Goal: Task Accomplishment & Management: Manage account settings

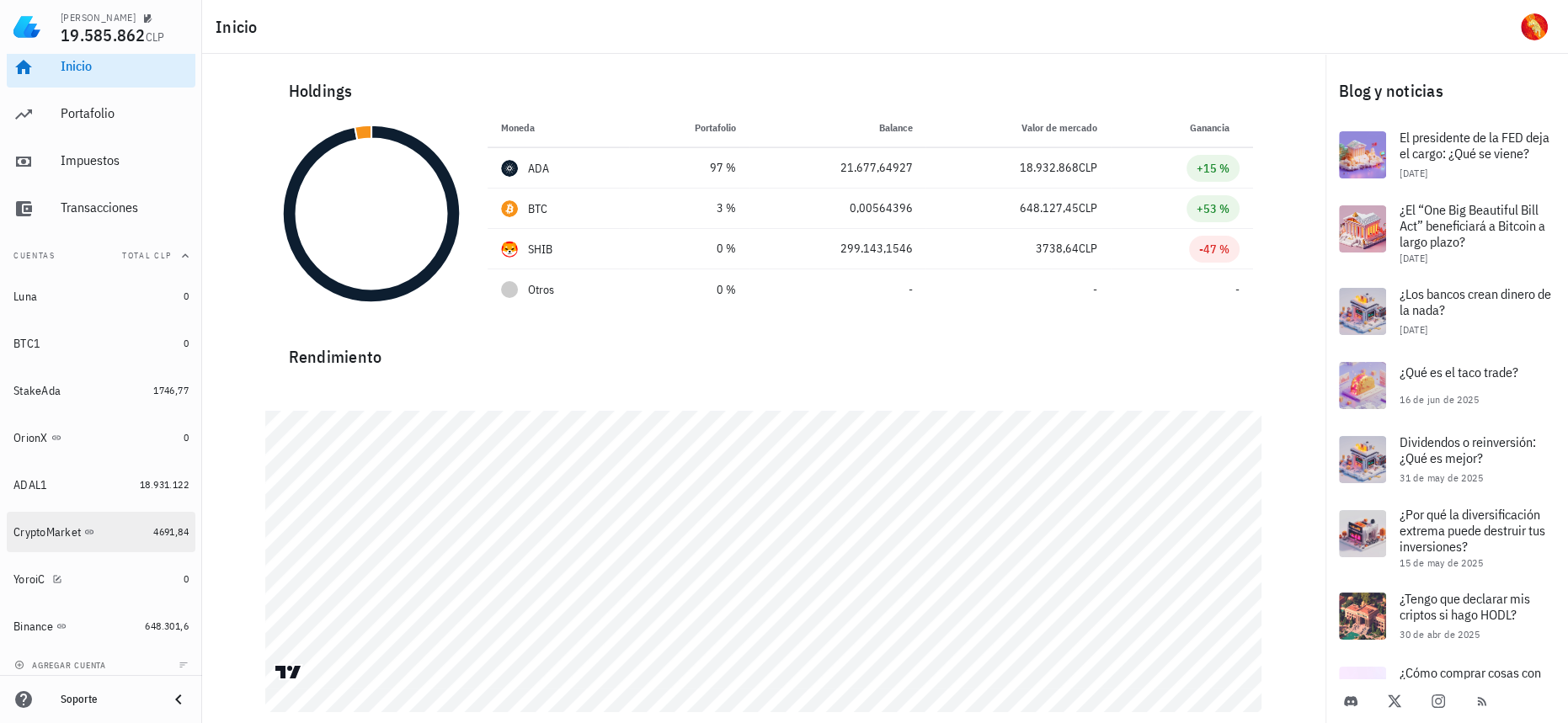
scroll to position [21, 0]
click at [136, 529] on link "CryptoMarket 4691,84" at bounding box center [101, 524] width 189 height 40
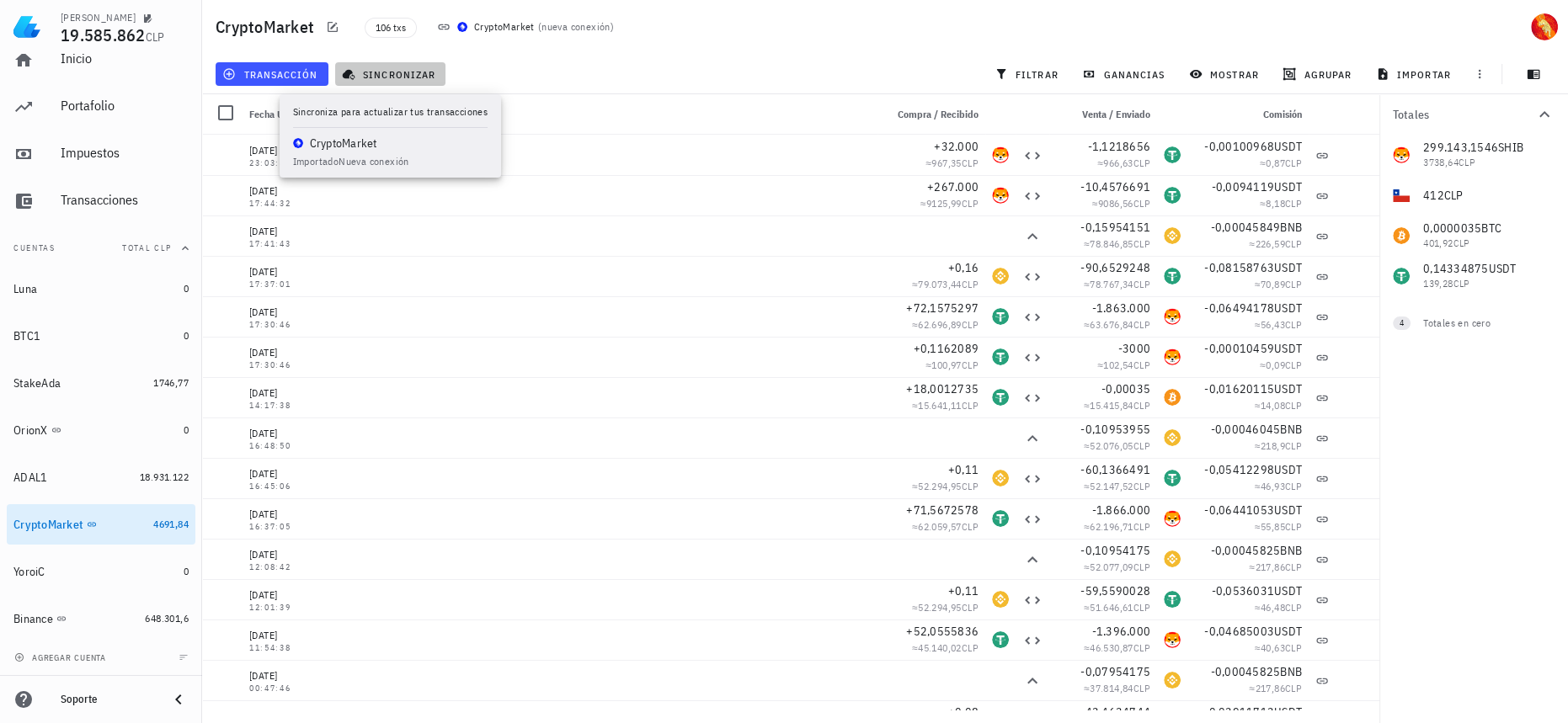
click at [396, 72] on span "sincronizar" at bounding box center [390, 73] width 90 height 13
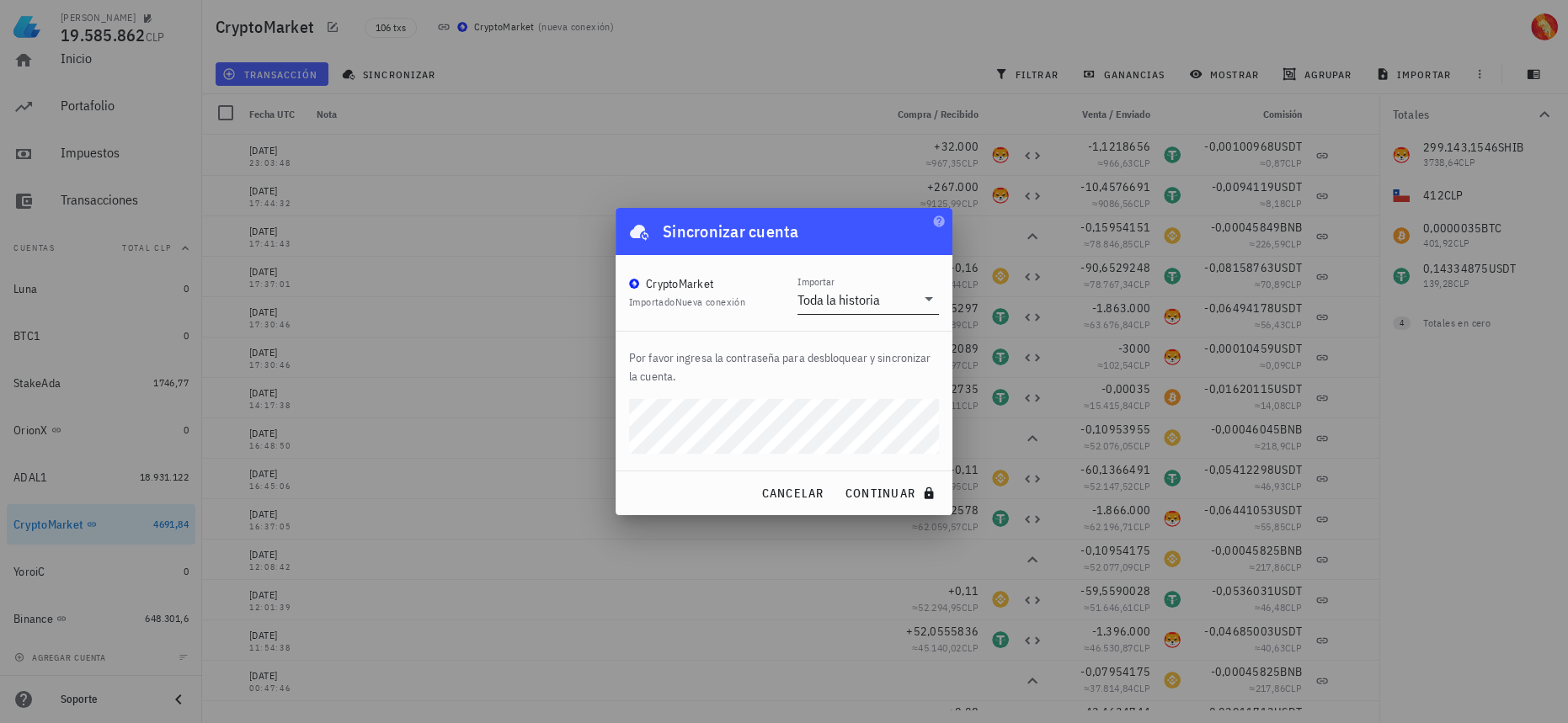
click at [903, 306] on input "Importar" at bounding box center [899, 300] width 32 height 27
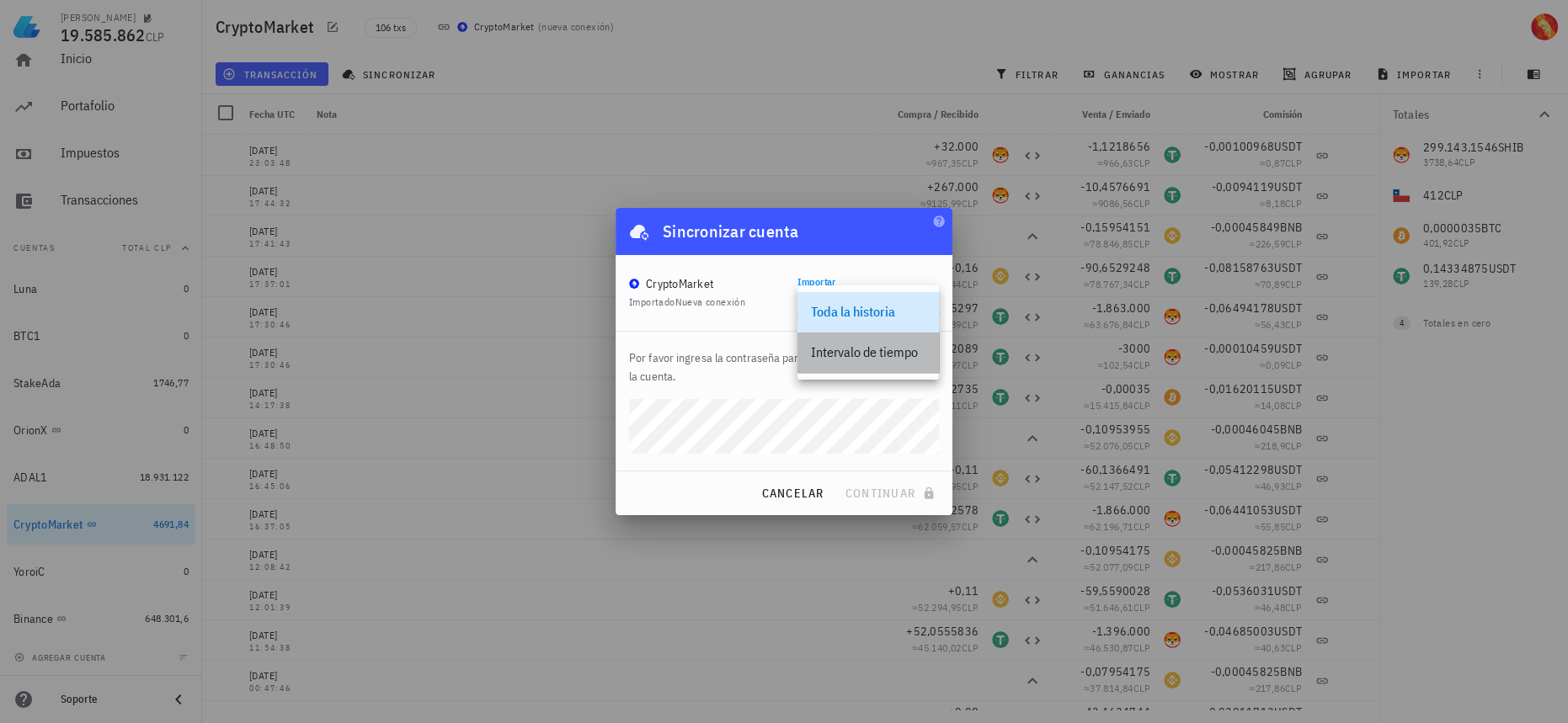
click at [879, 362] on div "Intervalo de tiempo" at bounding box center [868, 353] width 115 height 36
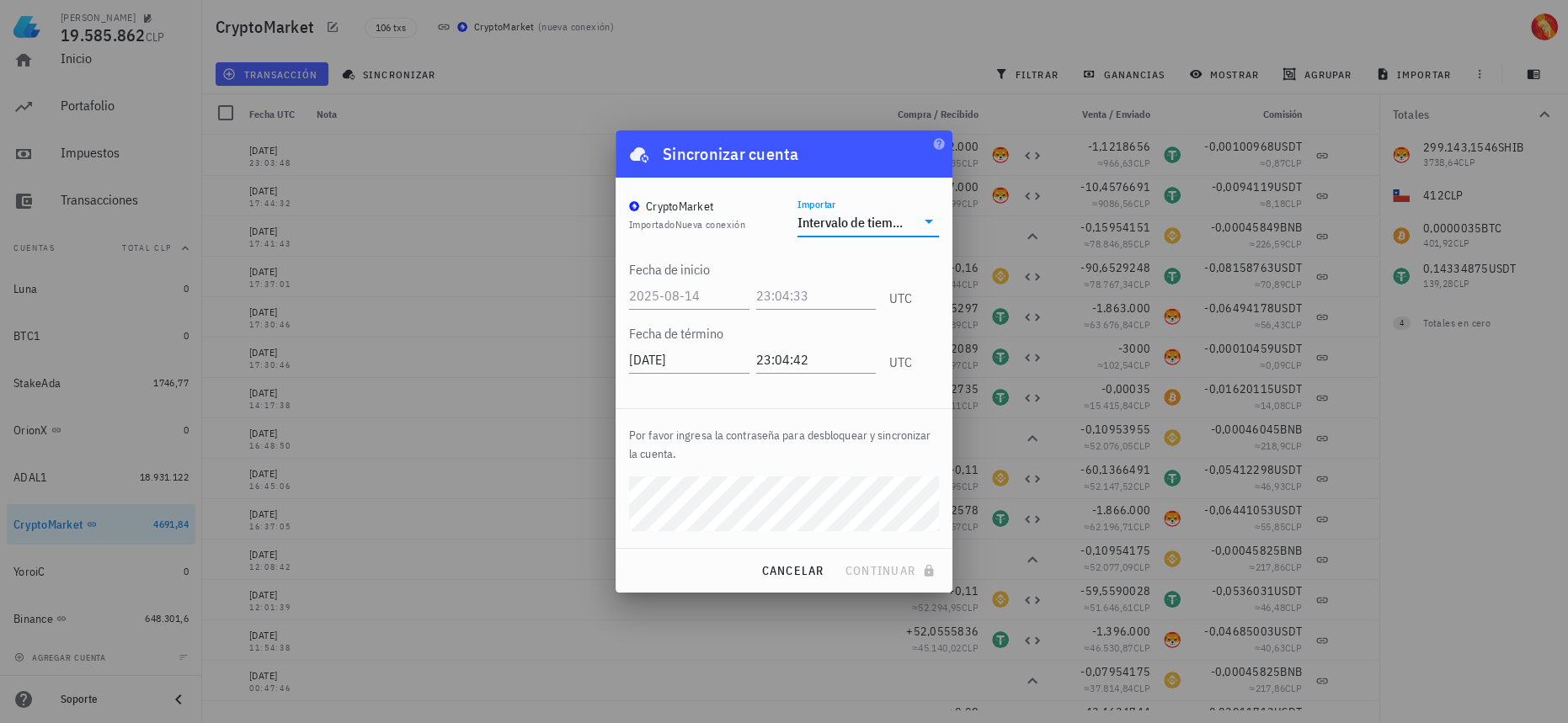
click at [695, 270] on label "Fecha de inicio" at bounding box center [669, 269] width 81 height 17
click at [712, 302] on input "text" at bounding box center [691, 295] width 124 height 27
type input "[DATE]"
click at [793, 295] on input "text" at bounding box center [818, 295] width 116 height 27
type input "12:12:12"
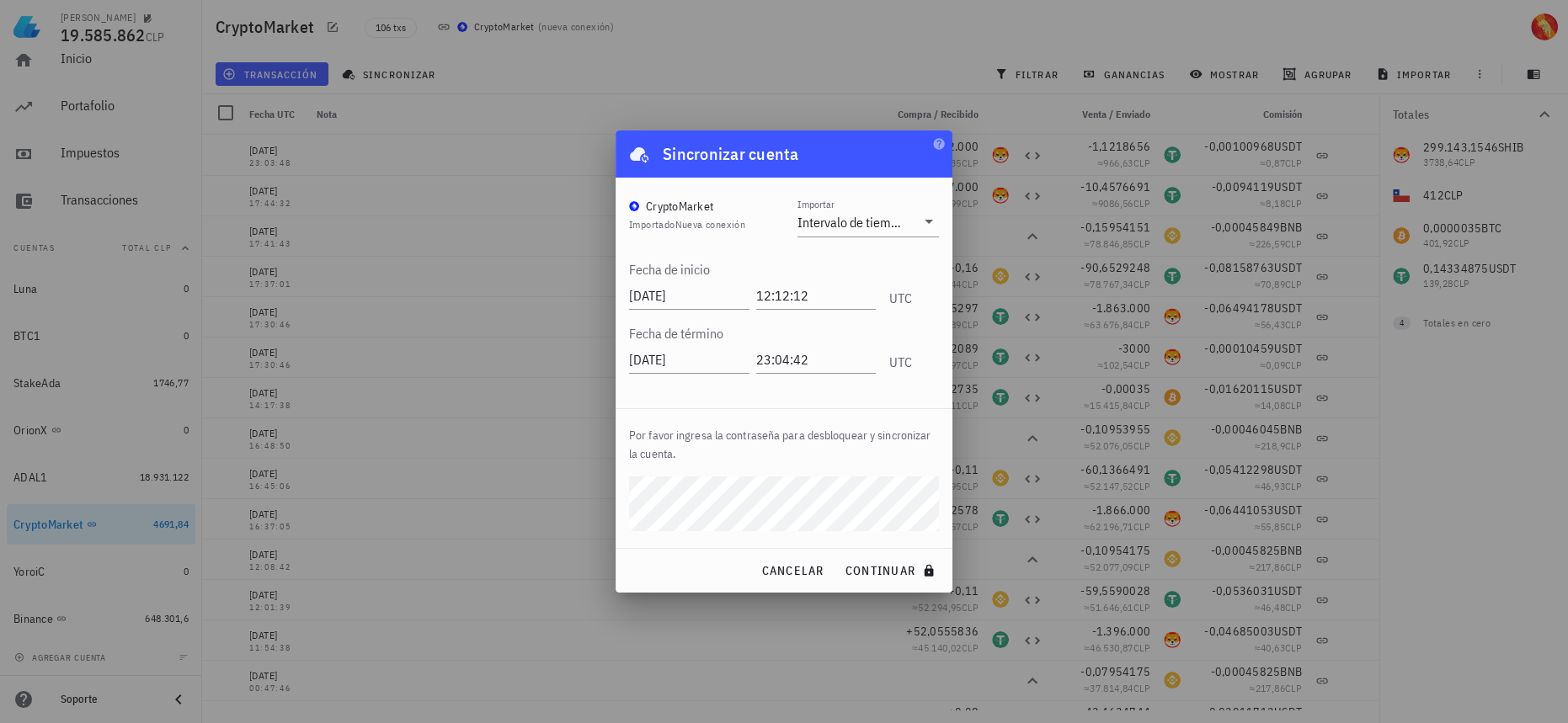
click at [838, 556] on button "continuar" at bounding box center [891, 571] width 107 height 30
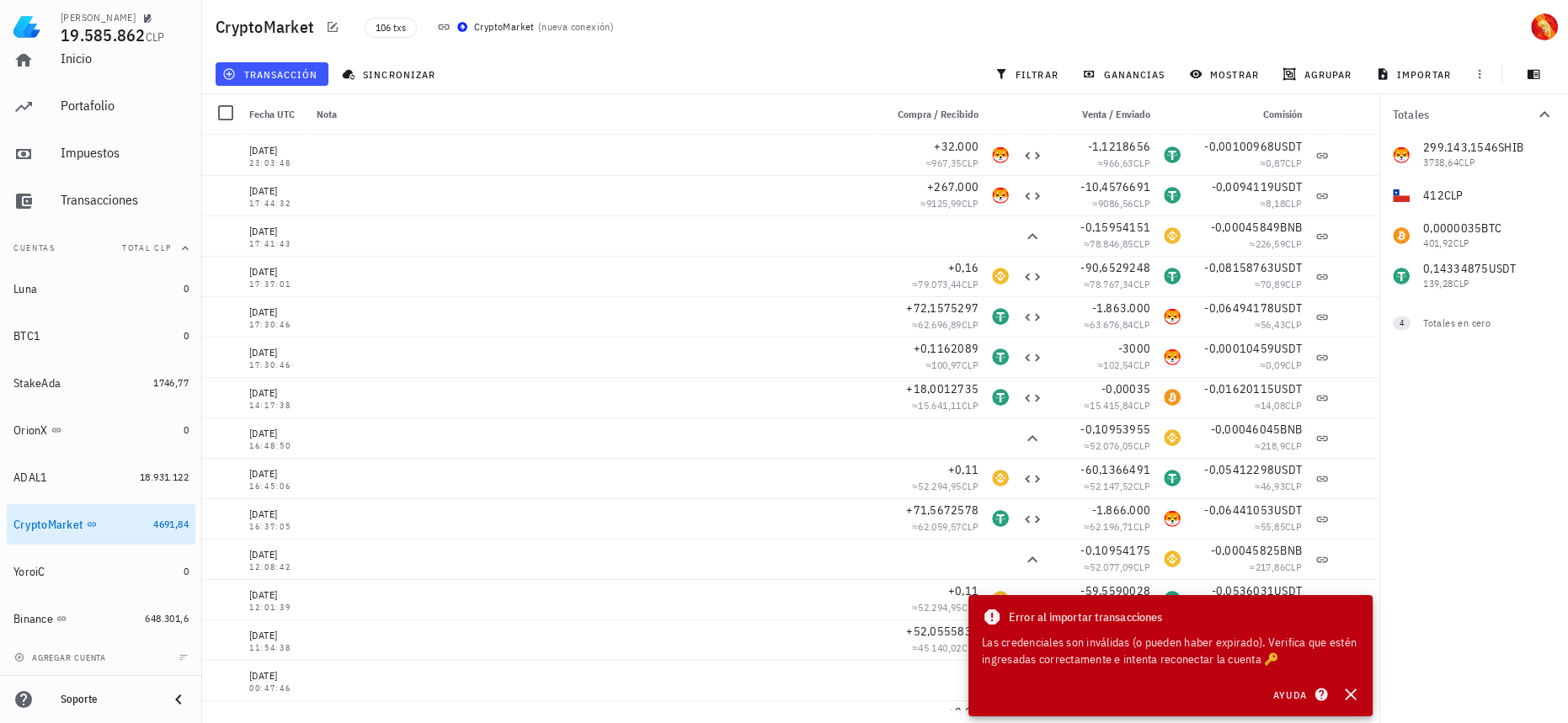
click at [1282, 659] on div "Las credenciales son inválidas (o pueden haber expirado). Verifica que estén in…" at bounding box center [1171, 651] width 378 height 34
click at [1299, 664] on div "Las credenciales son inválidas (o pueden haber expirado). Verifica que estén in…" at bounding box center [1171, 651] width 378 height 34
click at [1351, 702] on icon "button" at bounding box center [1351, 694] width 21 height 21
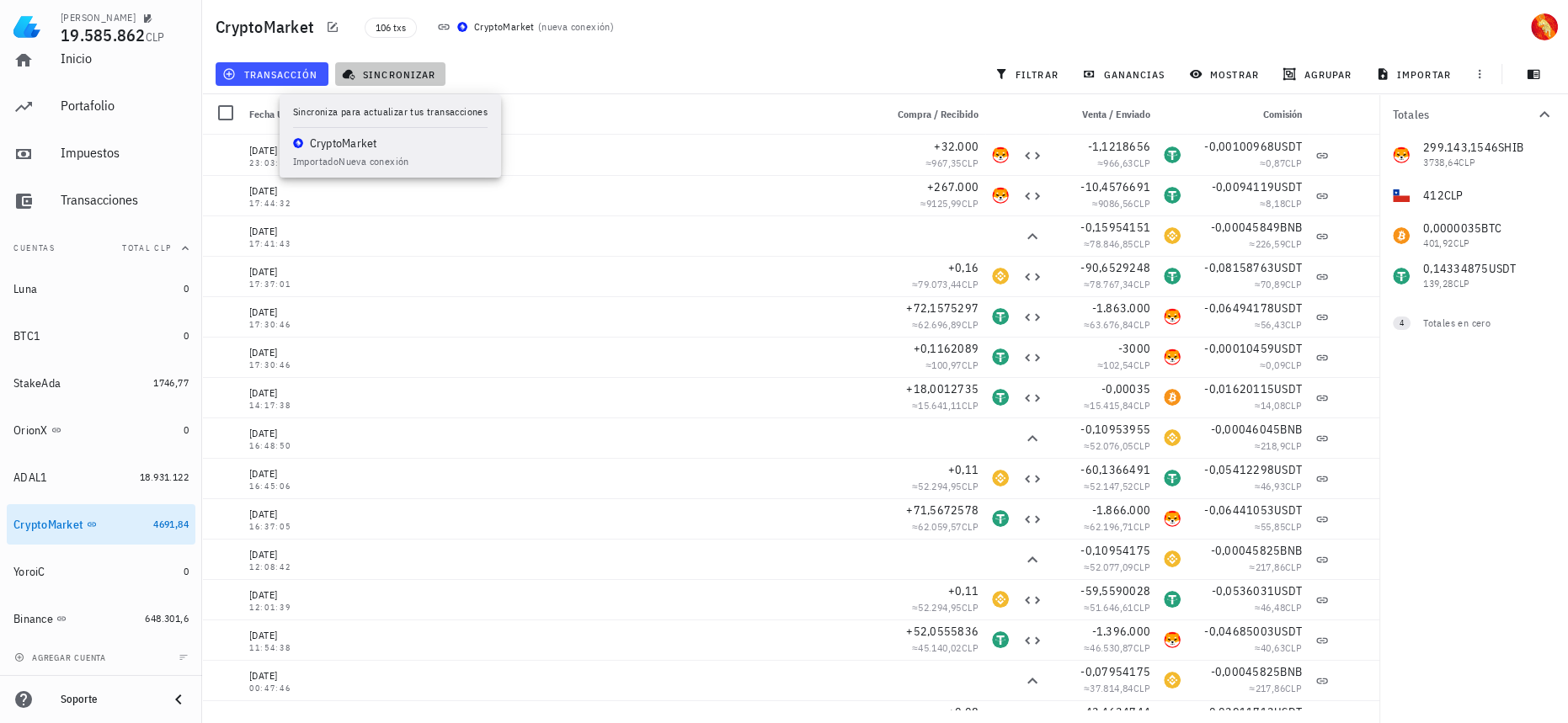
click at [409, 69] on span "sincronizar" at bounding box center [390, 73] width 90 height 13
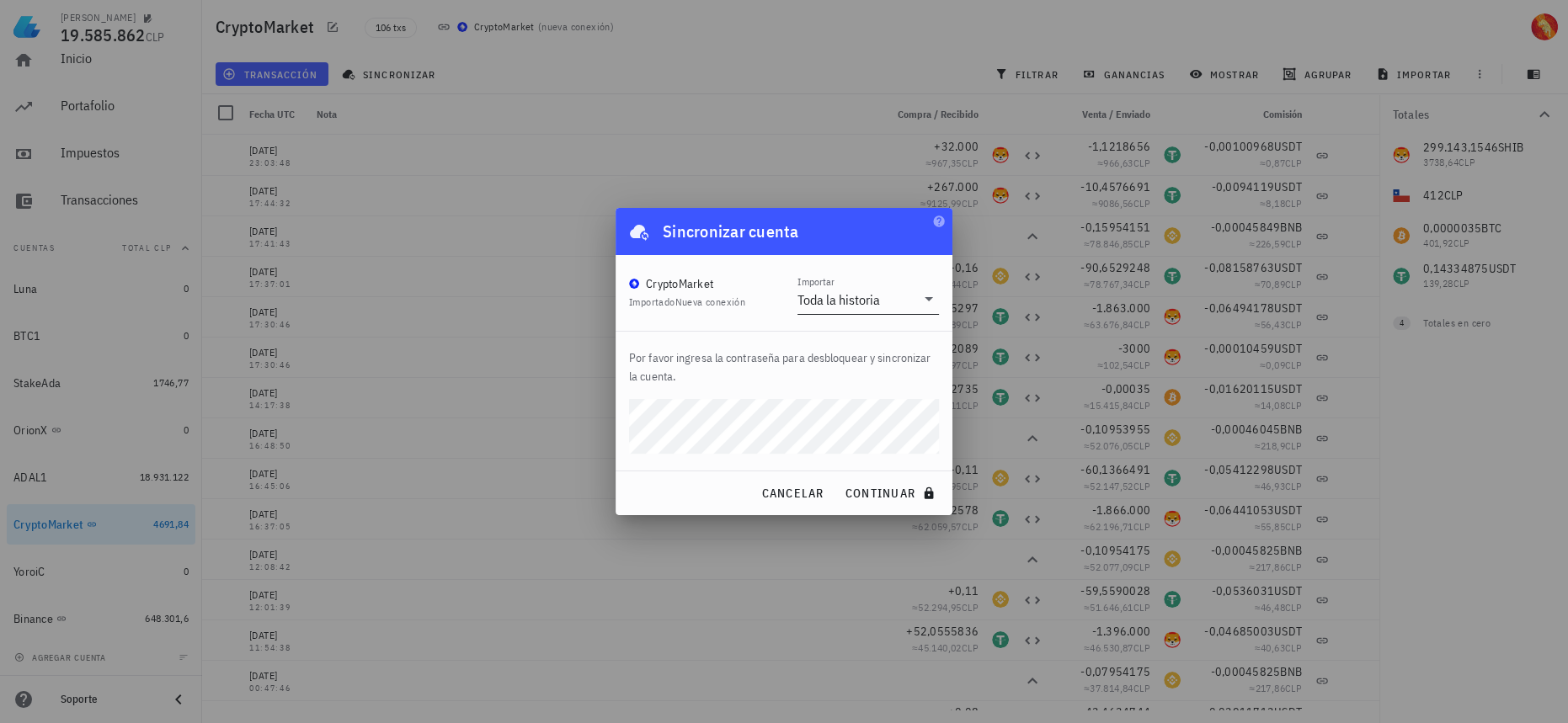
click at [915, 299] on input "Importar" at bounding box center [899, 300] width 32 height 27
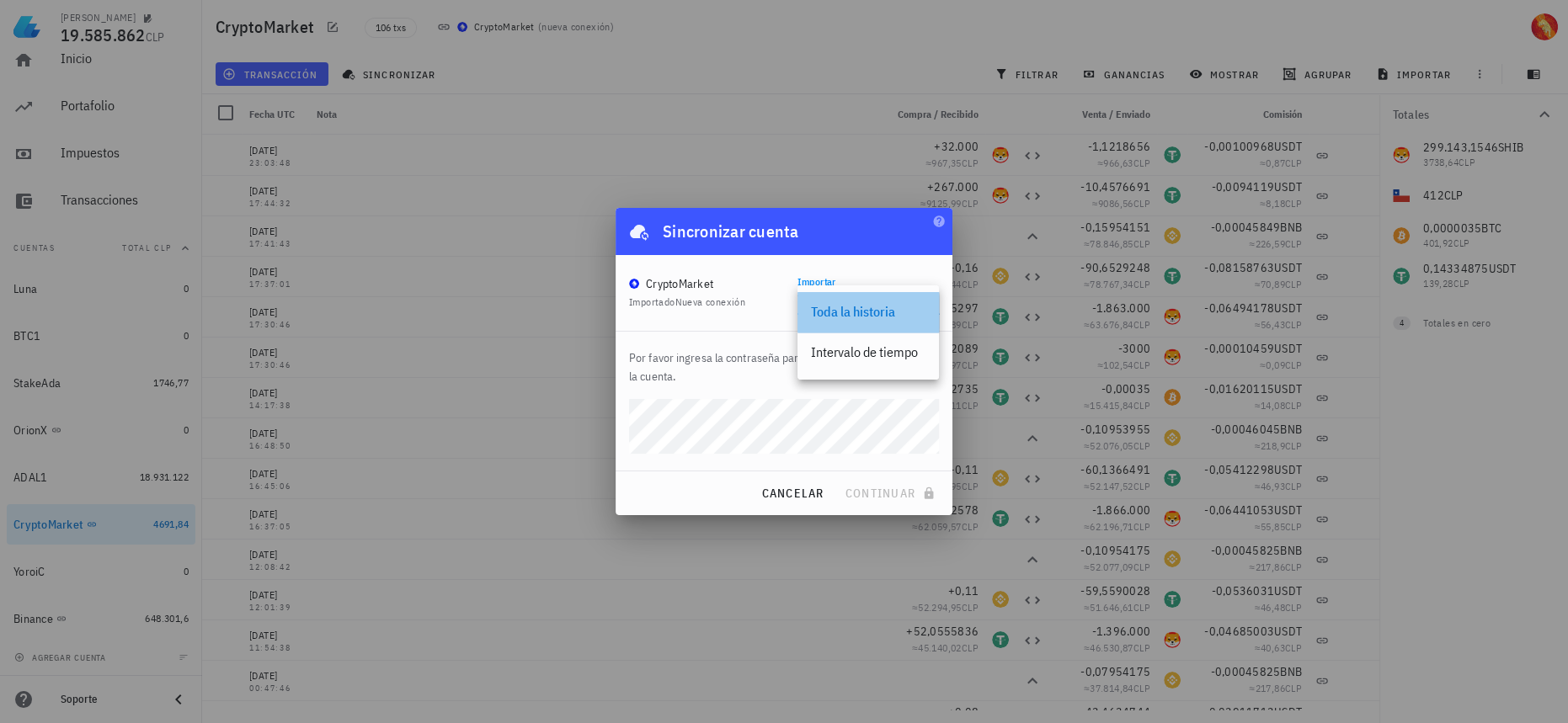
click at [915, 299] on div "Toda la historia" at bounding box center [868, 311] width 115 height 36
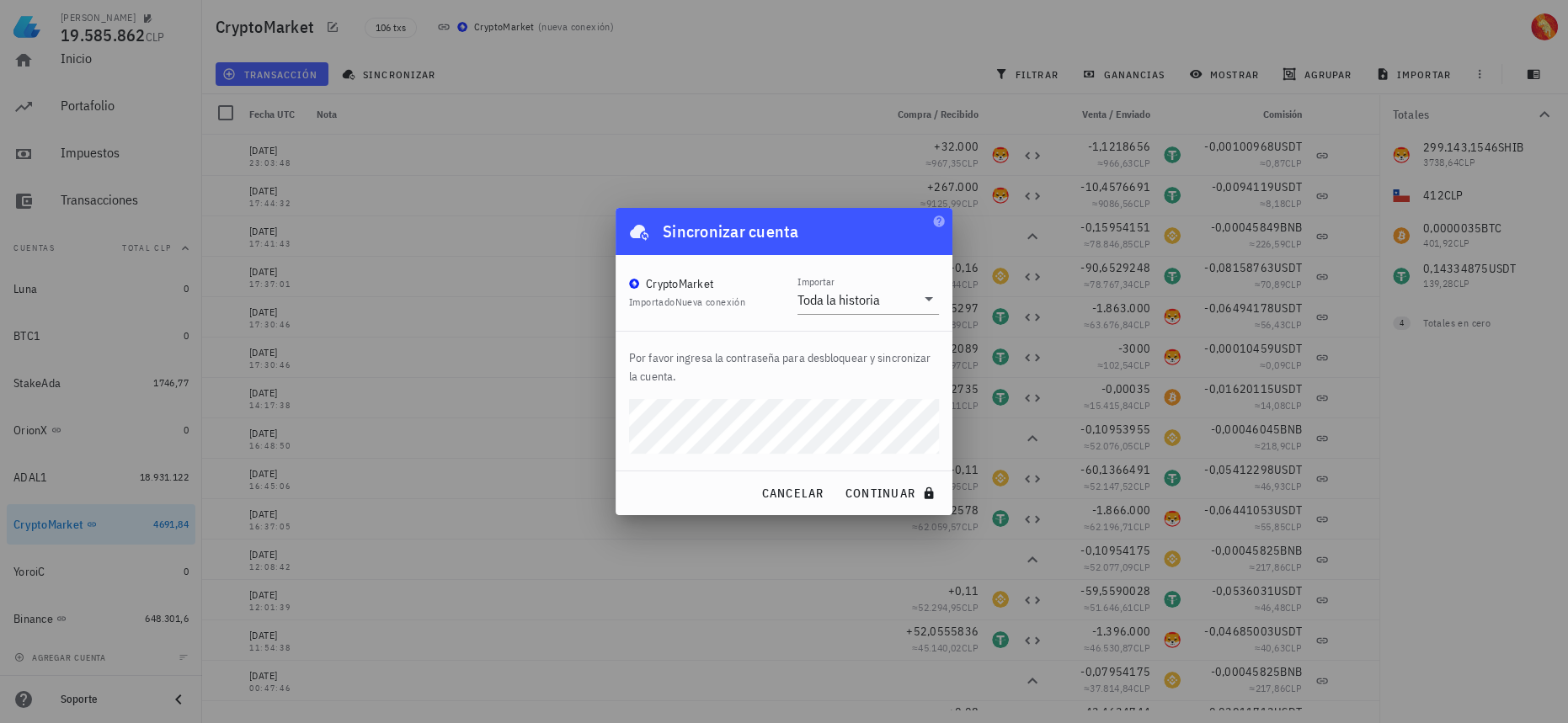
click at [838, 479] on button "continuar" at bounding box center [891, 494] width 107 height 30
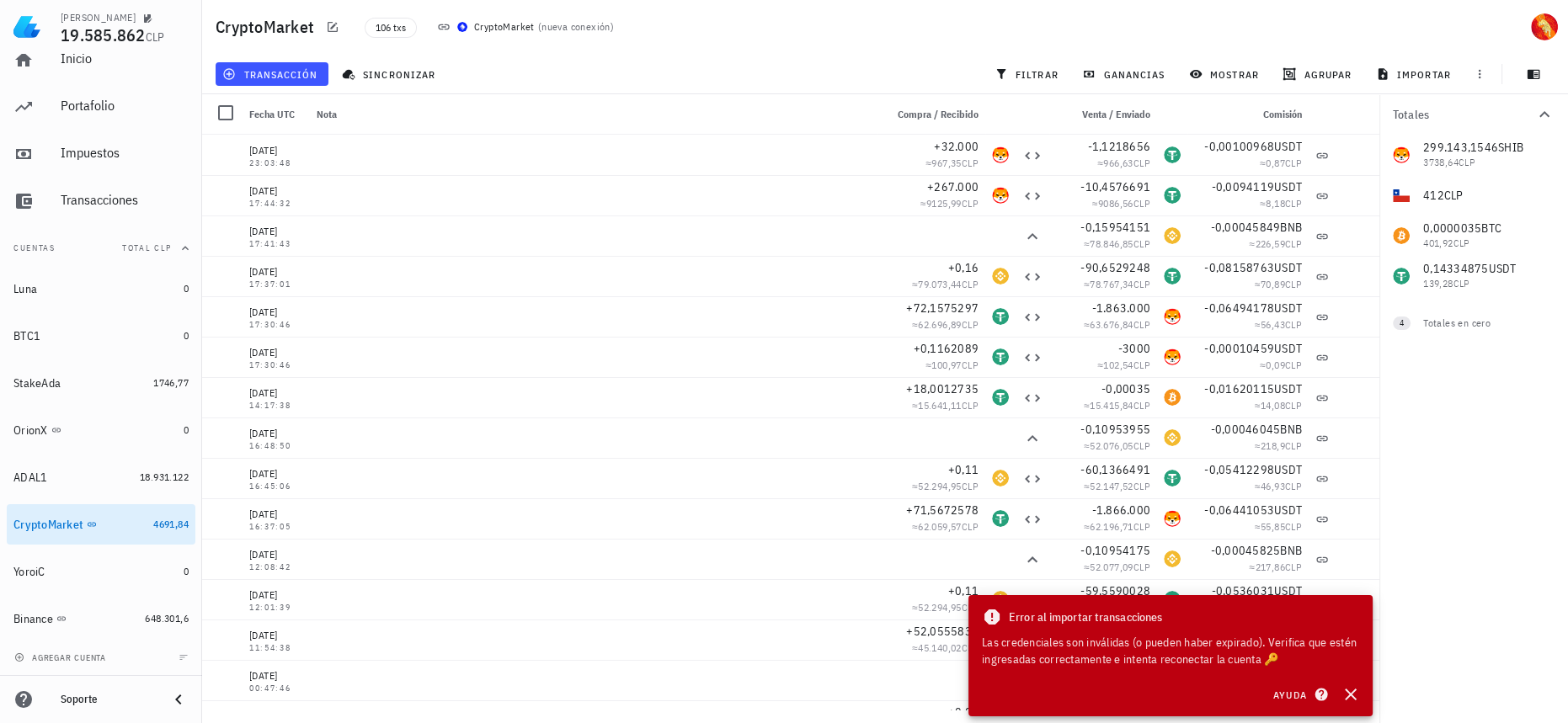
click at [1456, 523] on div "Totales 299.143,1546 SHIB 3738,64 CLP 412 CLP 0,0000035 BTC 401,92 CLP 0,143348…" at bounding box center [1473, 408] width 189 height 629
click at [1364, 697] on button "button" at bounding box center [1351, 694] width 30 height 30
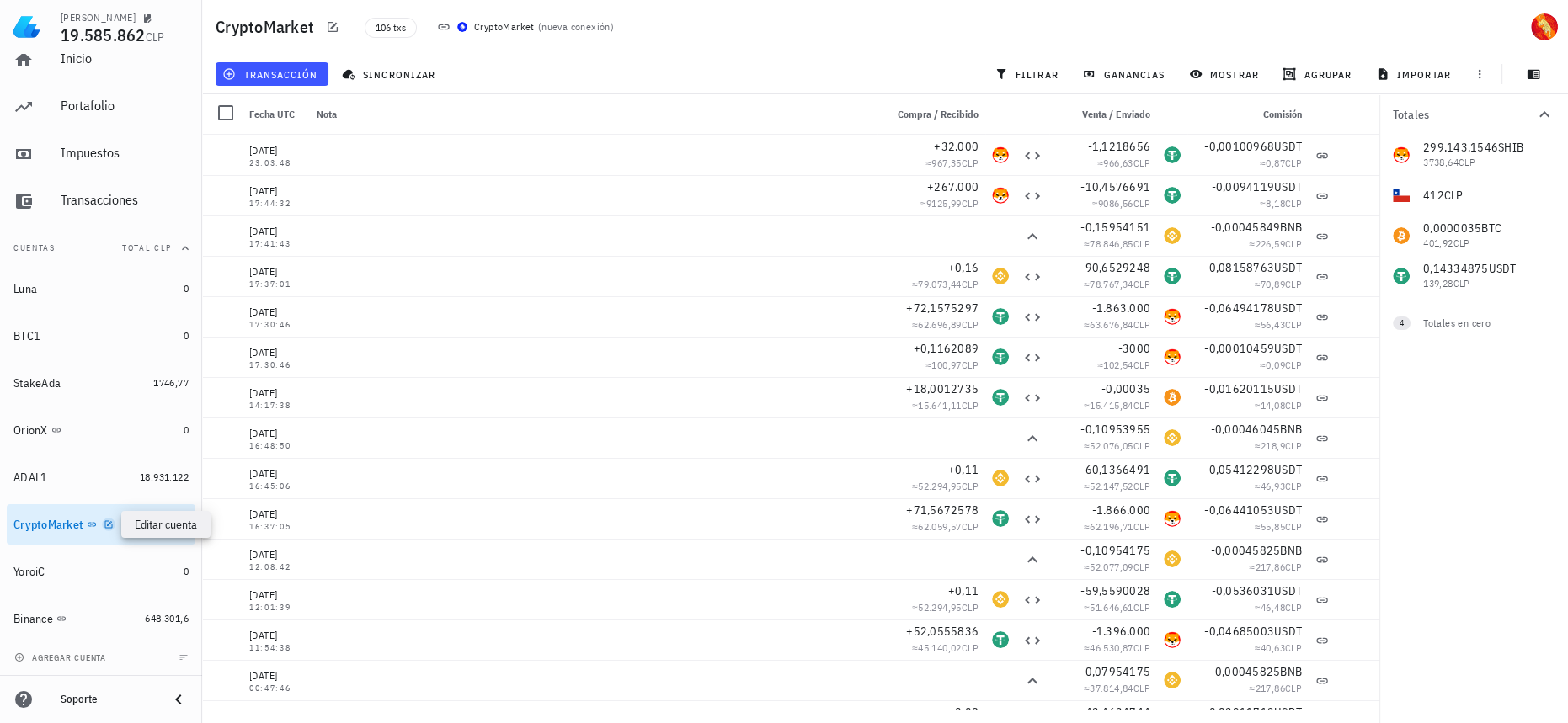
click at [107, 524] on icon "button" at bounding box center [109, 524] width 7 height 7
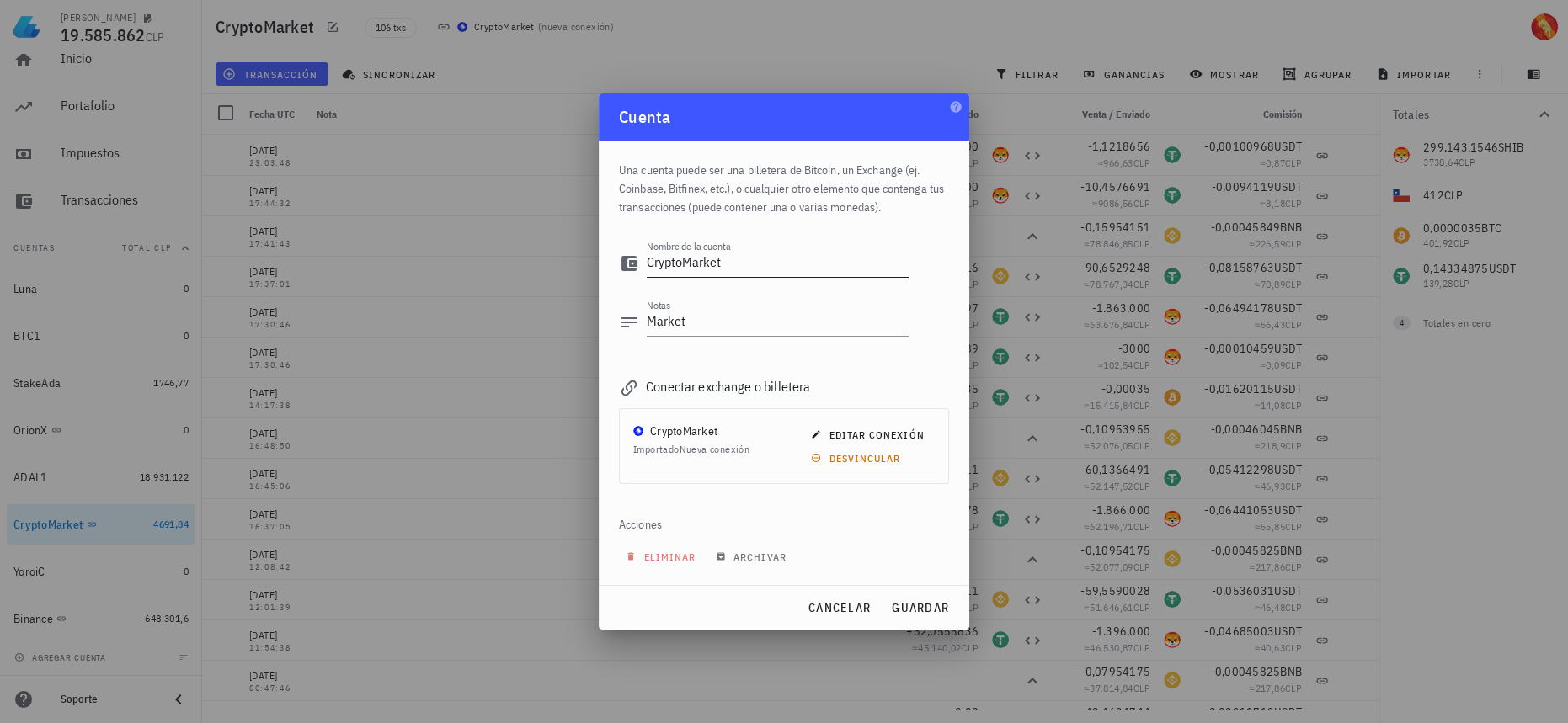
click at [797, 270] on textarea "CryptoMarket" at bounding box center [778, 263] width 262 height 27
drag, startPoint x: 916, startPoint y: 602, endPoint x: 877, endPoint y: 368, distance: 237.2
click at [886, 379] on div "Cuenta Una cuenta puede ser una billetera de Bitcoin, un Exchange (ej. Coinbase…" at bounding box center [784, 361] width 371 height 536
click at [822, 255] on textarea "CryptoMarket-Antiguo" at bounding box center [778, 263] width 262 height 27
type textarea "CryptoMarket-V1"
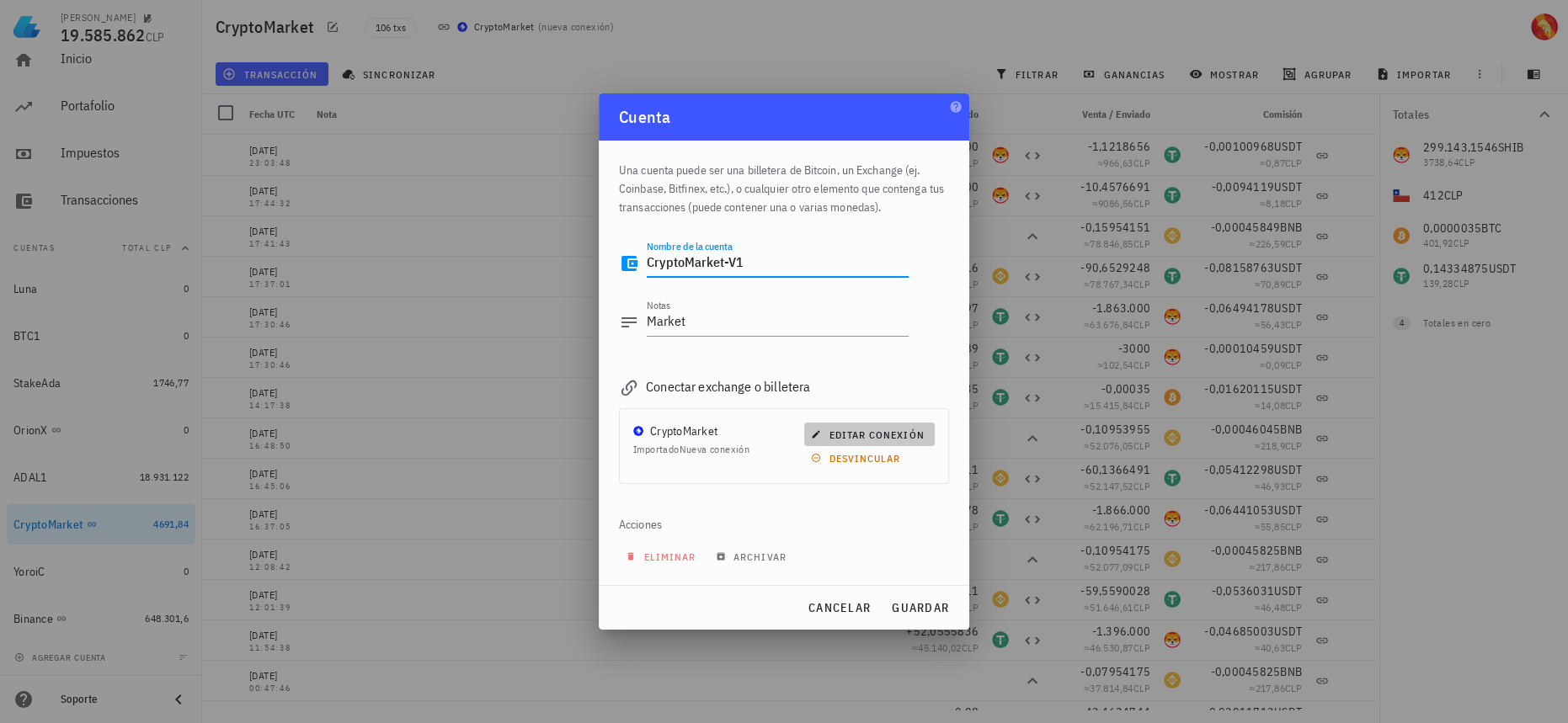
click at [891, 432] on span "editar conexión" at bounding box center [869, 435] width 109 height 13
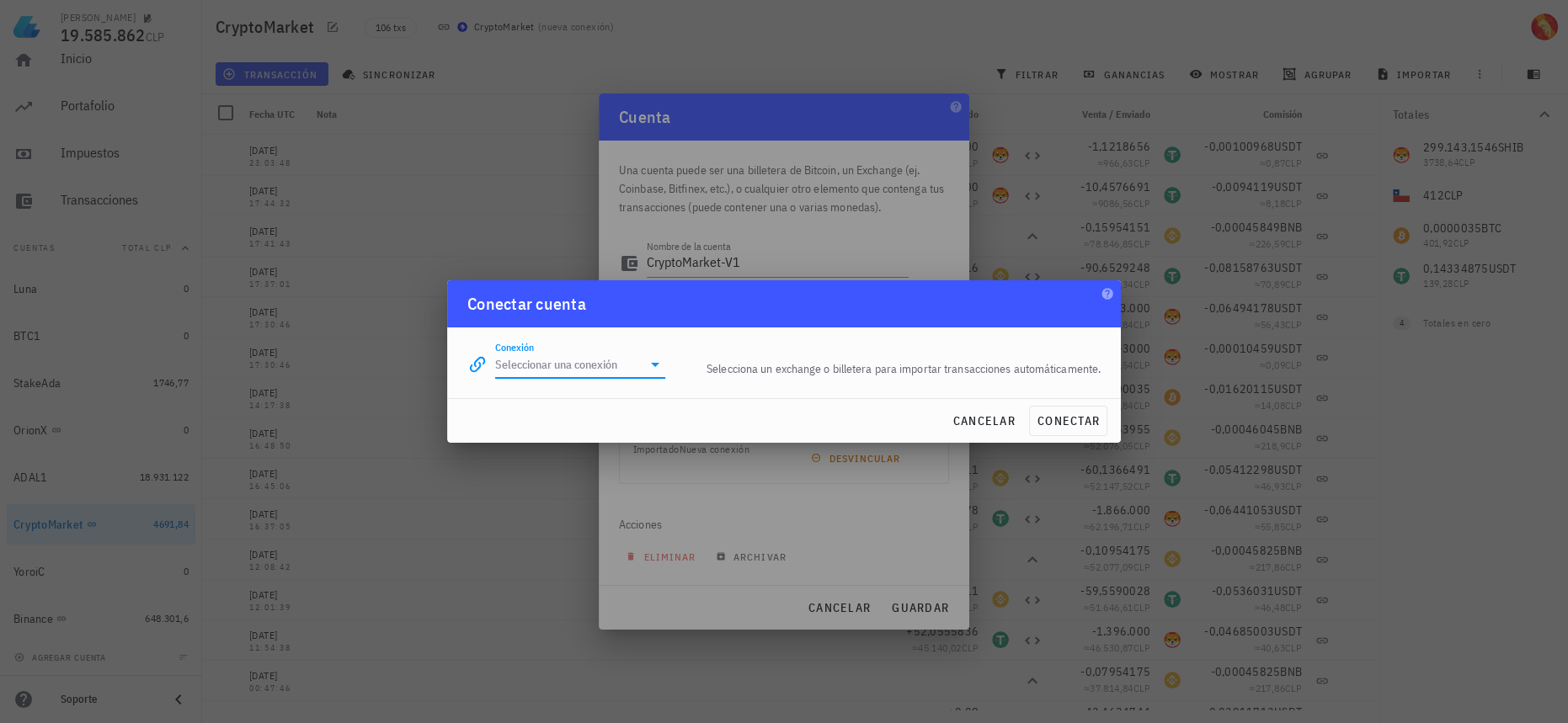
click at [608, 368] on input "Conexión" at bounding box center [568, 364] width 147 height 27
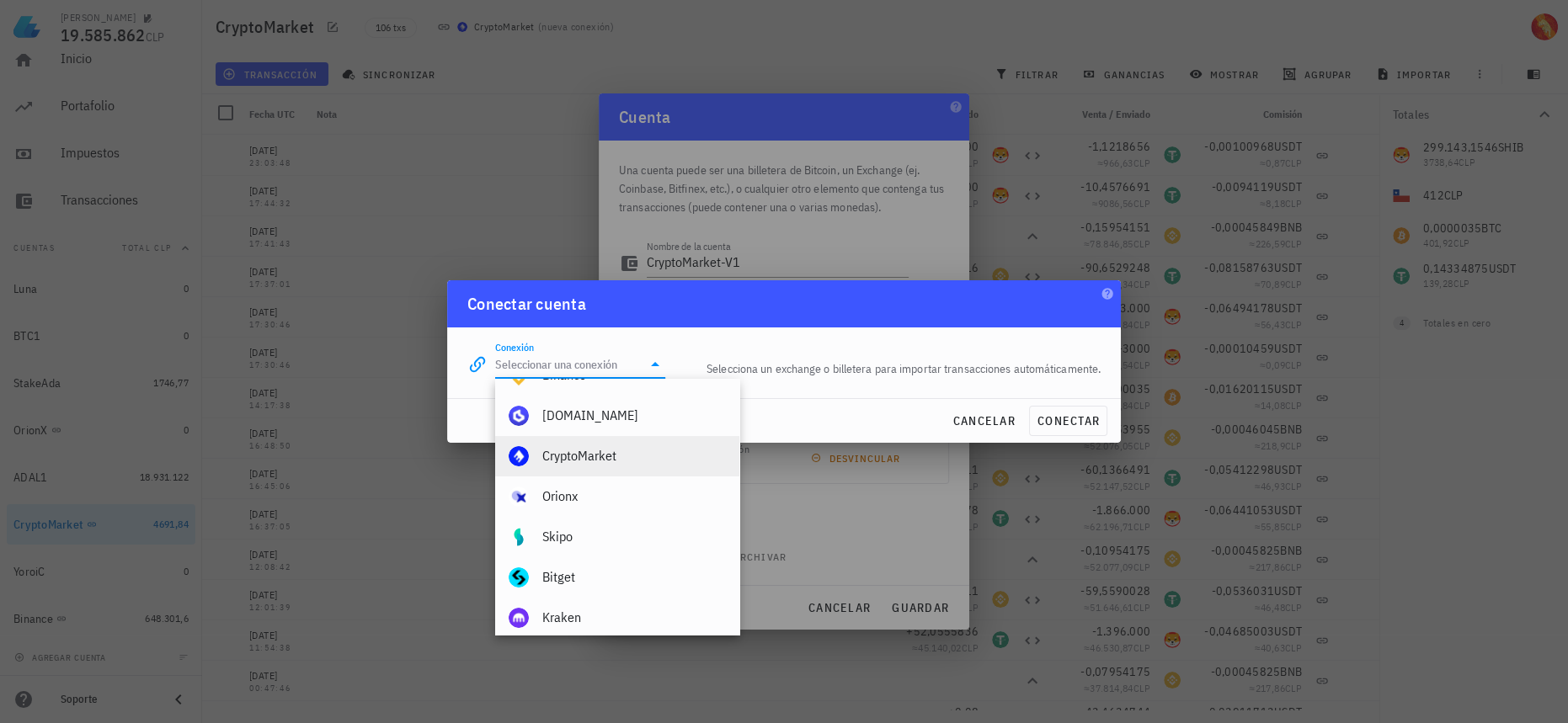
scroll to position [76, 0]
click at [631, 455] on div "CryptoMarket" at bounding box center [634, 451] width 183 height 16
type input "CryptoMarket"
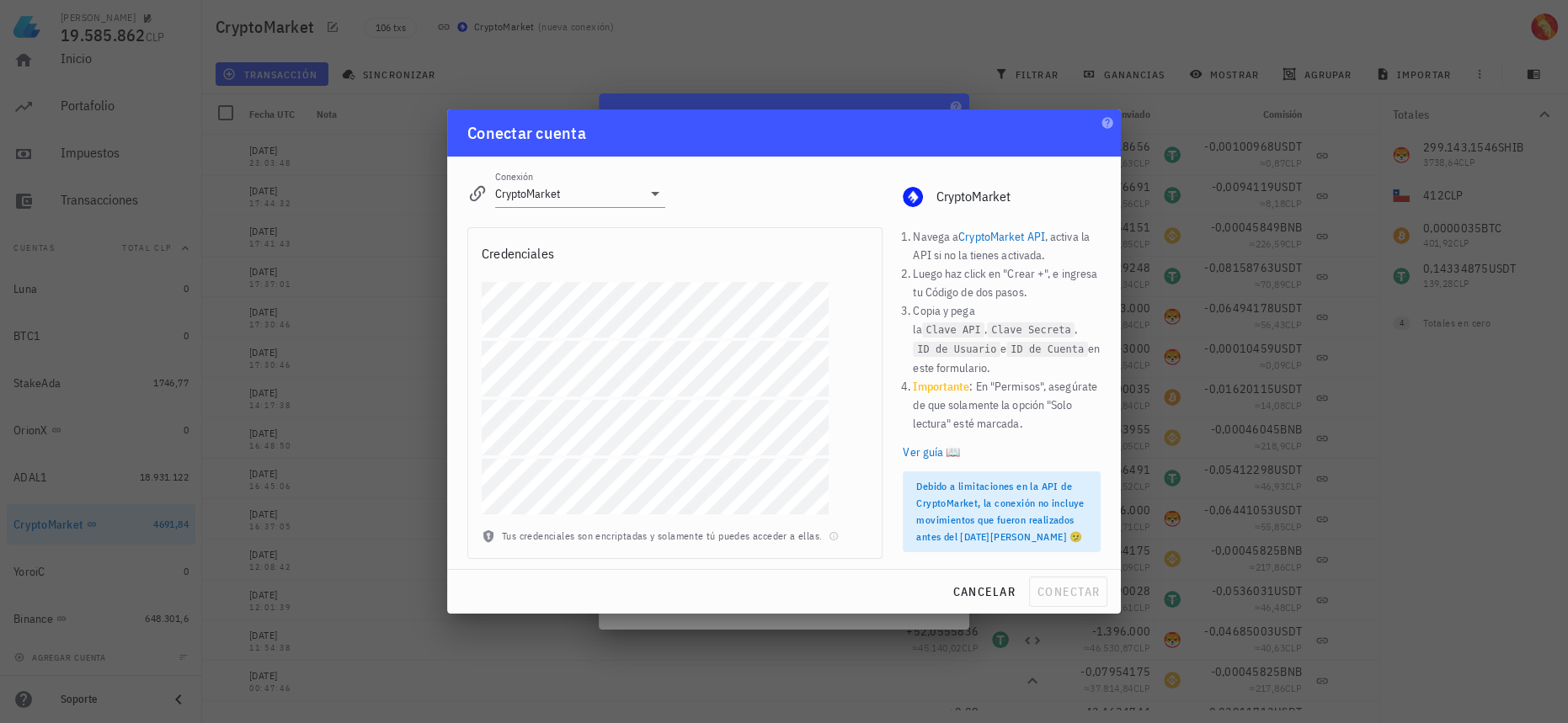
click at [943, 443] on link "Ver guía 📖" at bounding box center [1001, 452] width 198 height 19
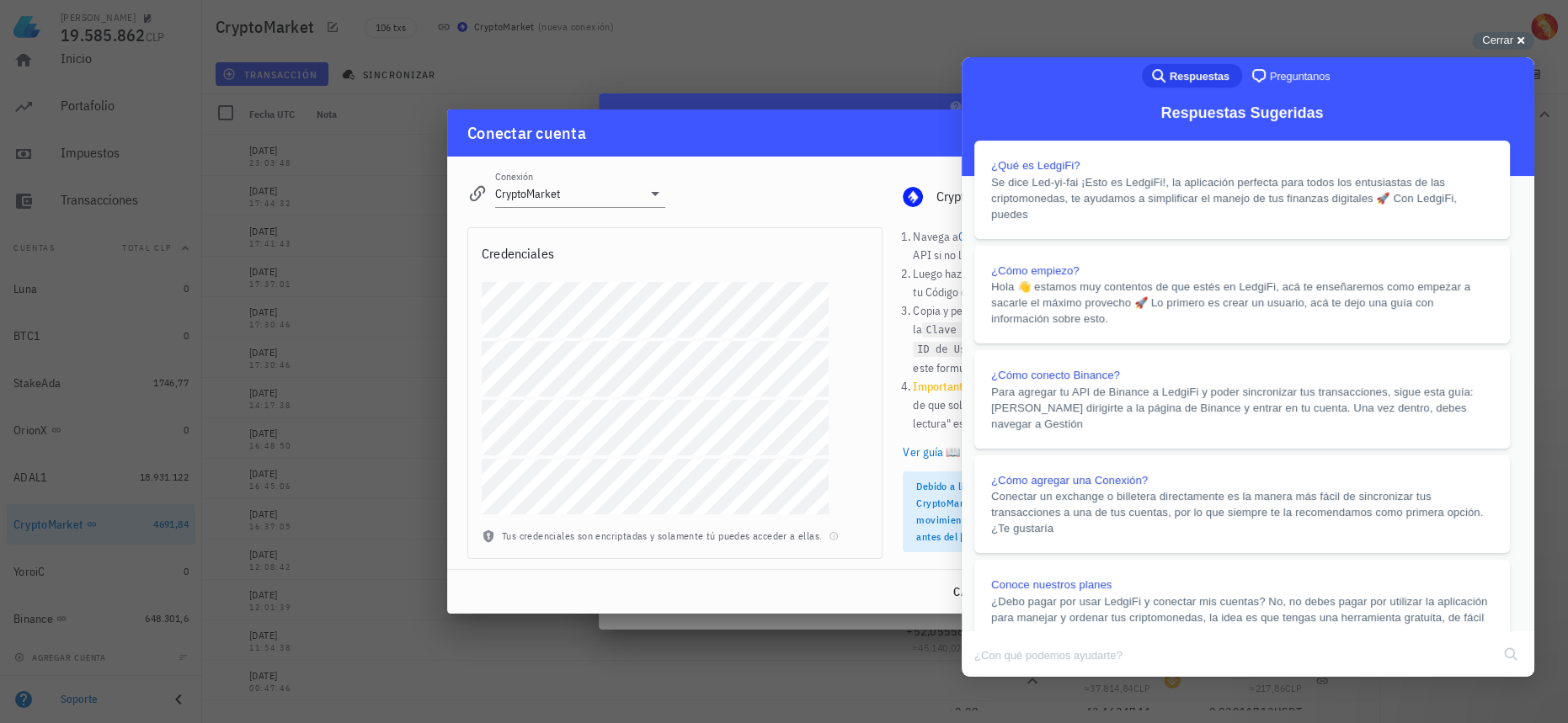
scroll to position [0, 0]
click at [993, 678] on button "Close" at bounding box center [978, 689] width 30 height 21
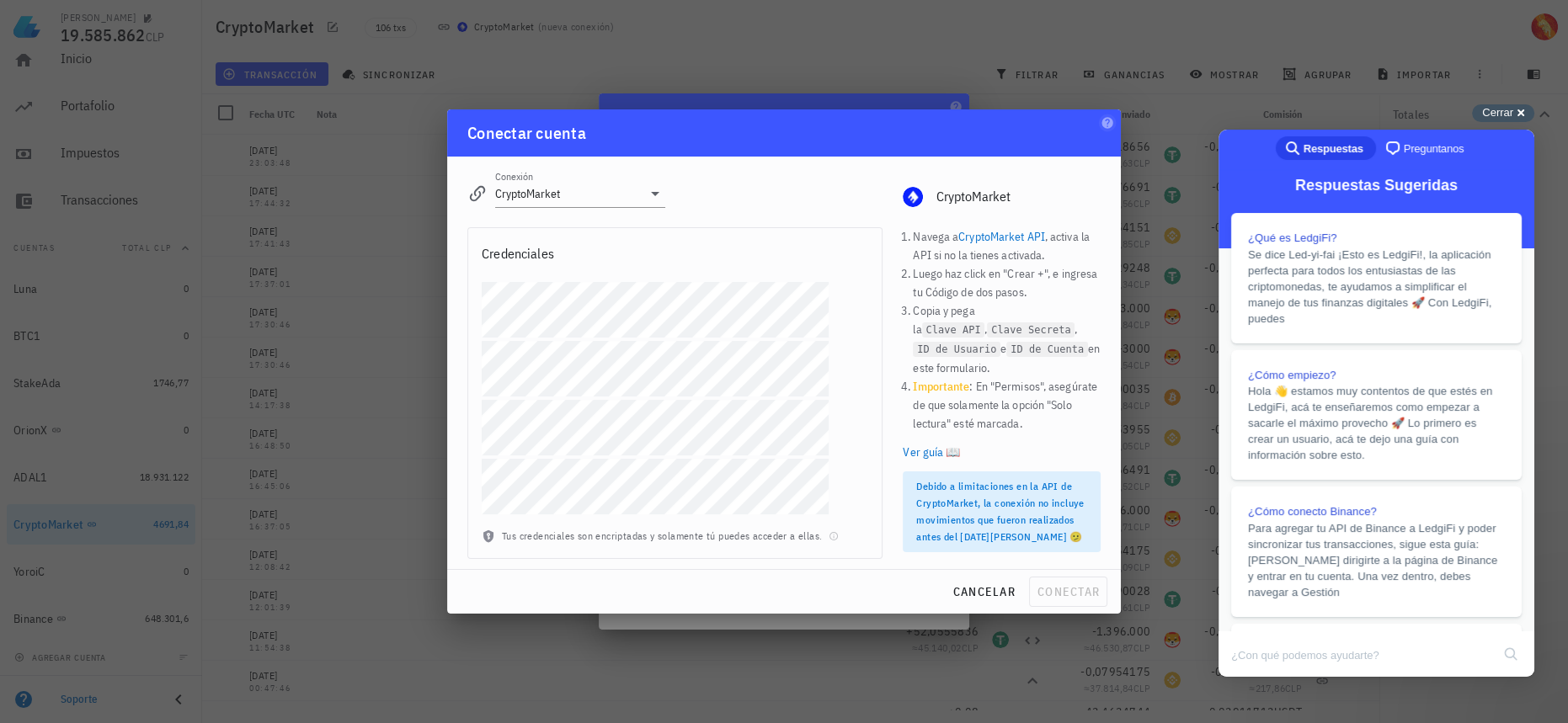
click at [1521, 114] on div "Cerrar cross-small" at bounding box center [1504, 114] width 63 height 18
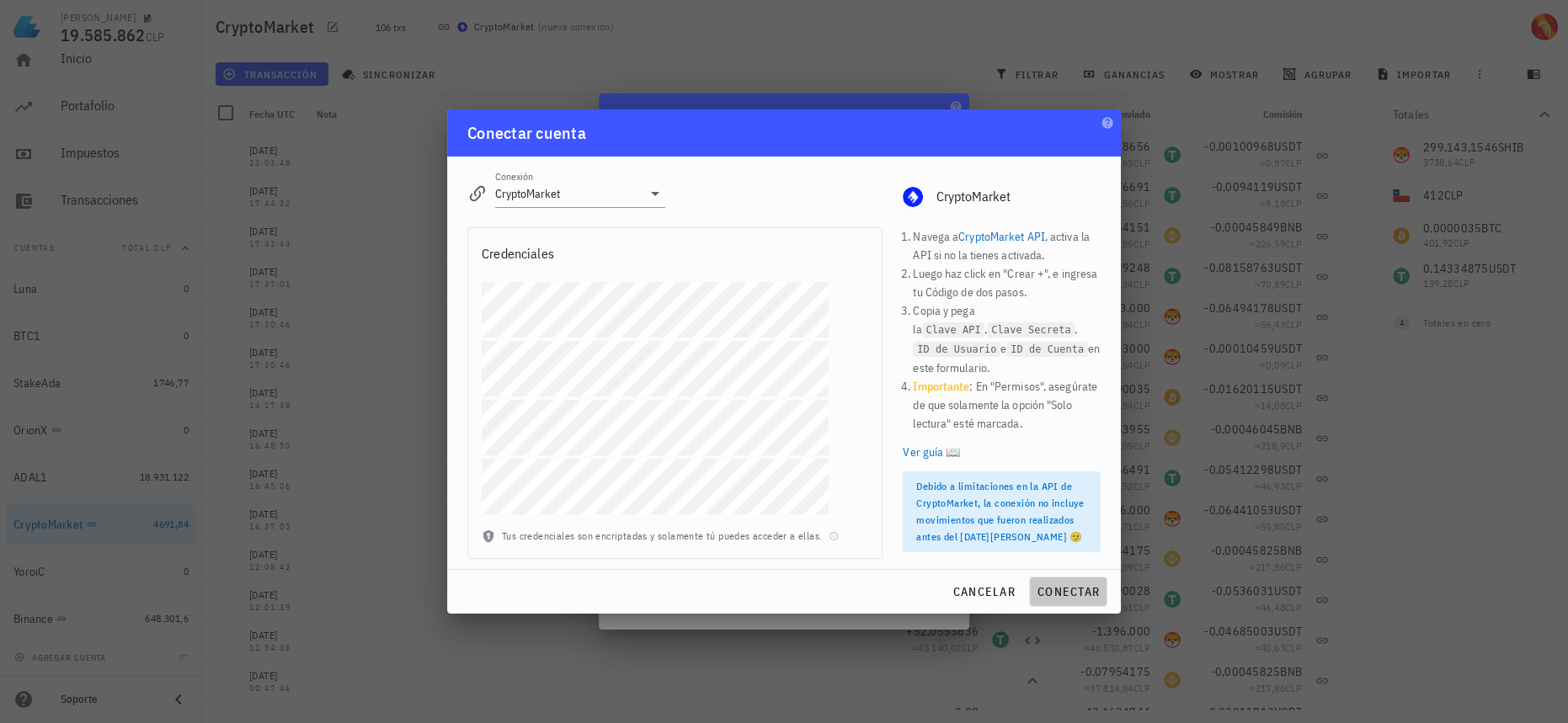
click at [1069, 602] on button "conectar" at bounding box center [1069, 592] width 79 height 30
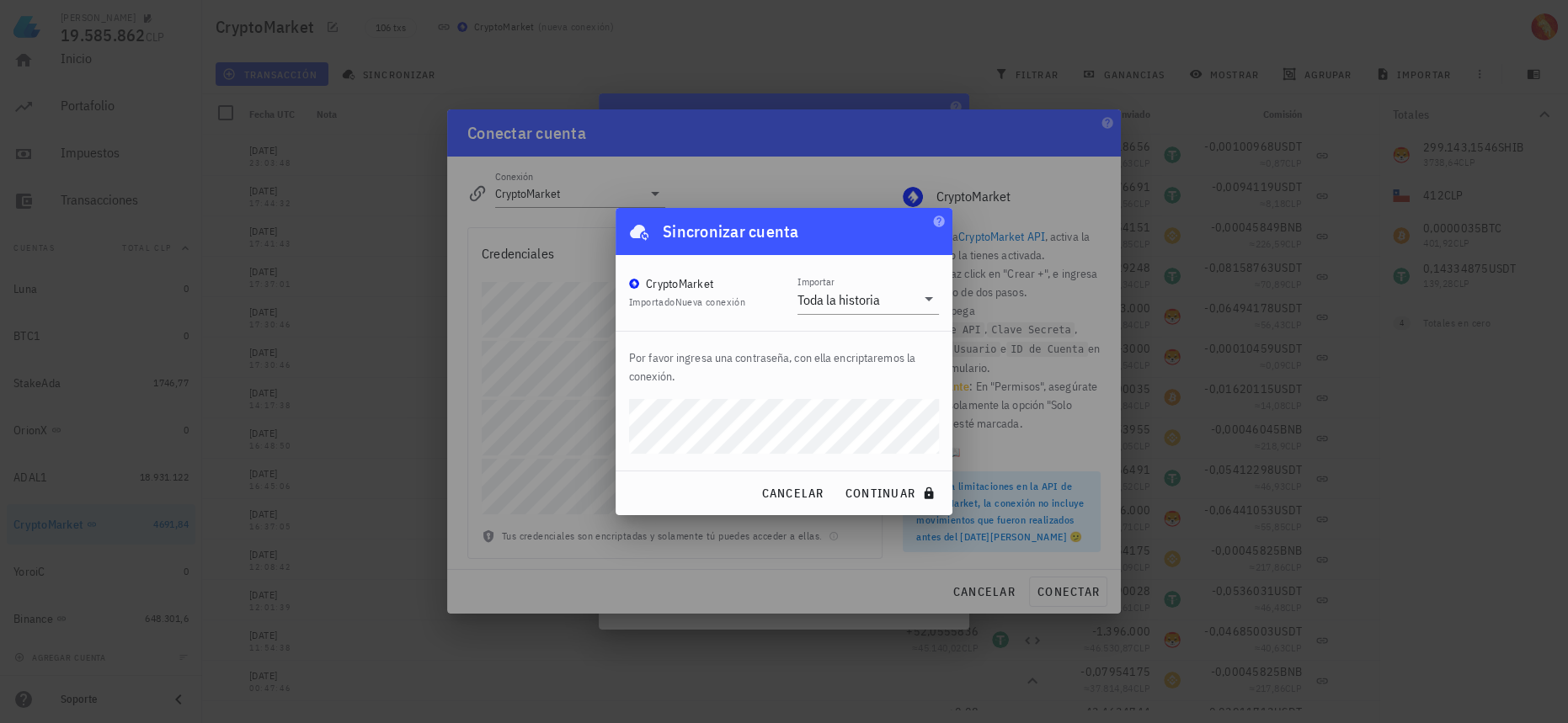
click at [838, 479] on button "continuar" at bounding box center [891, 494] width 107 height 30
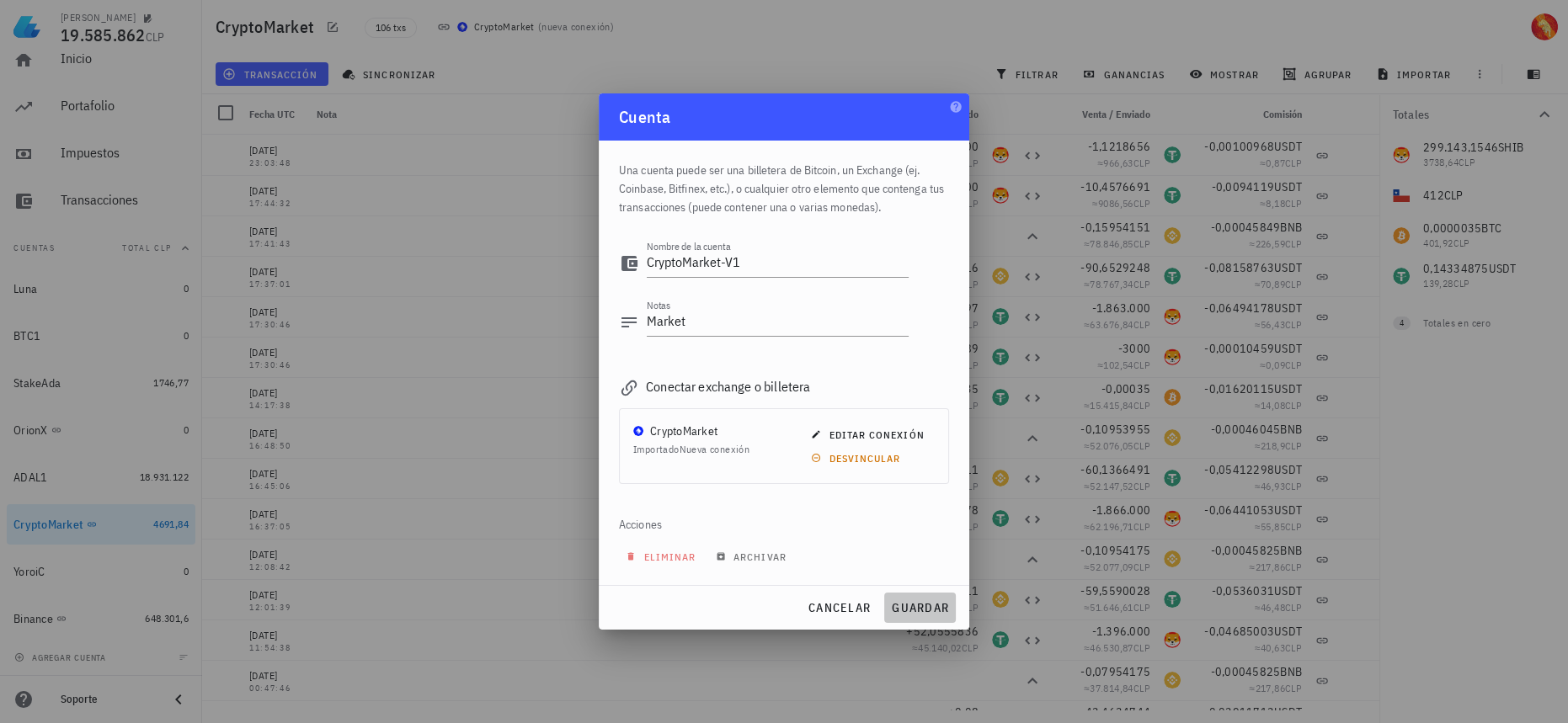
click at [916, 607] on span "guardar" at bounding box center [920, 608] width 58 height 15
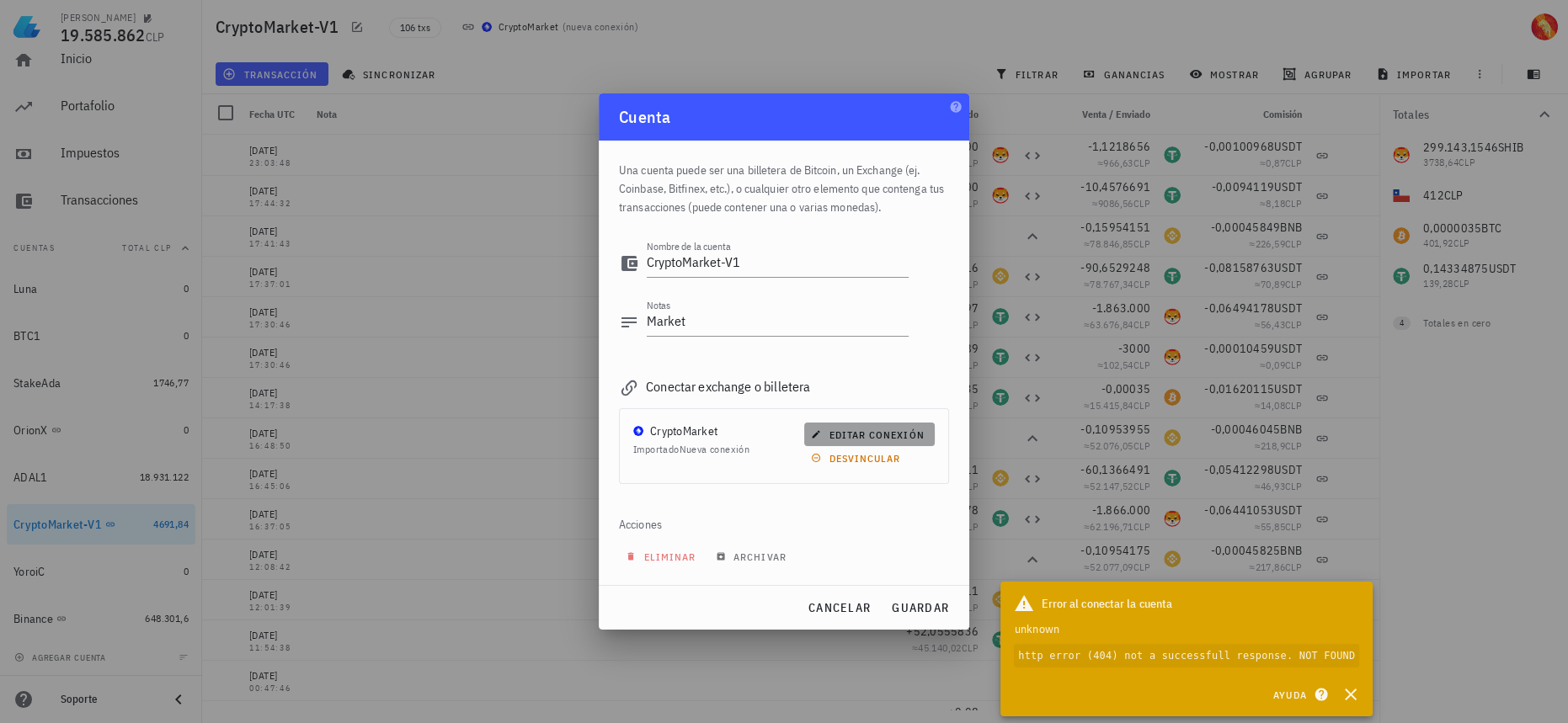
click at [853, 433] on span "editar conexión" at bounding box center [869, 435] width 109 height 13
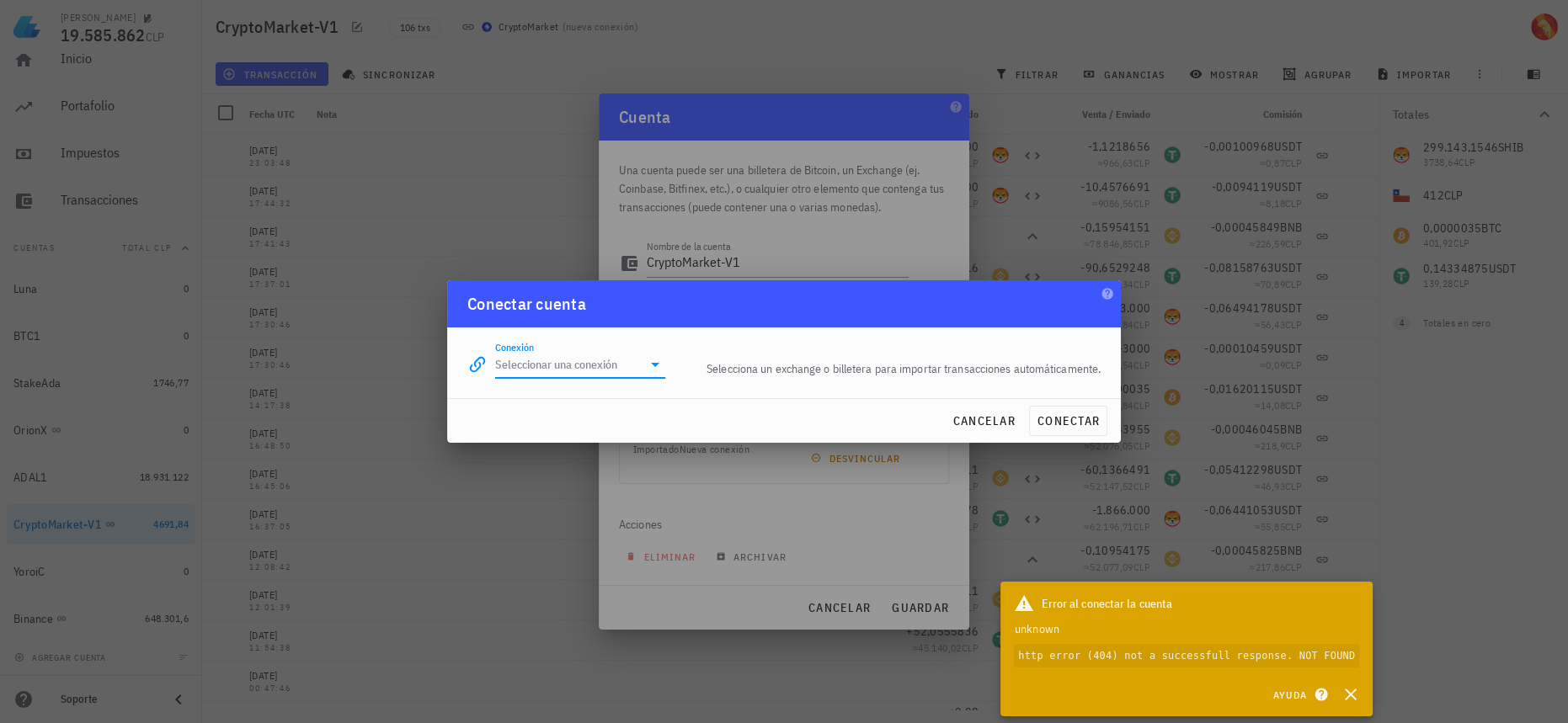
click at [609, 376] on input "Conexión" at bounding box center [568, 364] width 147 height 27
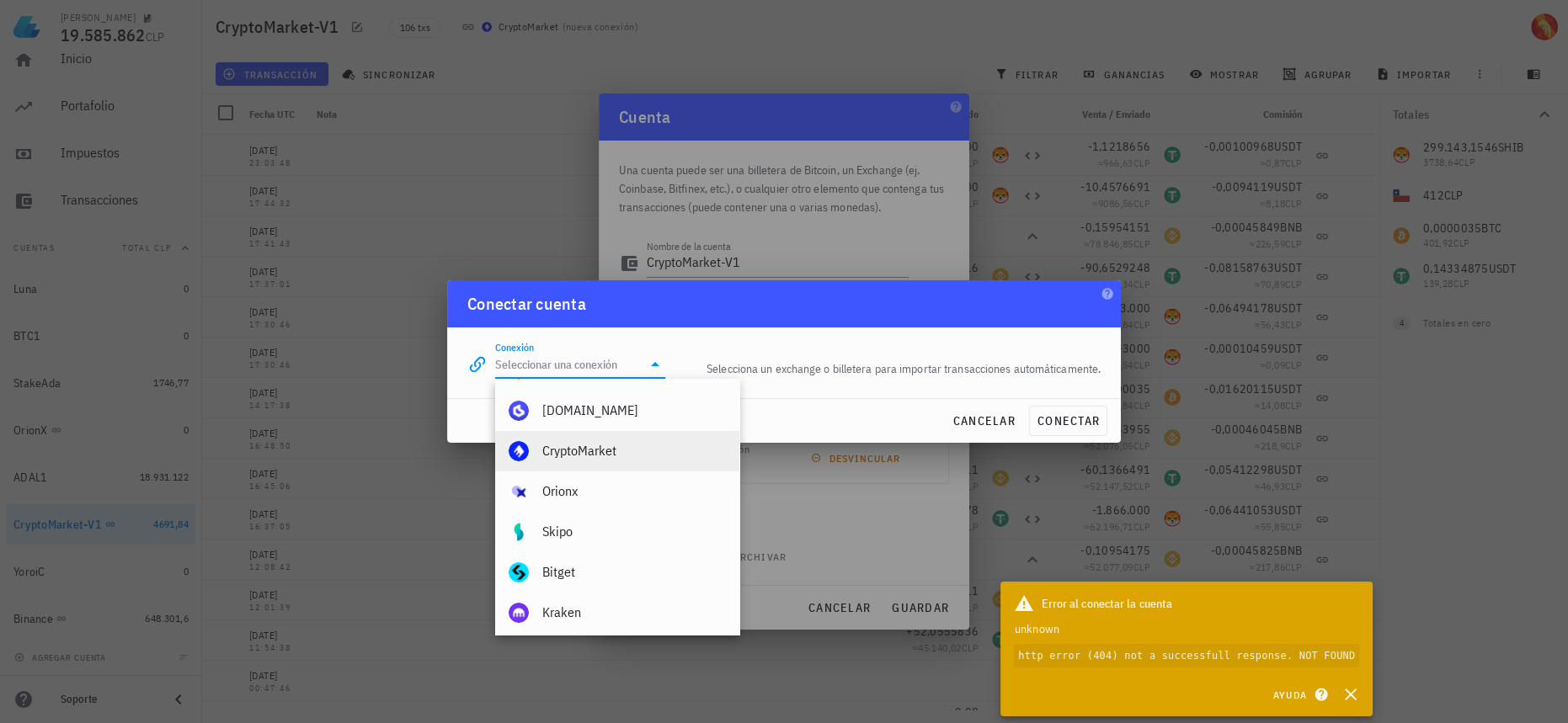
click at [643, 448] on div "CryptoMarket" at bounding box center [634, 451] width 183 height 16
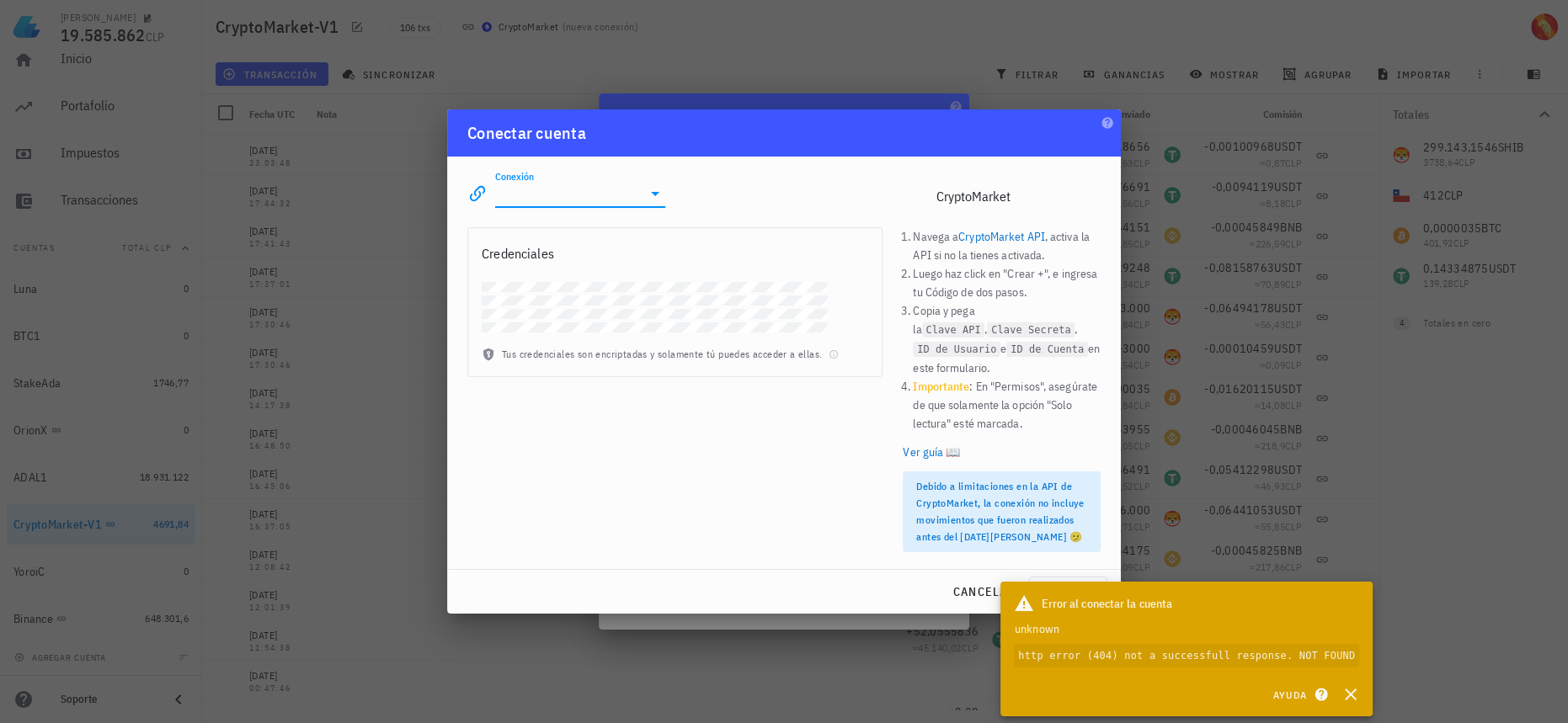
type input "CryptoMarket"
click at [984, 592] on span "cancelar" at bounding box center [984, 591] width 64 height 15
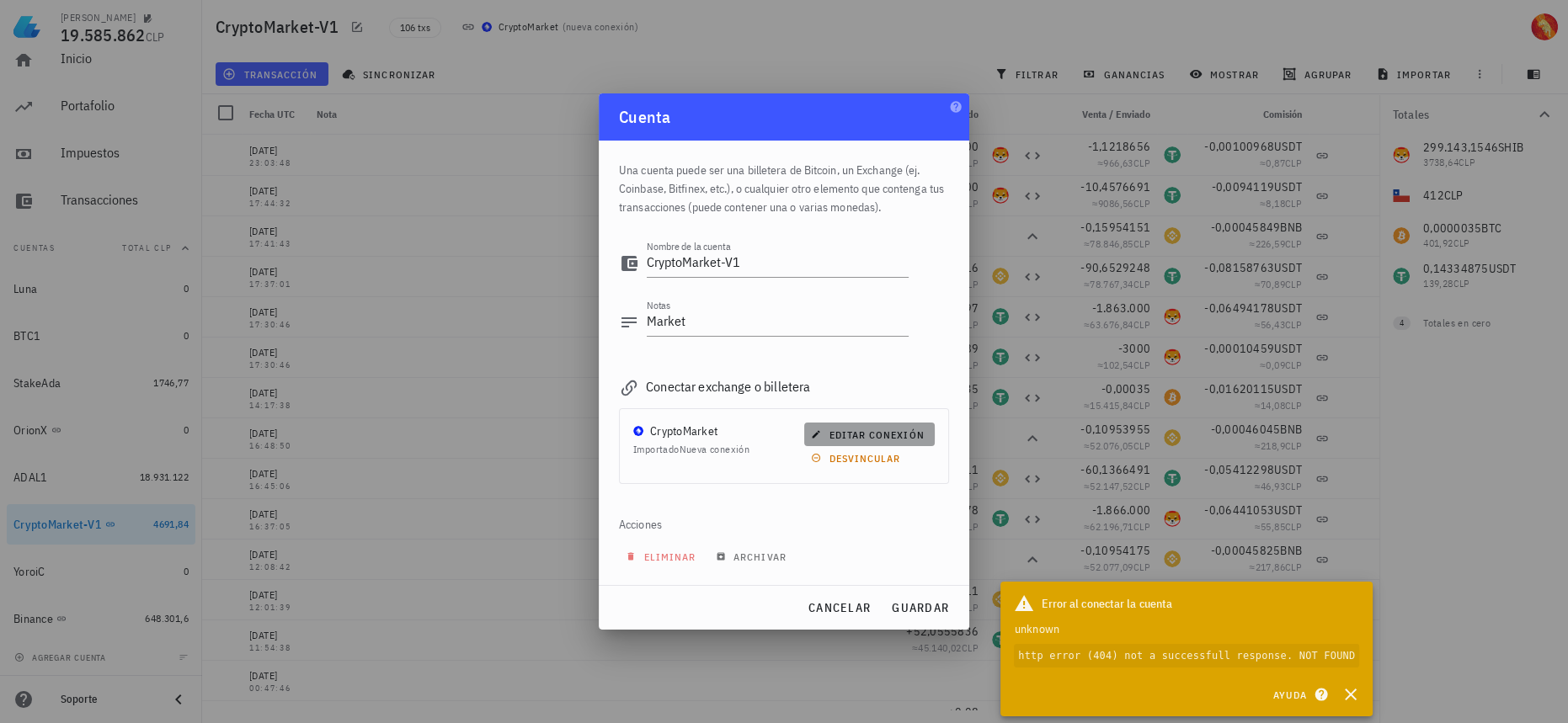
click at [871, 436] on span "editar conexión" at bounding box center [869, 435] width 109 height 13
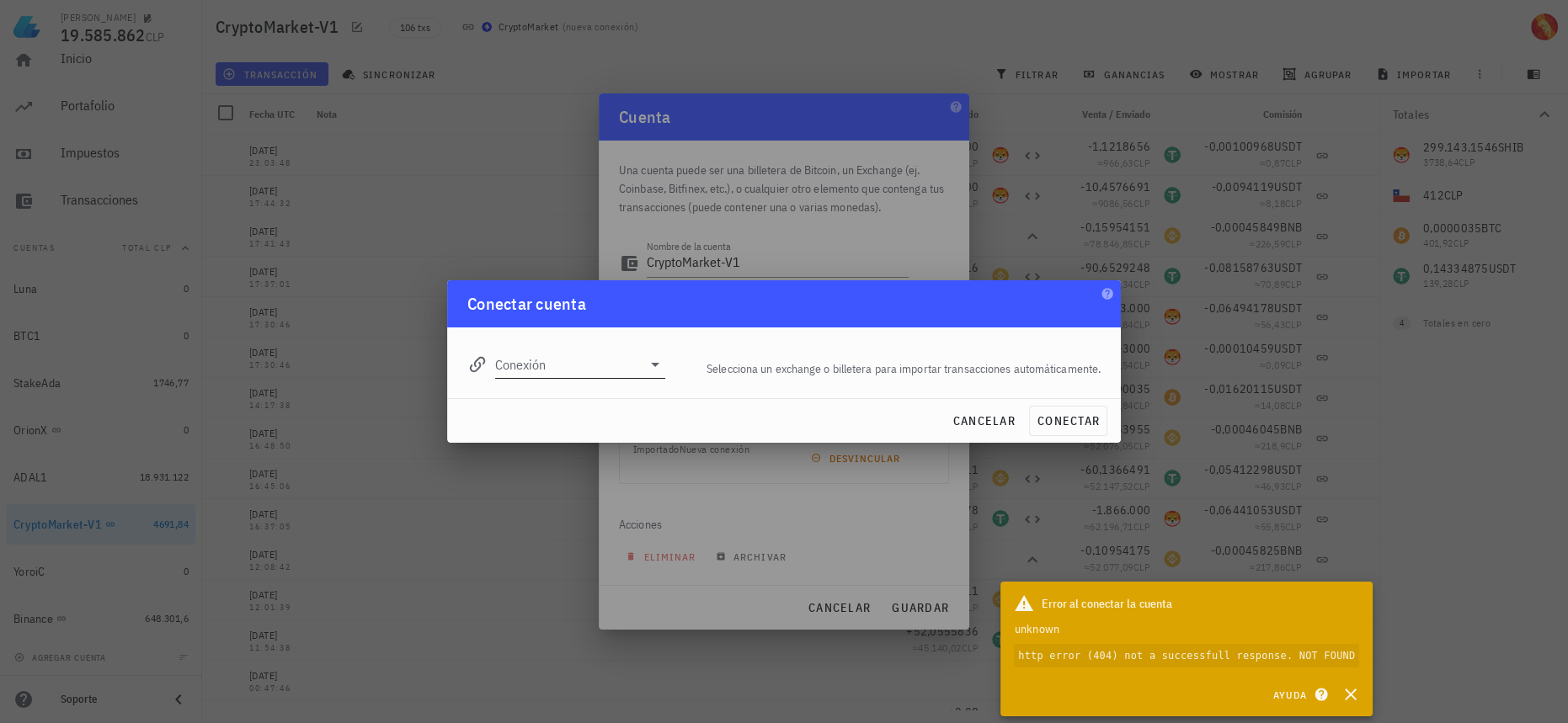
click at [643, 351] on div "Conexión" at bounding box center [580, 364] width 170 height 27
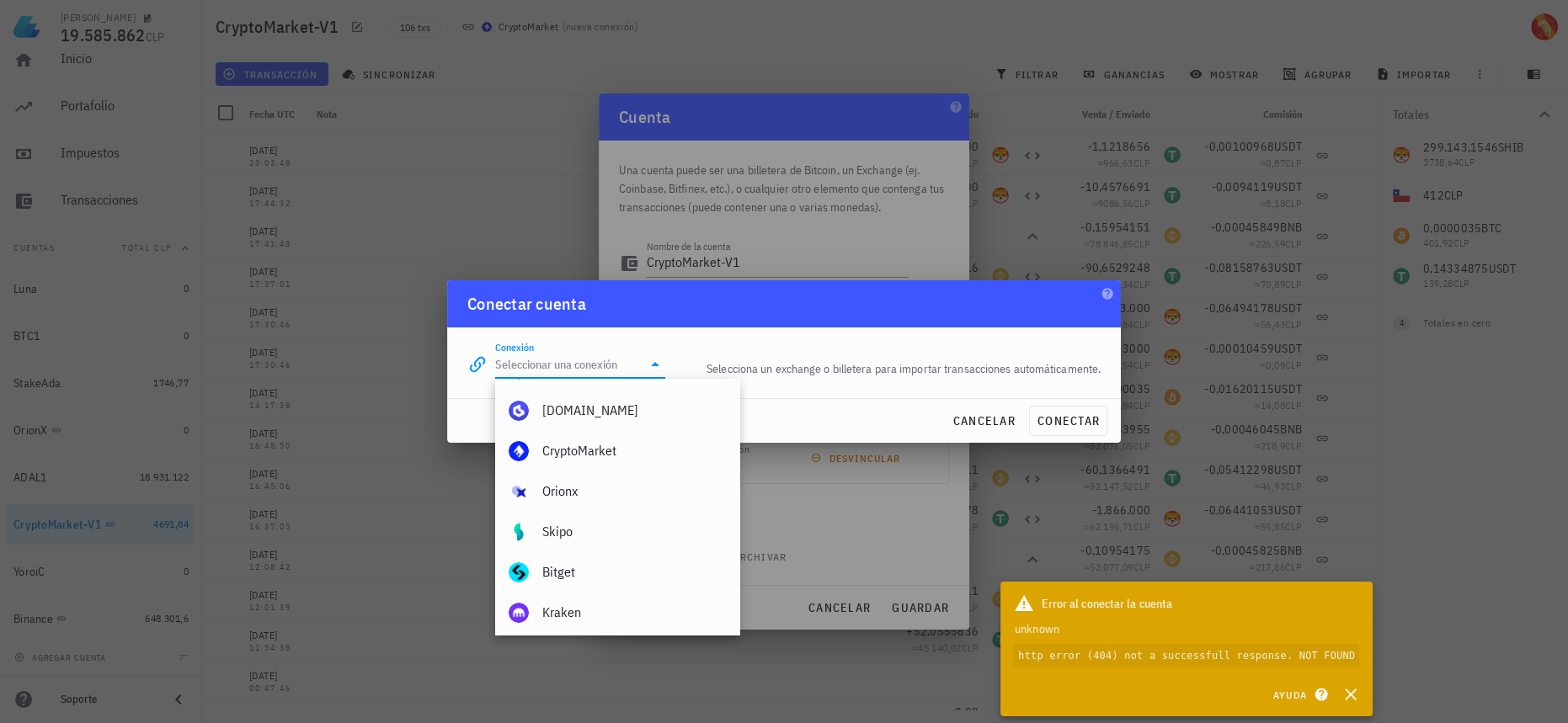
click at [642, 365] on div at bounding box center [653, 364] width 23 height 21
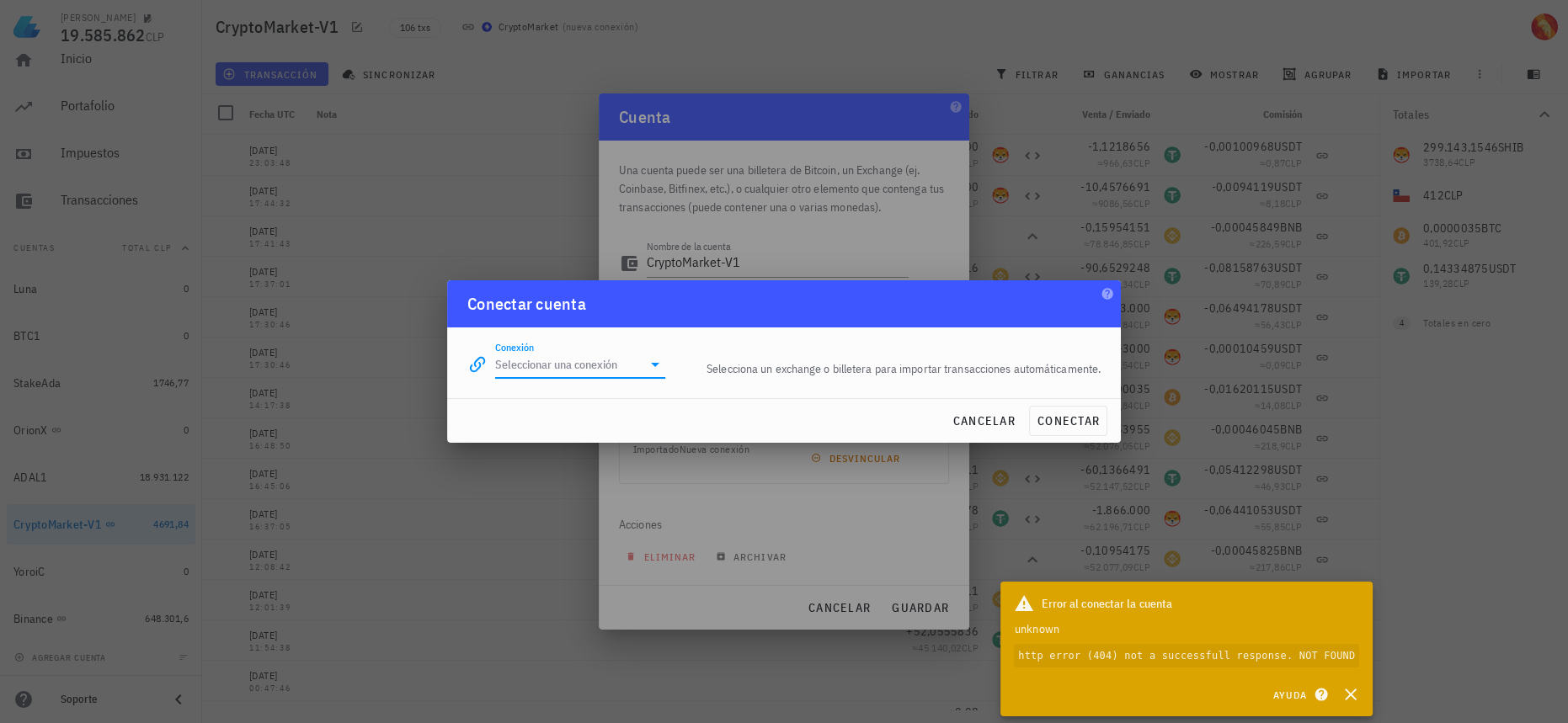
click at [642, 365] on div at bounding box center [653, 364] width 23 height 21
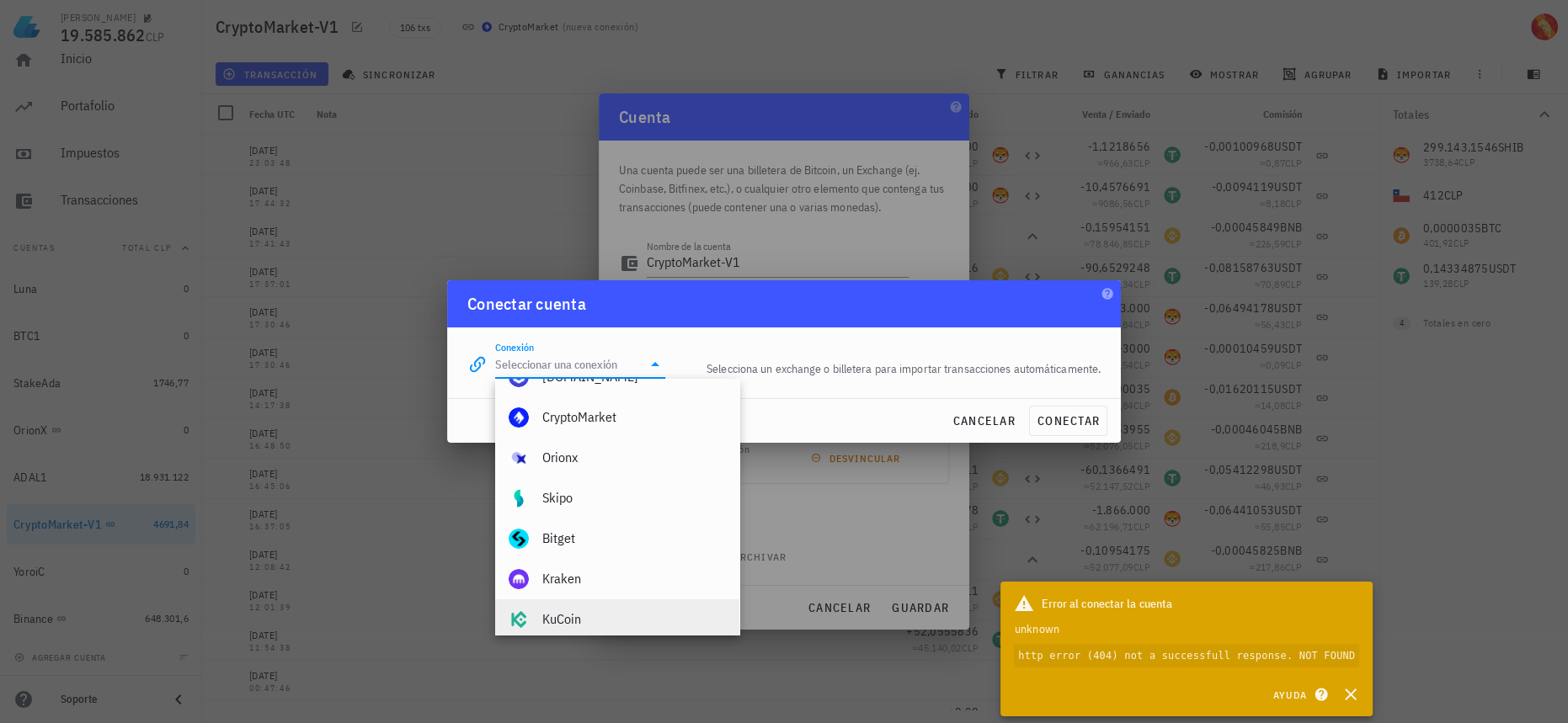
scroll to position [33, 0]
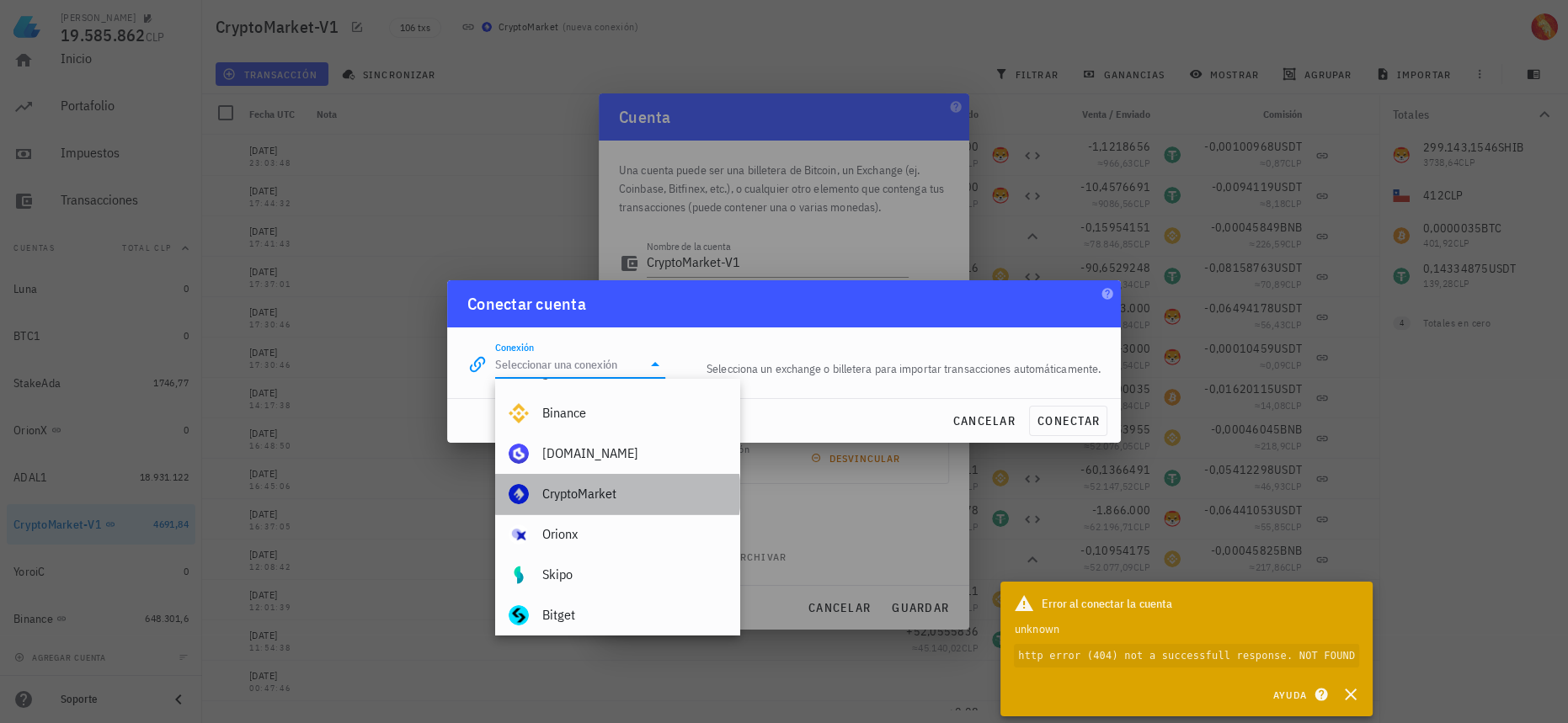
click at [649, 486] on div "CryptoMarket" at bounding box center [634, 494] width 183 height 16
type input "CryptoMarket"
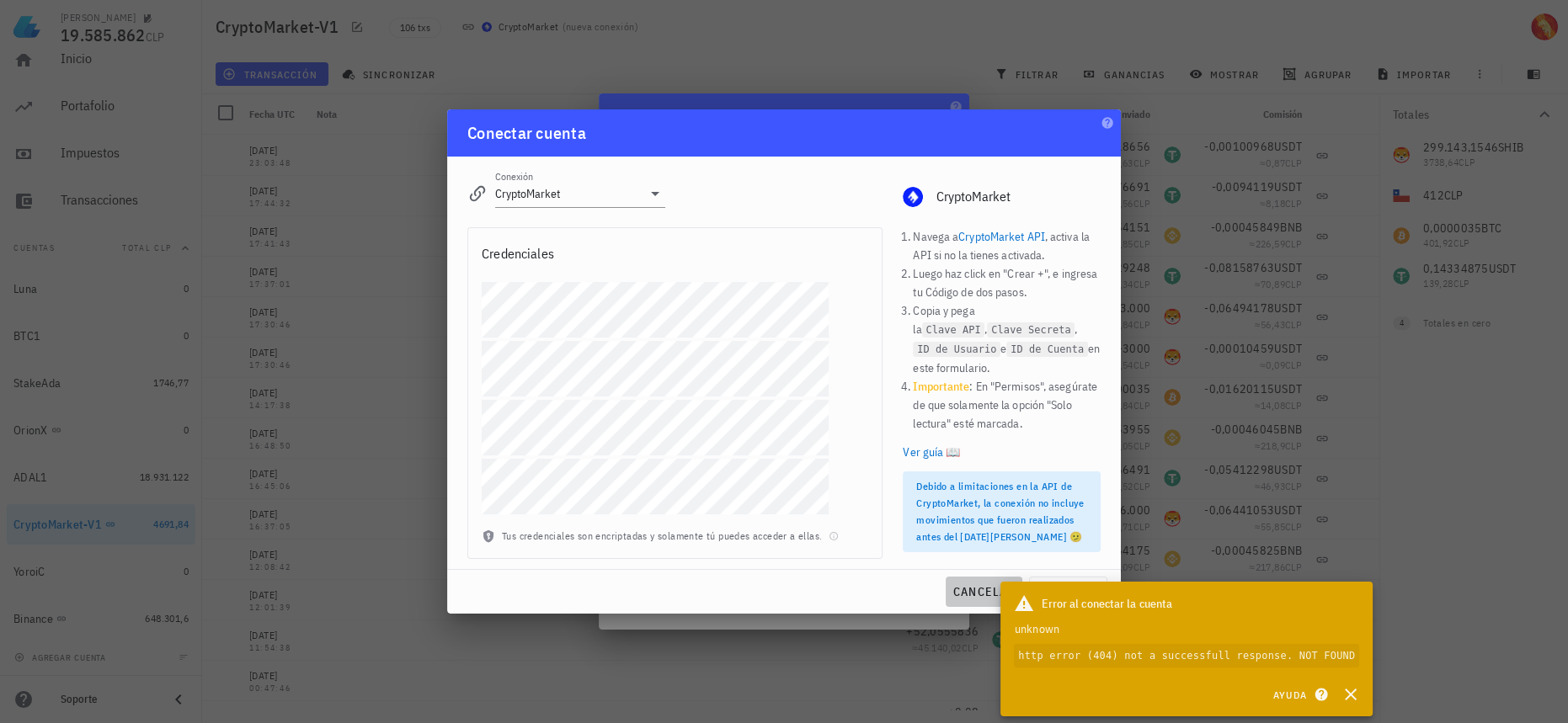
click at [967, 579] on button "cancelar" at bounding box center [984, 592] width 77 height 30
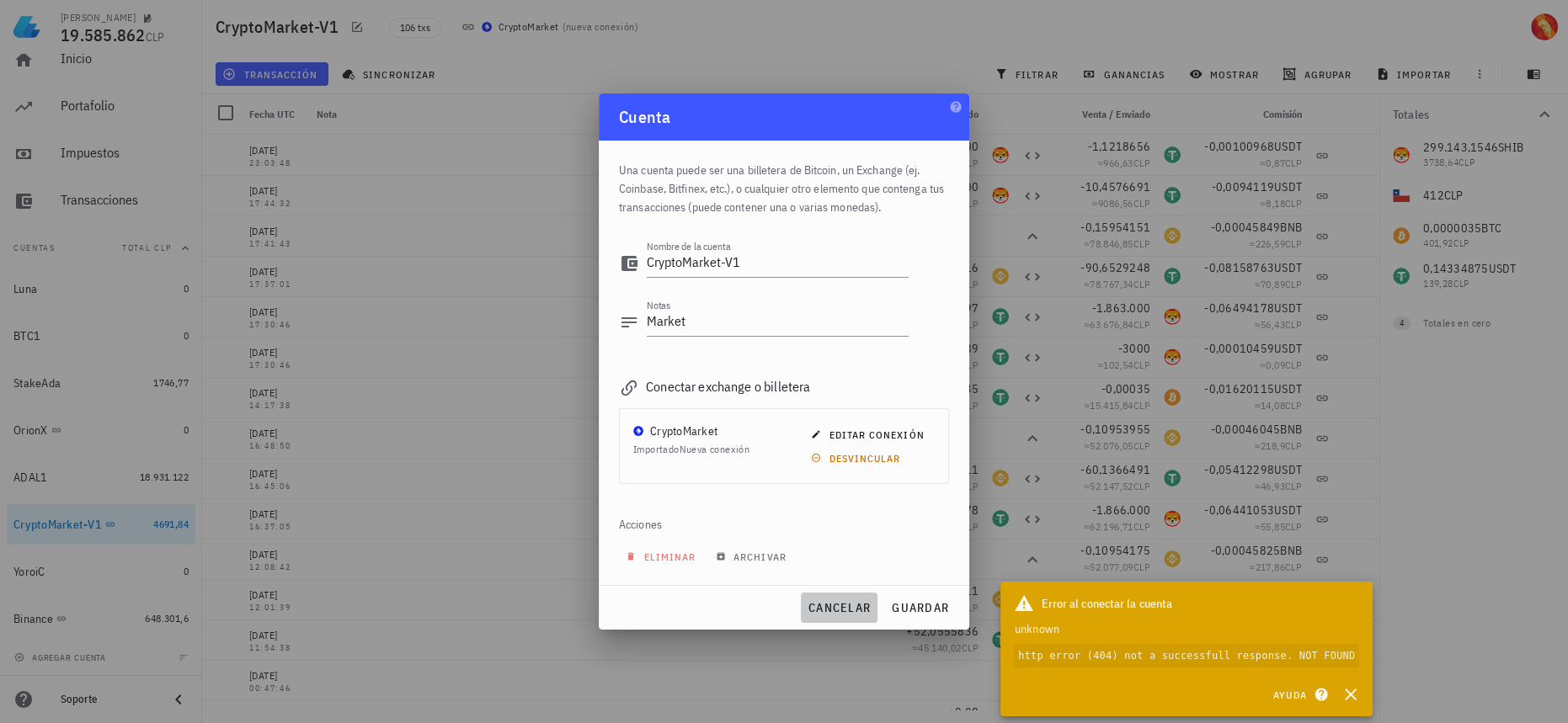
click at [844, 612] on span "cancelar" at bounding box center [839, 608] width 64 height 15
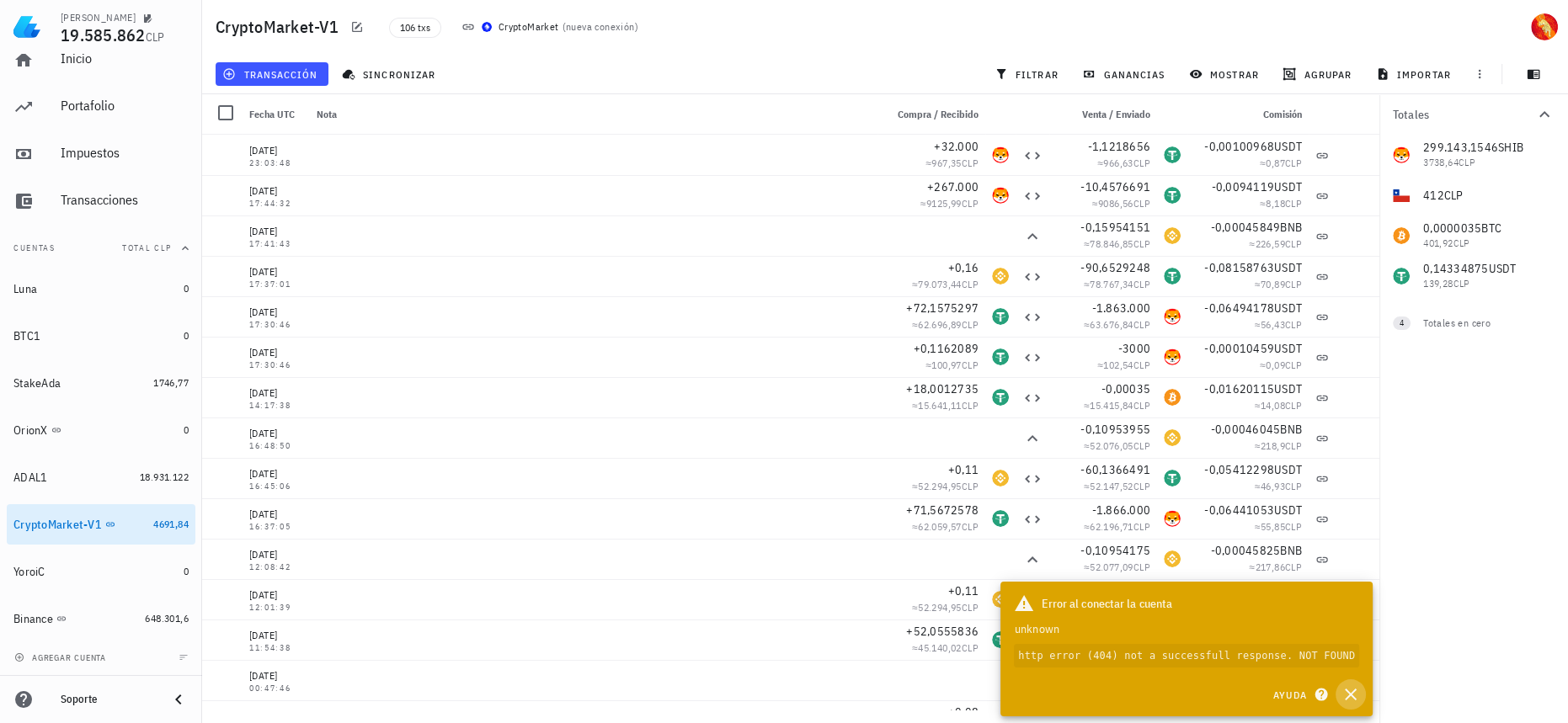
click at [1353, 701] on icon "button" at bounding box center [1351, 694] width 21 height 21
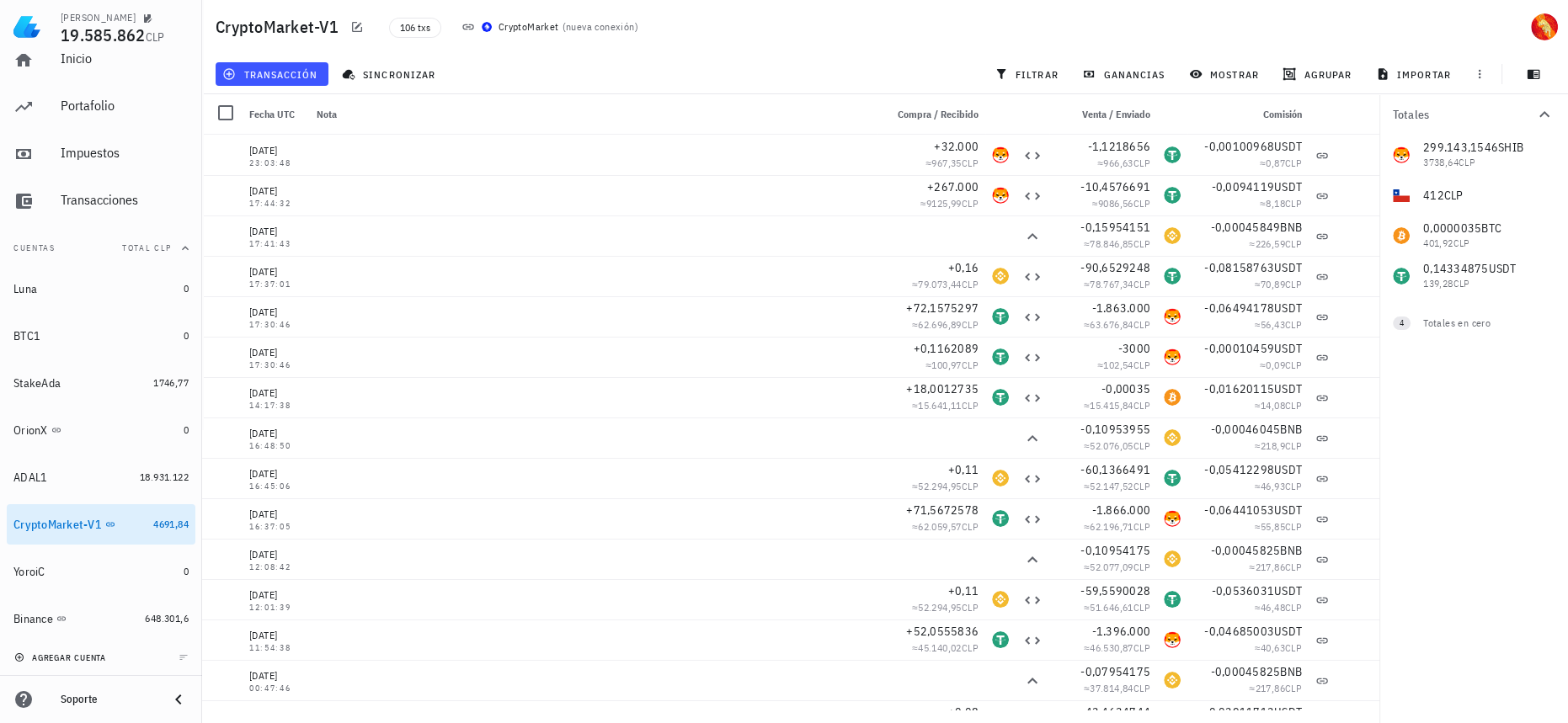
click at [81, 657] on span "agregar cuenta" at bounding box center [62, 658] width 89 height 11
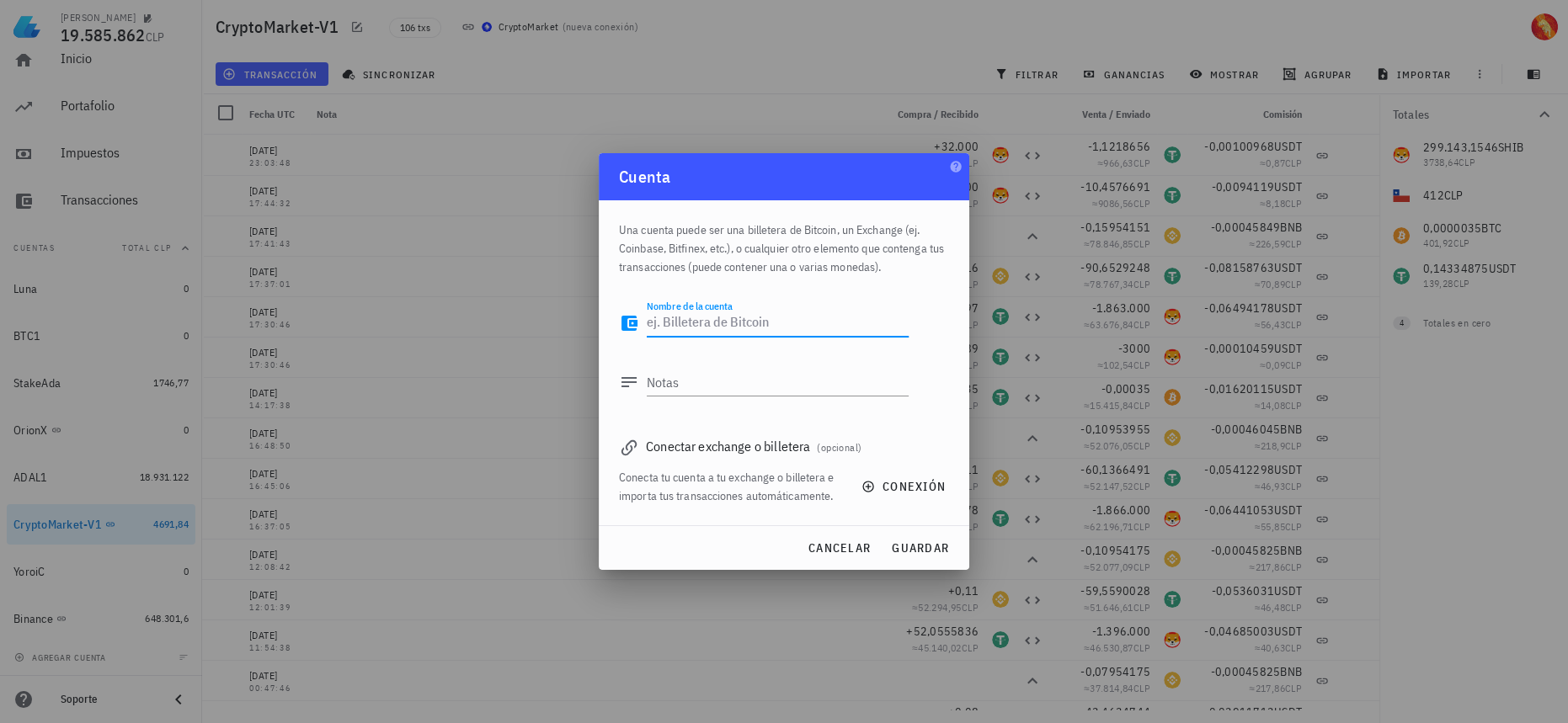
click at [745, 327] on textarea "Nombre de la cuenta" at bounding box center [778, 323] width 262 height 27
type textarea "c"
type textarea "CryotiMarket-V2"
click at [754, 383] on textarea "Notas" at bounding box center [778, 382] width 262 height 27
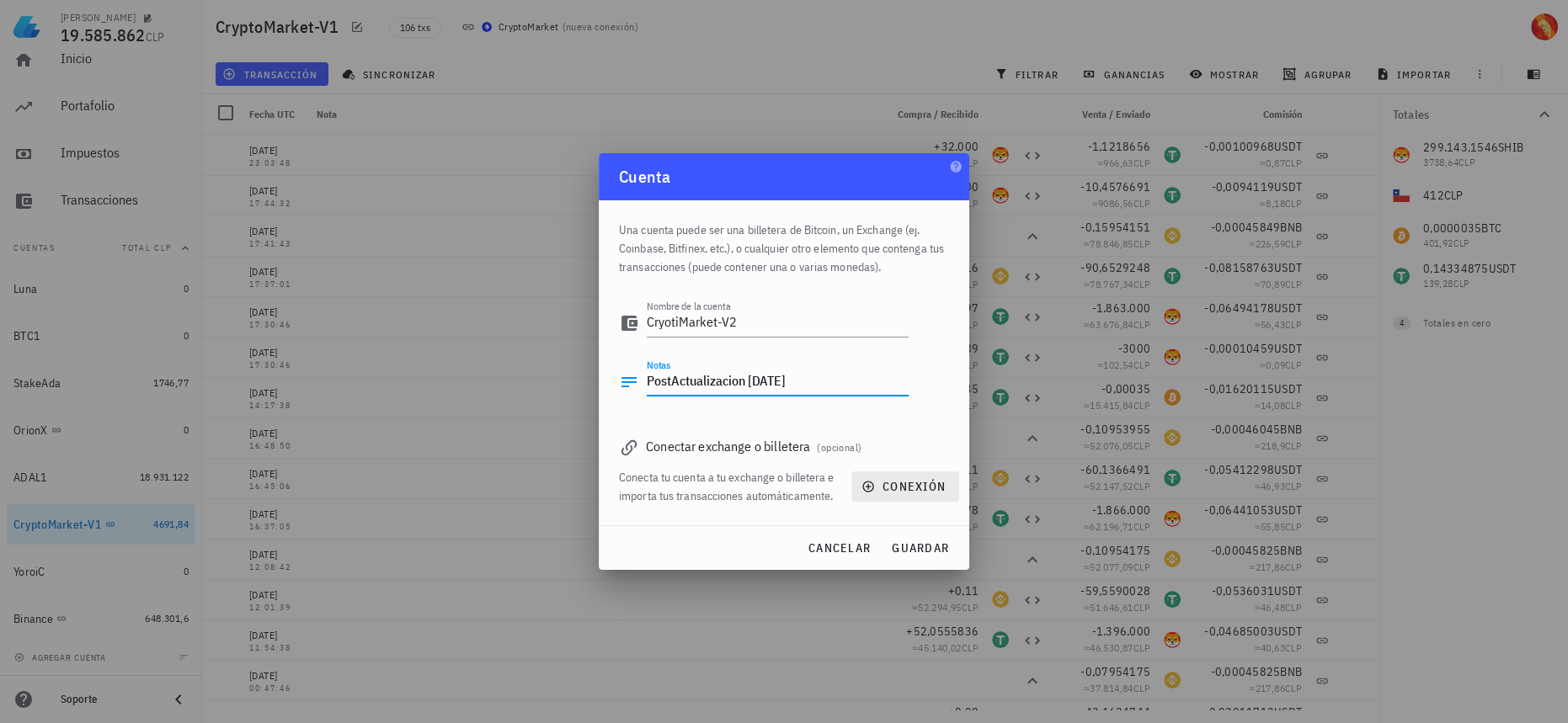
type textarea "PostActualizacion [DATE]"
click at [913, 498] on button "conexión" at bounding box center [905, 487] width 107 height 30
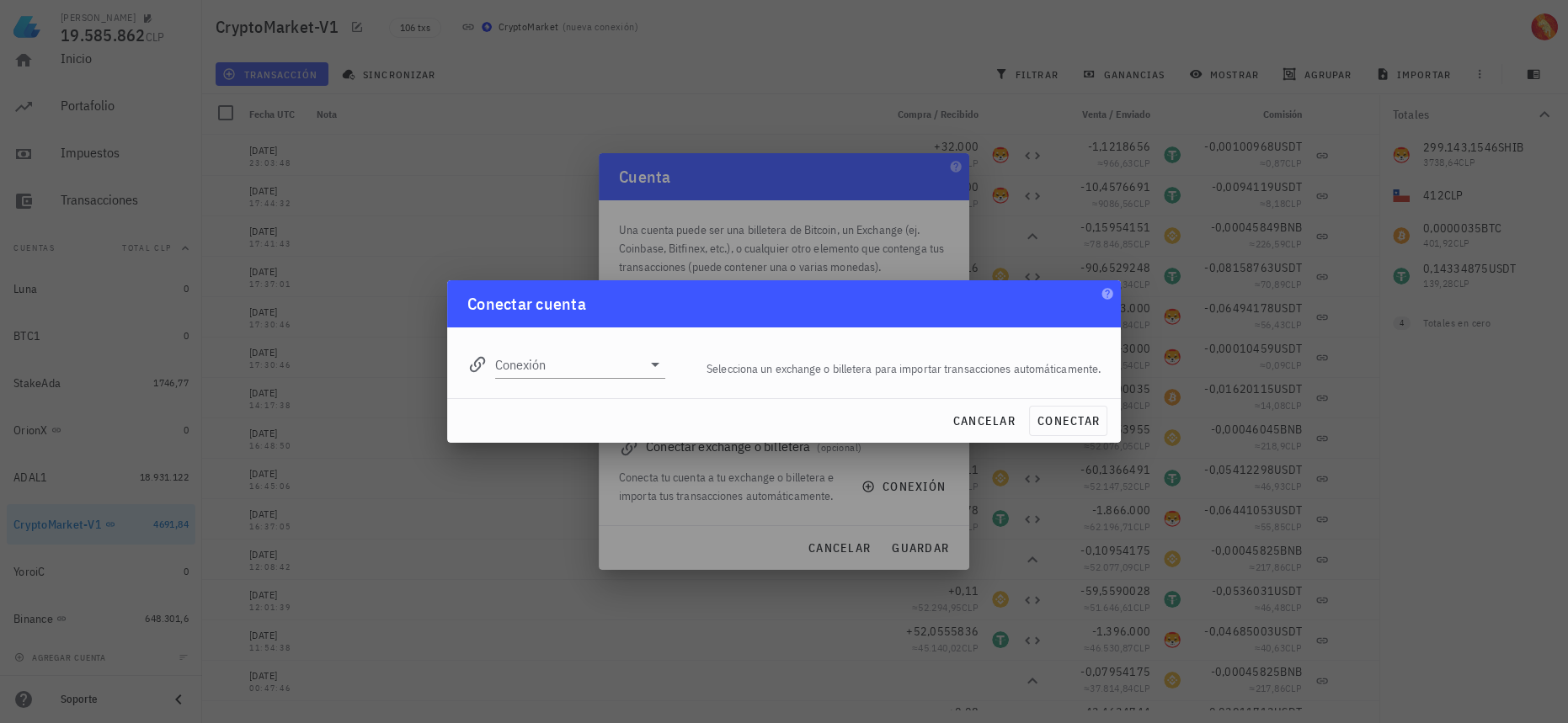
click at [546, 383] on div "Conexión" at bounding box center [567, 358] width 218 height 61
click at [572, 367] on input "Conexión" at bounding box center [568, 364] width 147 height 27
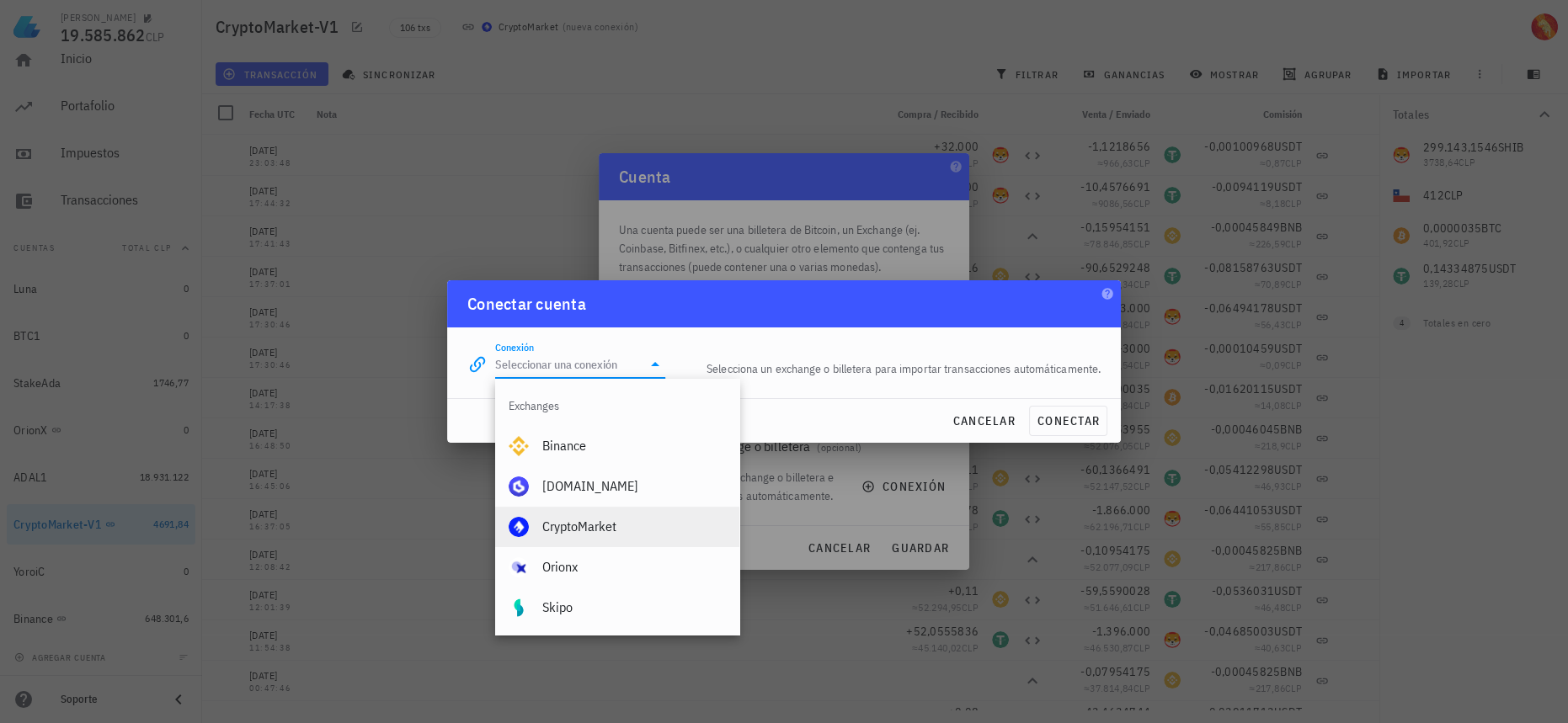
click at [632, 535] on div "CryptoMarket" at bounding box center [634, 527] width 183 height 16
type input "CryptoMarket"
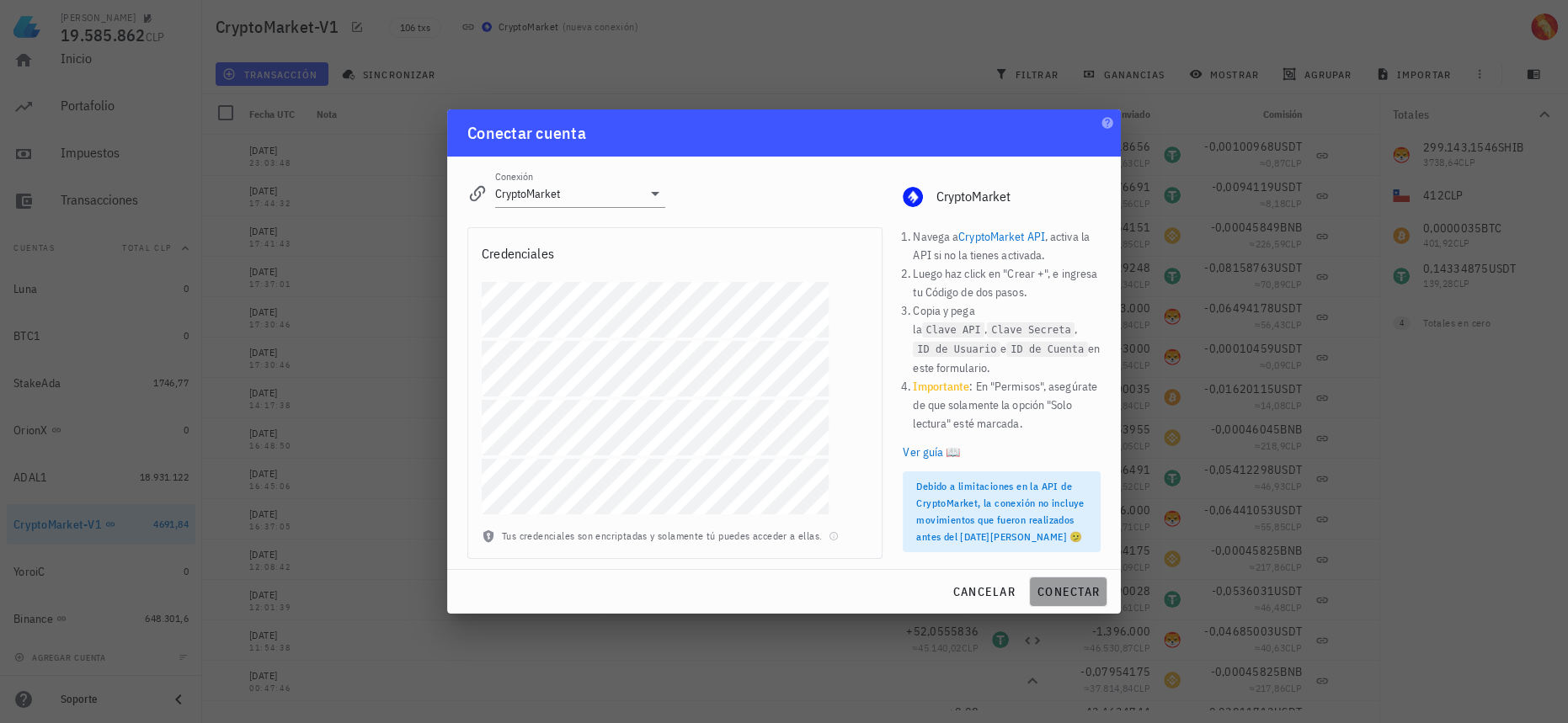
click at [1044, 580] on button "conectar" at bounding box center [1069, 592] width 79 height 30
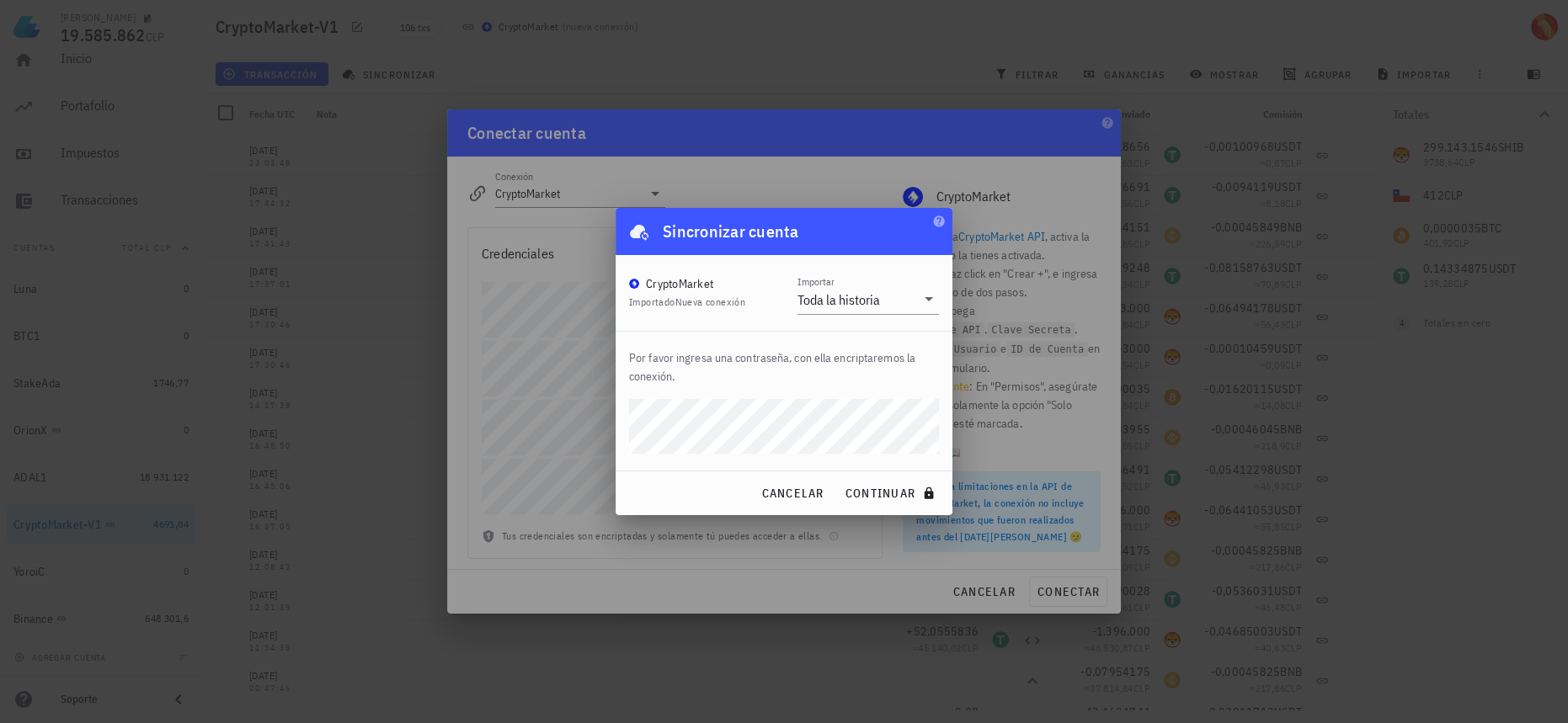
click button "continuar" at bounding box center [891, 494] width 107 height 30
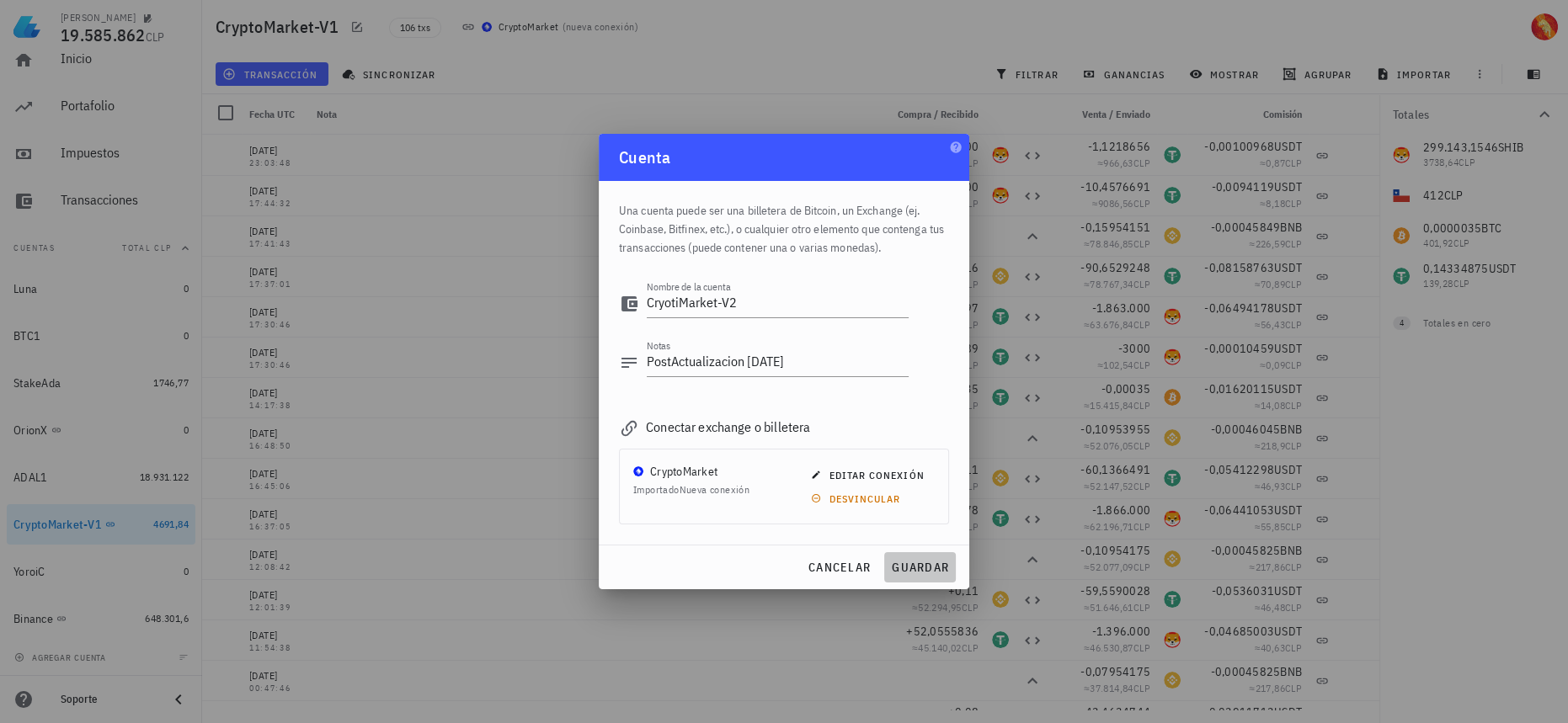
click at [922, 564] on span "guardar" at bounding box center [920, 567] width 58 height 15
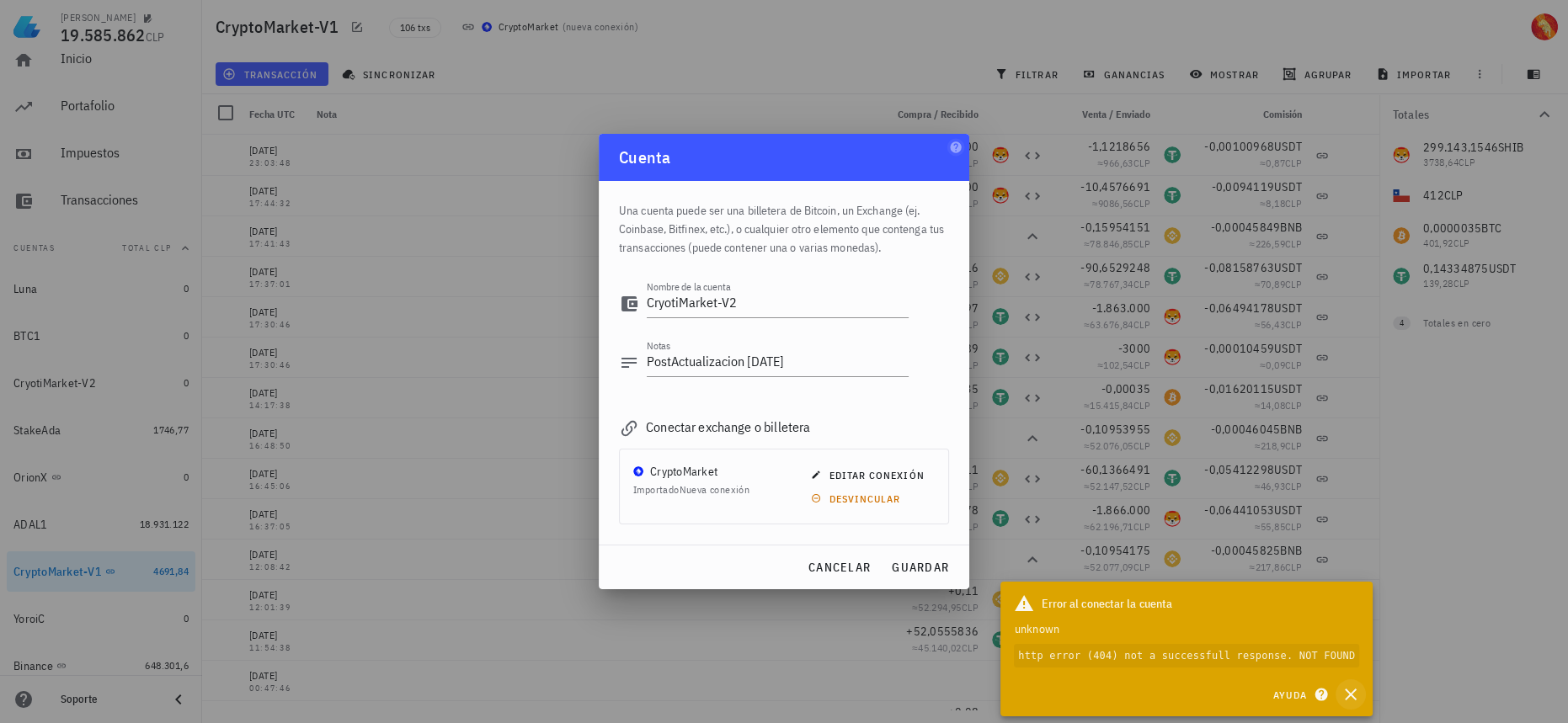
click at [1357, 699] on icon "button" at bounding box center [1351, 694] width 21 height 21
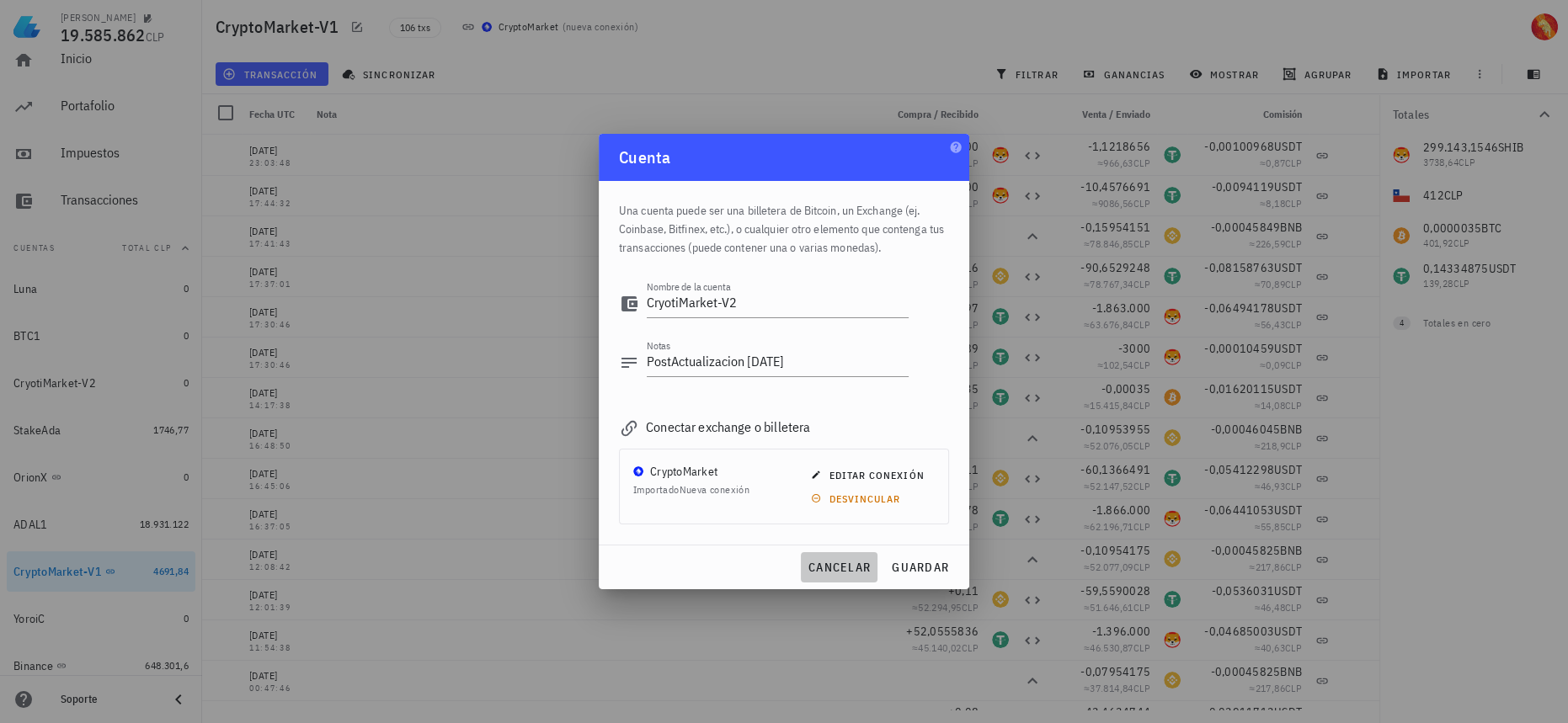
click at [860, 573] on span "cancelar" at bounding box center [839, 567] width 64 height 15
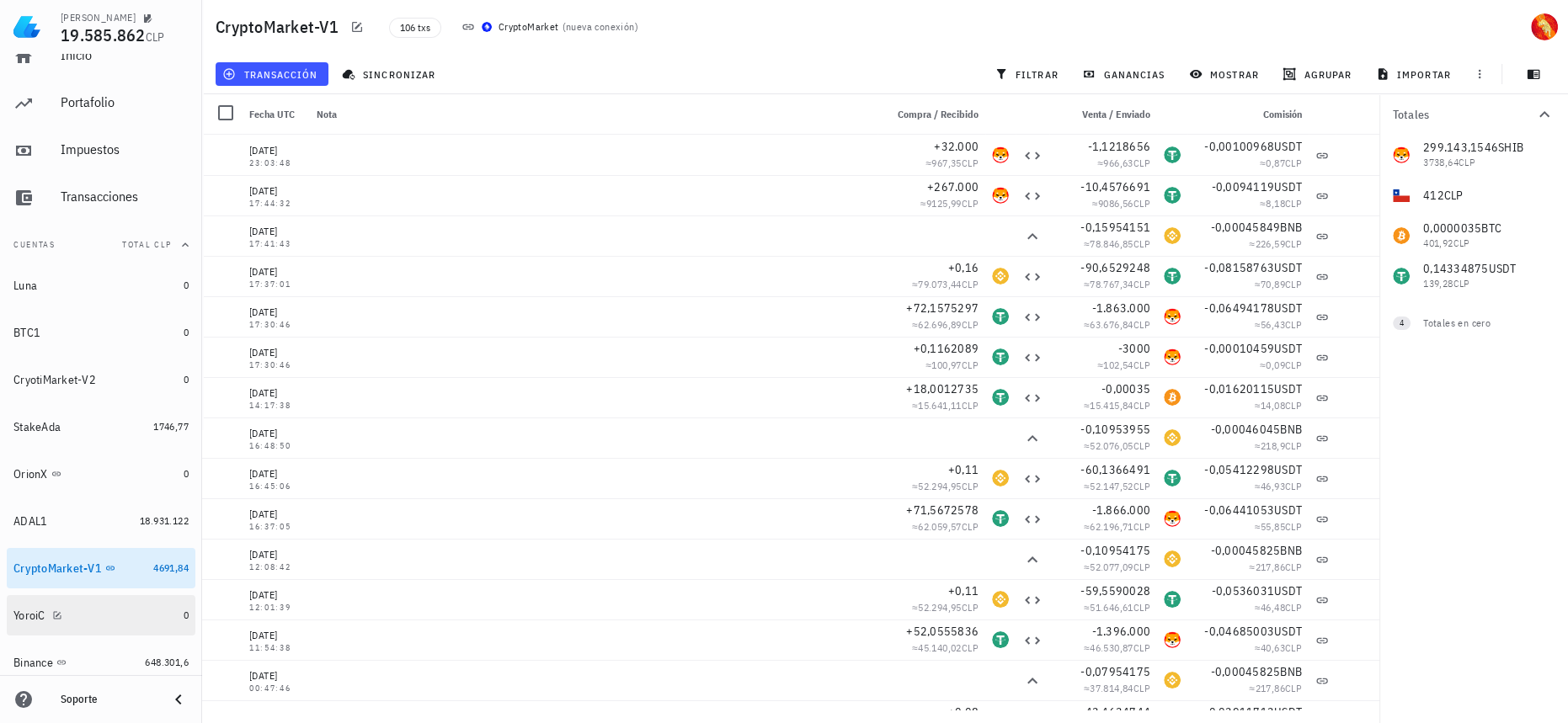
scroll to position [0, 0]
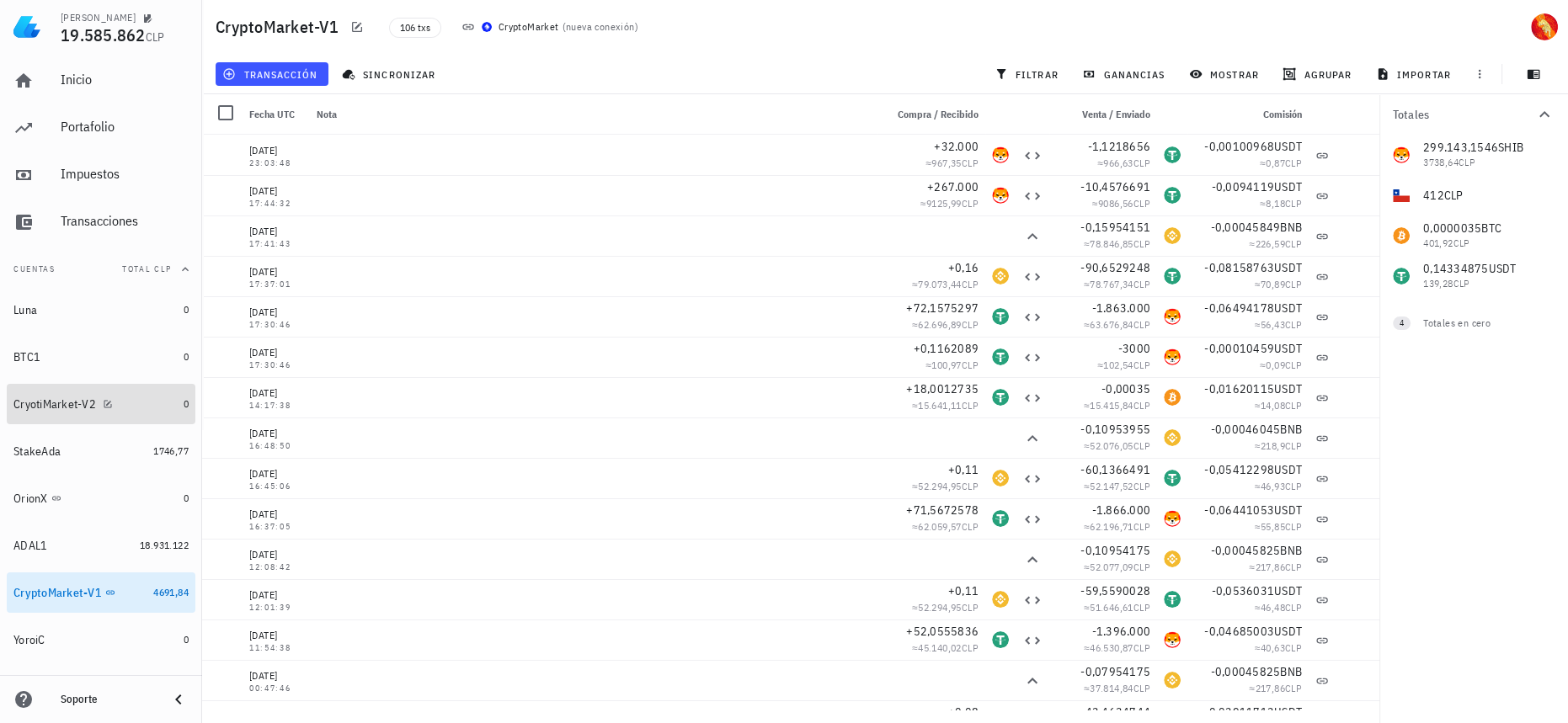
click at [136, 401] on div "CryotiMarket-V2" at bounding box center [95, 404] width 164 height 16
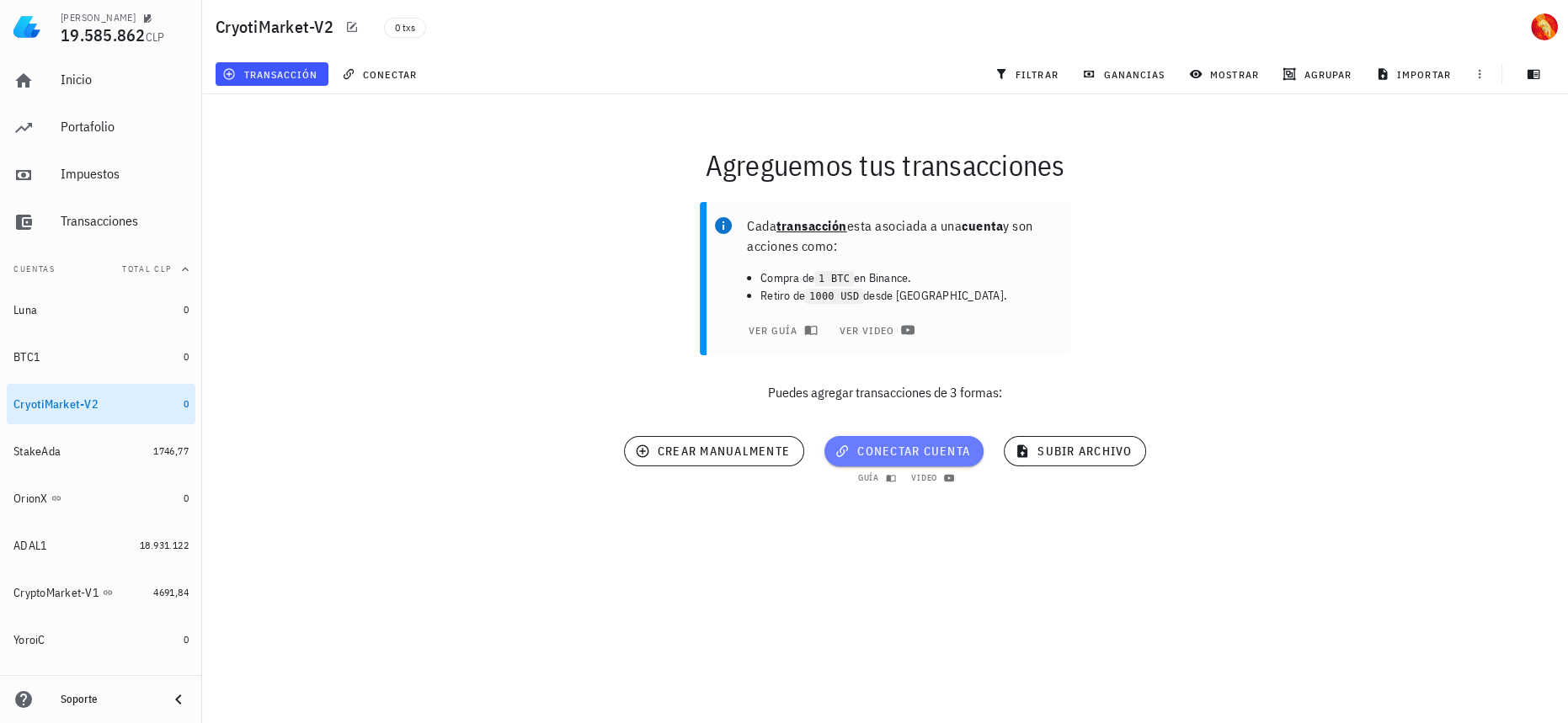
click at [926, 450] on span "conectar cuenta" at bounding box center [904, 451] width 132 height 15
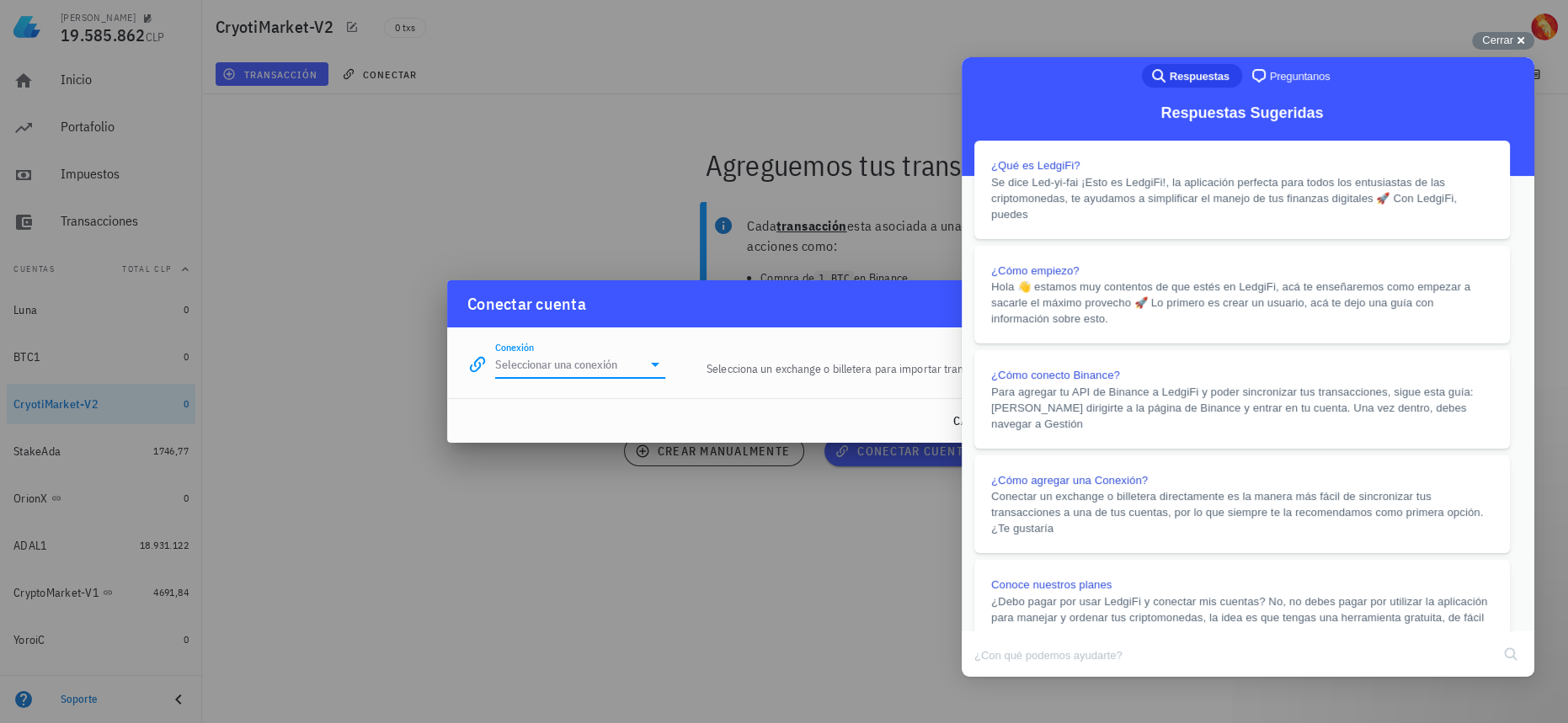
click at [501, 364] on input "Conexión" at bounding box center [568, 364] width 147 height 27
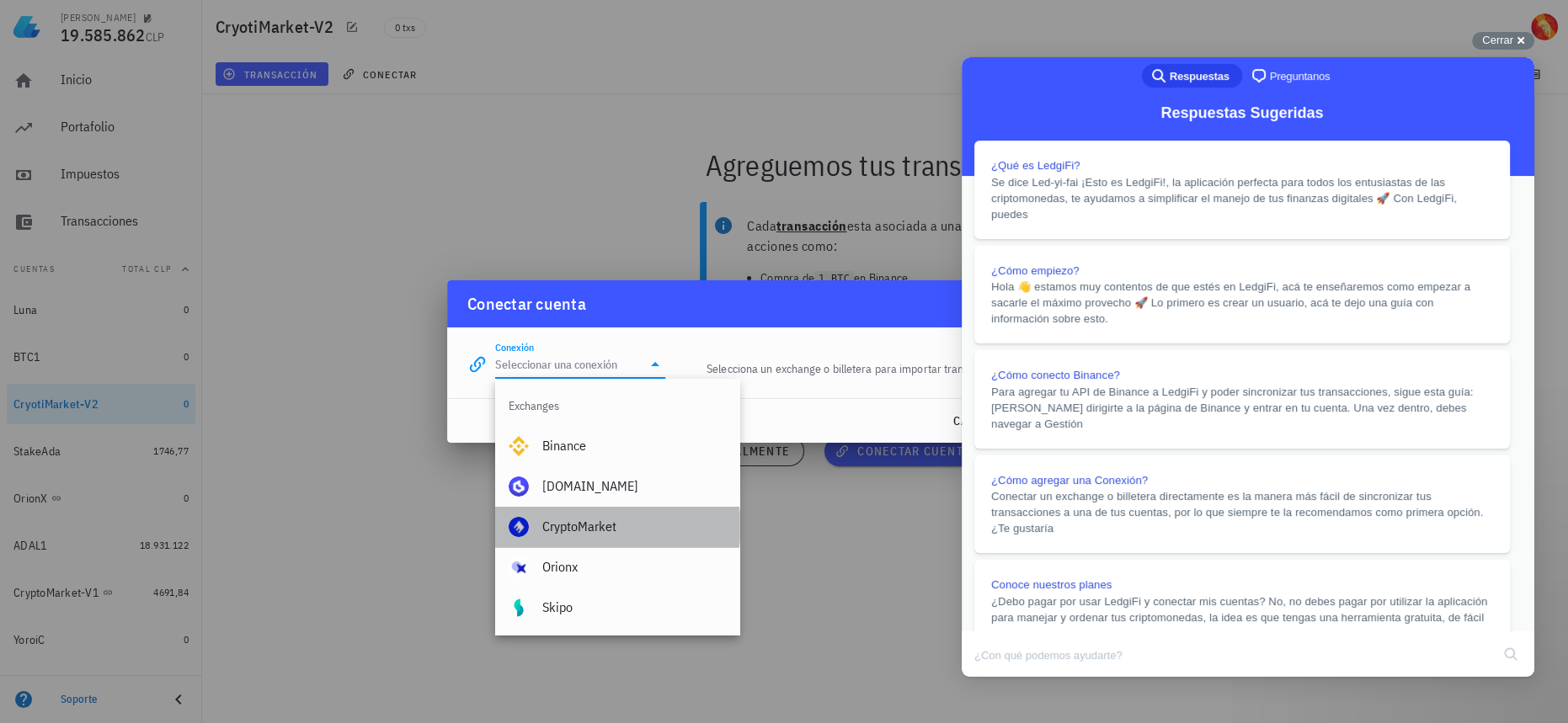
click at [615, 522] on div "CryptoMarket" at bounding box center [634, 527] width 183 height 16
type input "CryptoMarket"
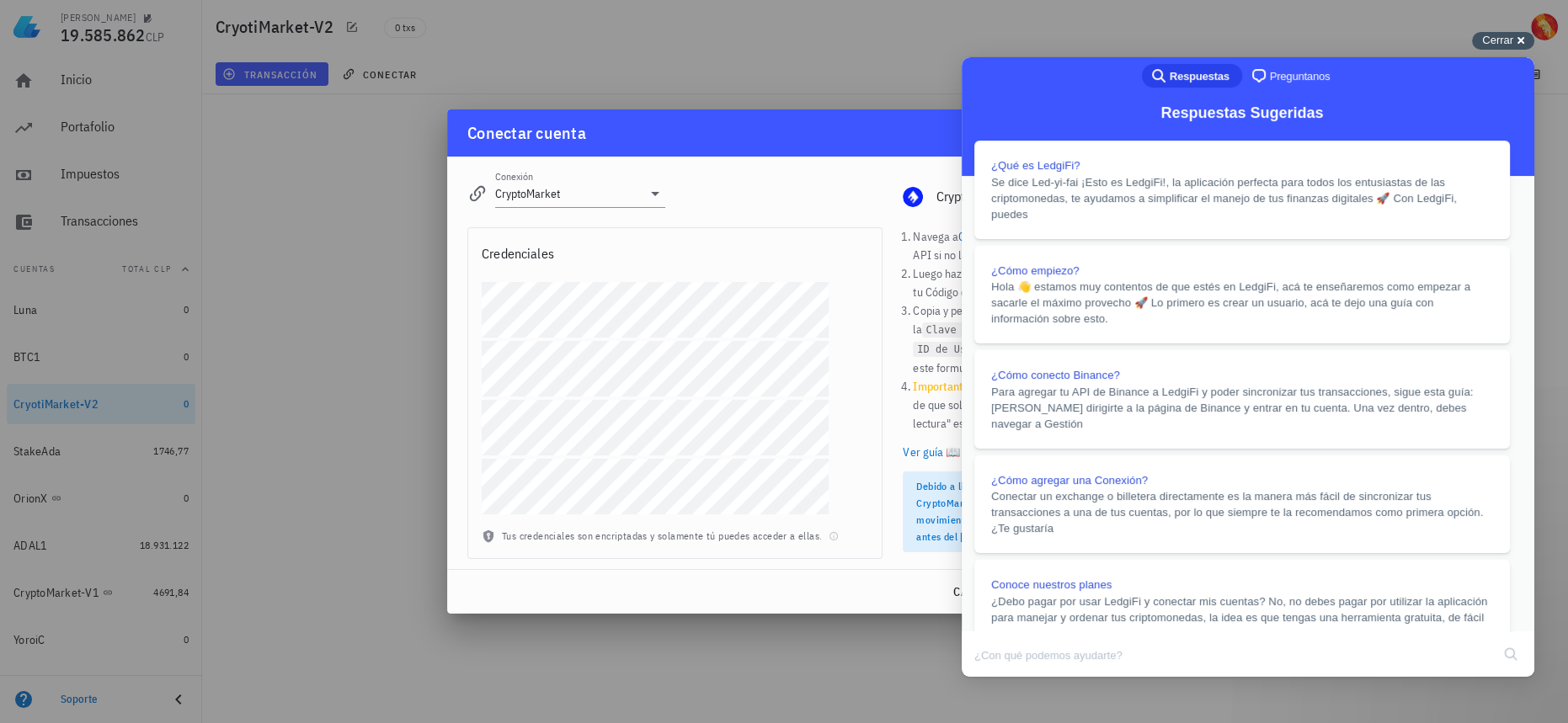
click at [1518, 38] on div "Cerrar cross-small" at bounding box center [1504, 41] width 63 height 18
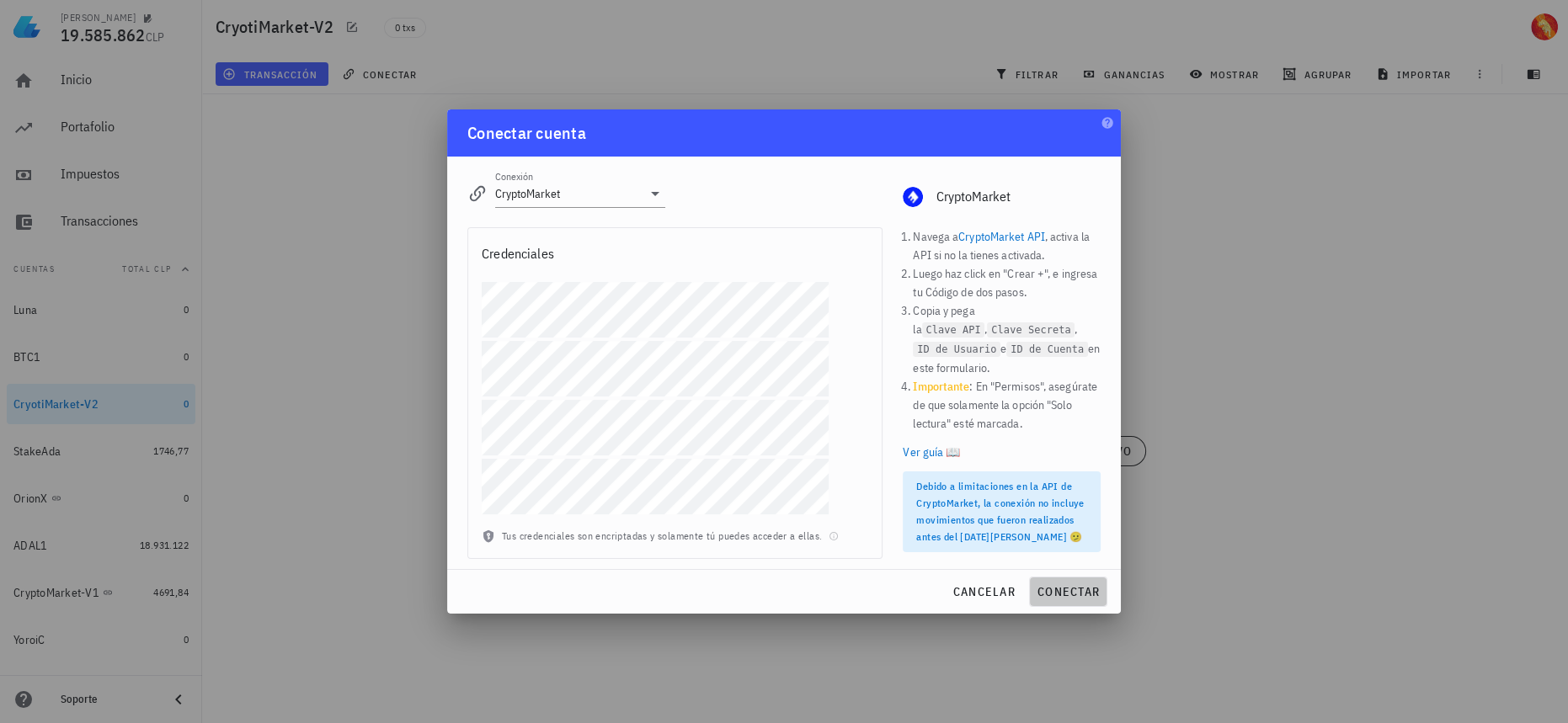
drag, startPoint x: 1046, startPoint y: 592, endPoint x: 609, endPoint y: 253, distance: 553.1
click at [619, 268] on div "Conectar cuenta Conexión CryptoMarket editar CryptoMarket Navega a CryptoMarket…" at bounding box center [784, 362] width 674 height 505
click at [573, 183] on input "CryptoMarket" at bounding box center [568, 193] width 147 height 27
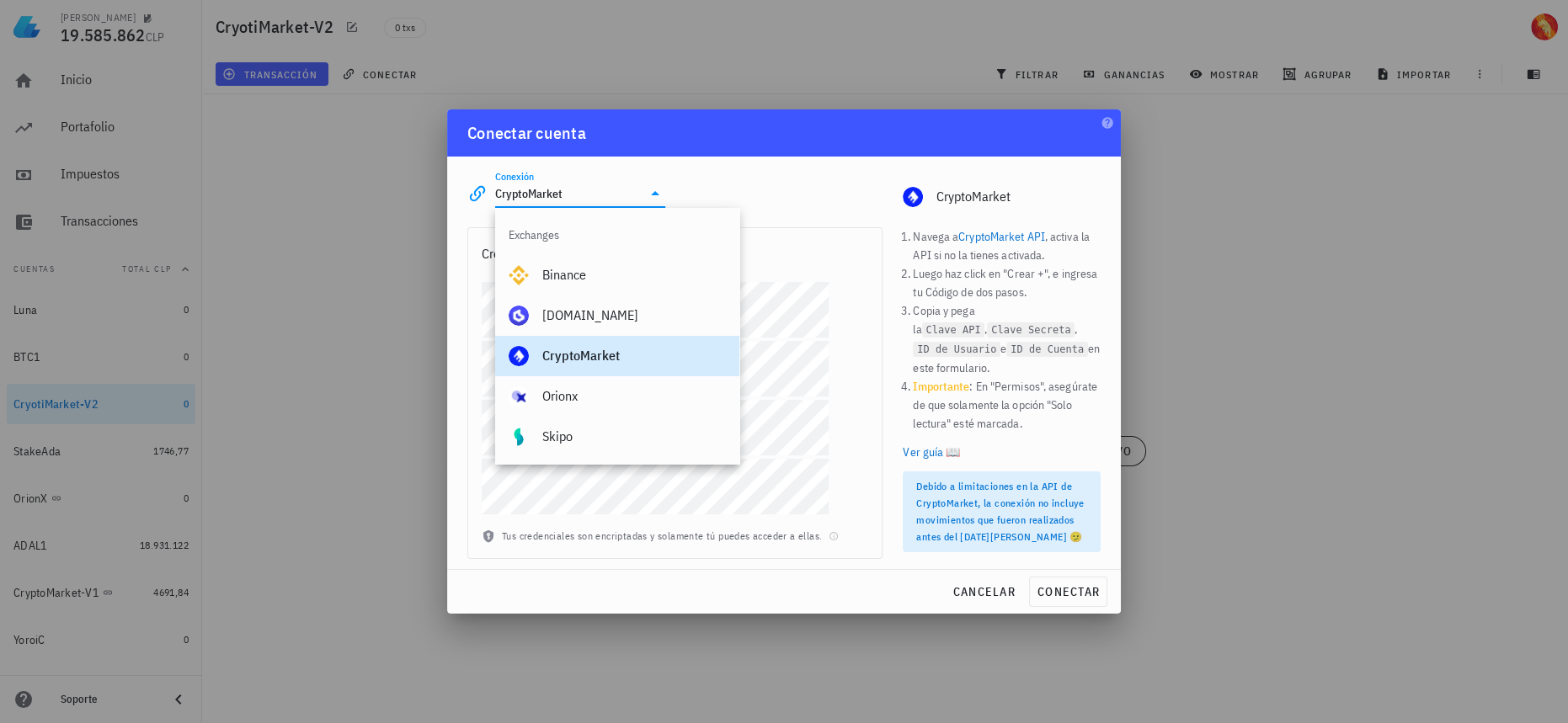
click at [869, 171] on div "Conexión CryptoMarket editar CryptoMarket" at bounding box center [784, 187] width 653 height 61
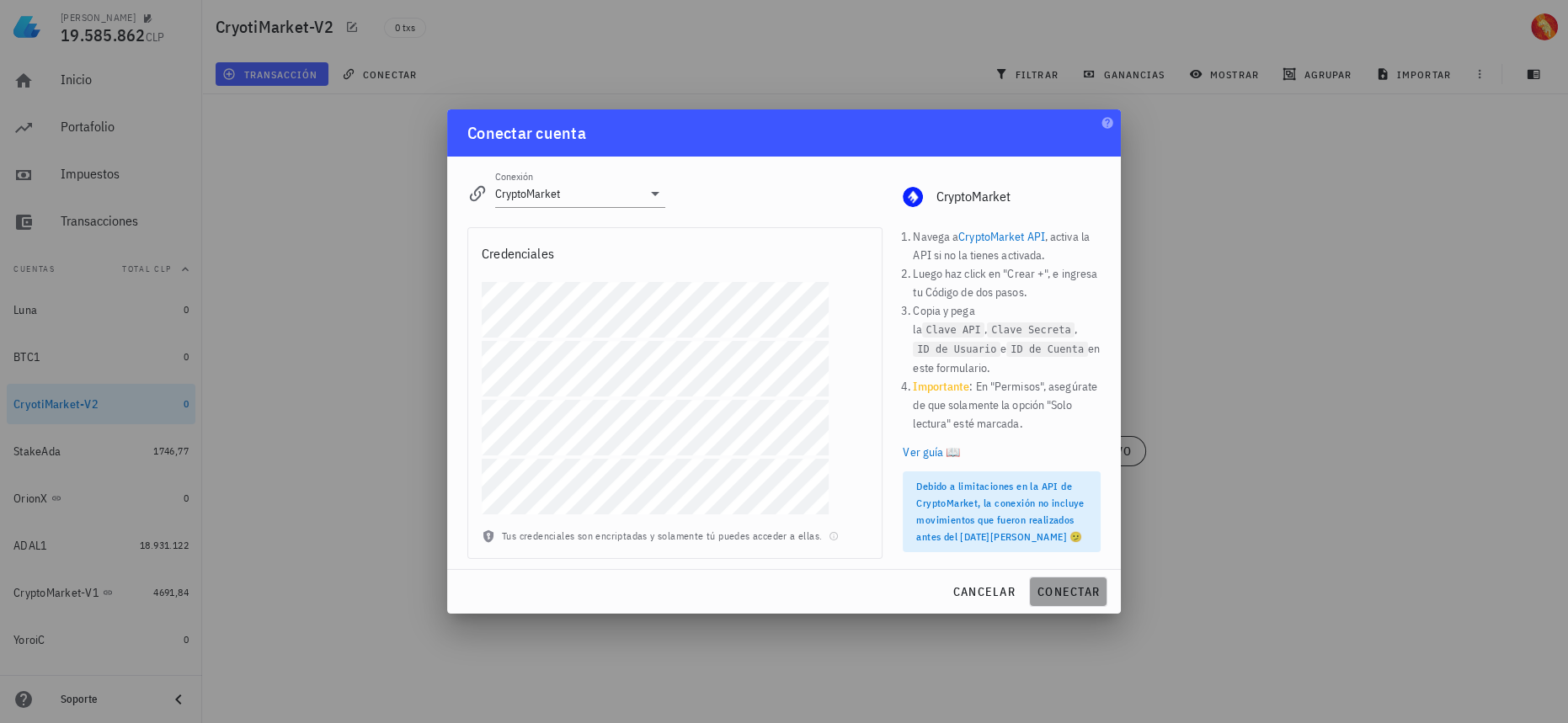
click at [1079, 598] on span "conectar" at bounding box center [1068, 591] width 64 height 15
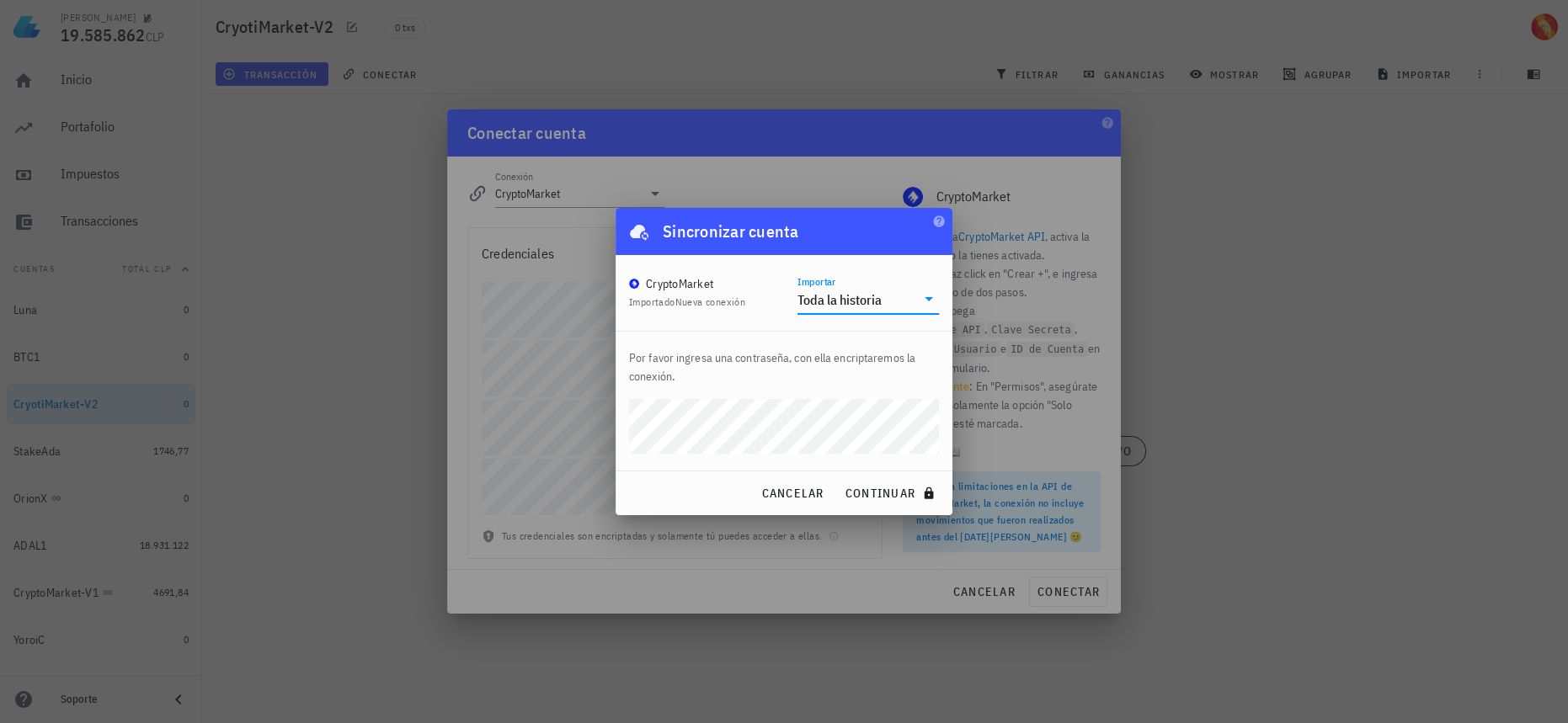
click at [883, 299] on div "Toda la historia" at bounding box center [856, 300] width 118 height 29
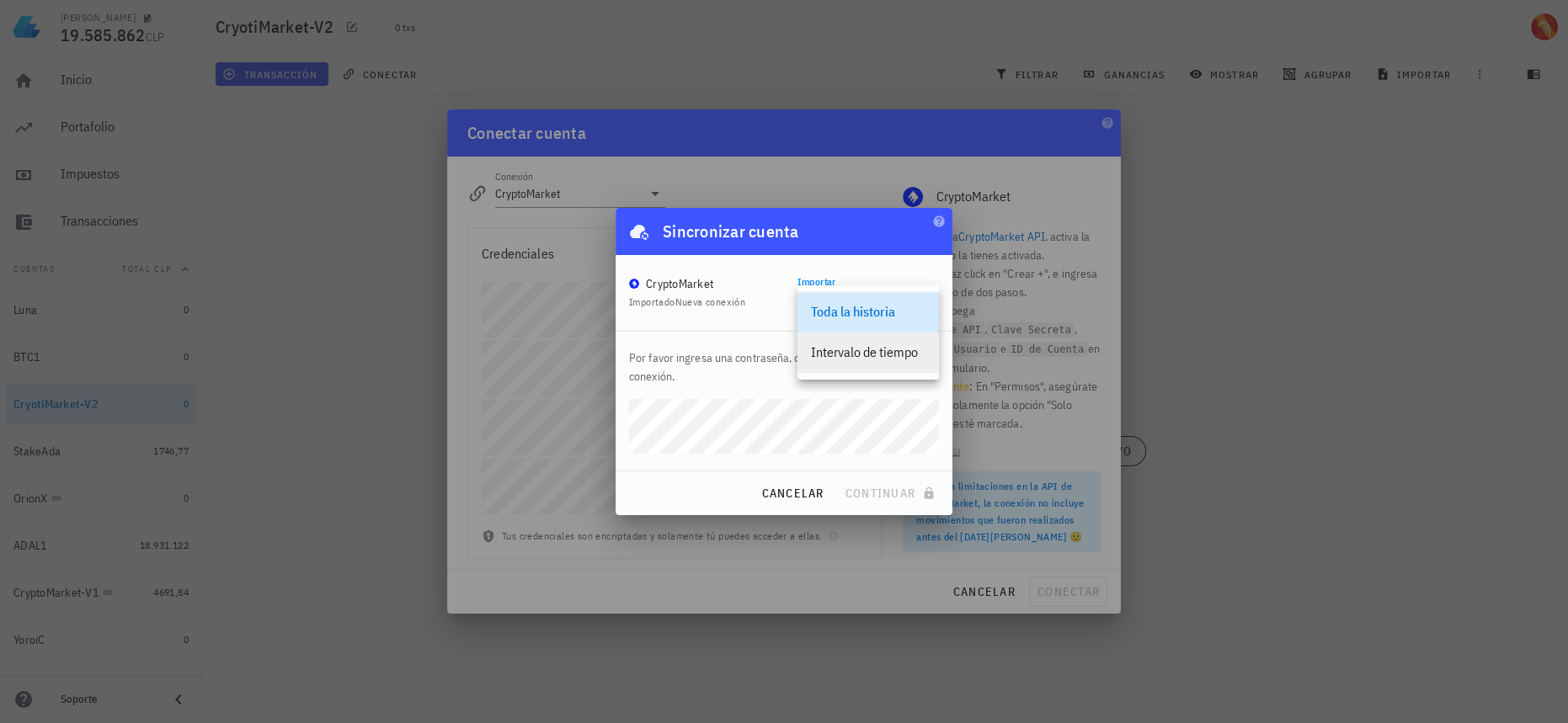
click at [877, 354] on div "Intervalo de tiempo" at bounding box center [868, 353] width 115 height 16
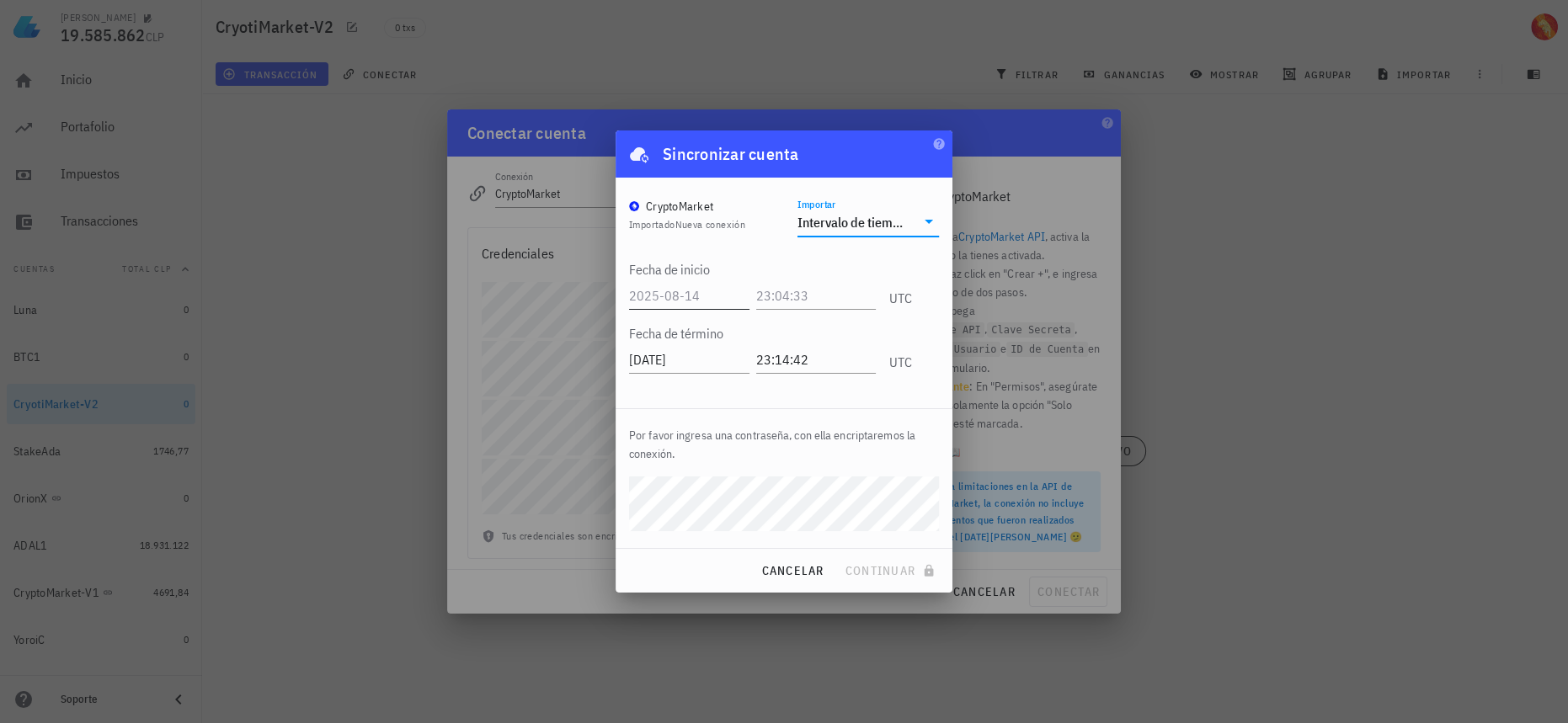
click at [749, 293] on input "text" at bounding box center [689, 295] width 121 height 27
type input "[DATE]"
click at [799, 294] on input "text" at bounding box center [818, 295] width 116 height 27
type input "12:12:12"
click at [877, 574] on span "continuar" at bounding box center [891, 571] width 94 height 15
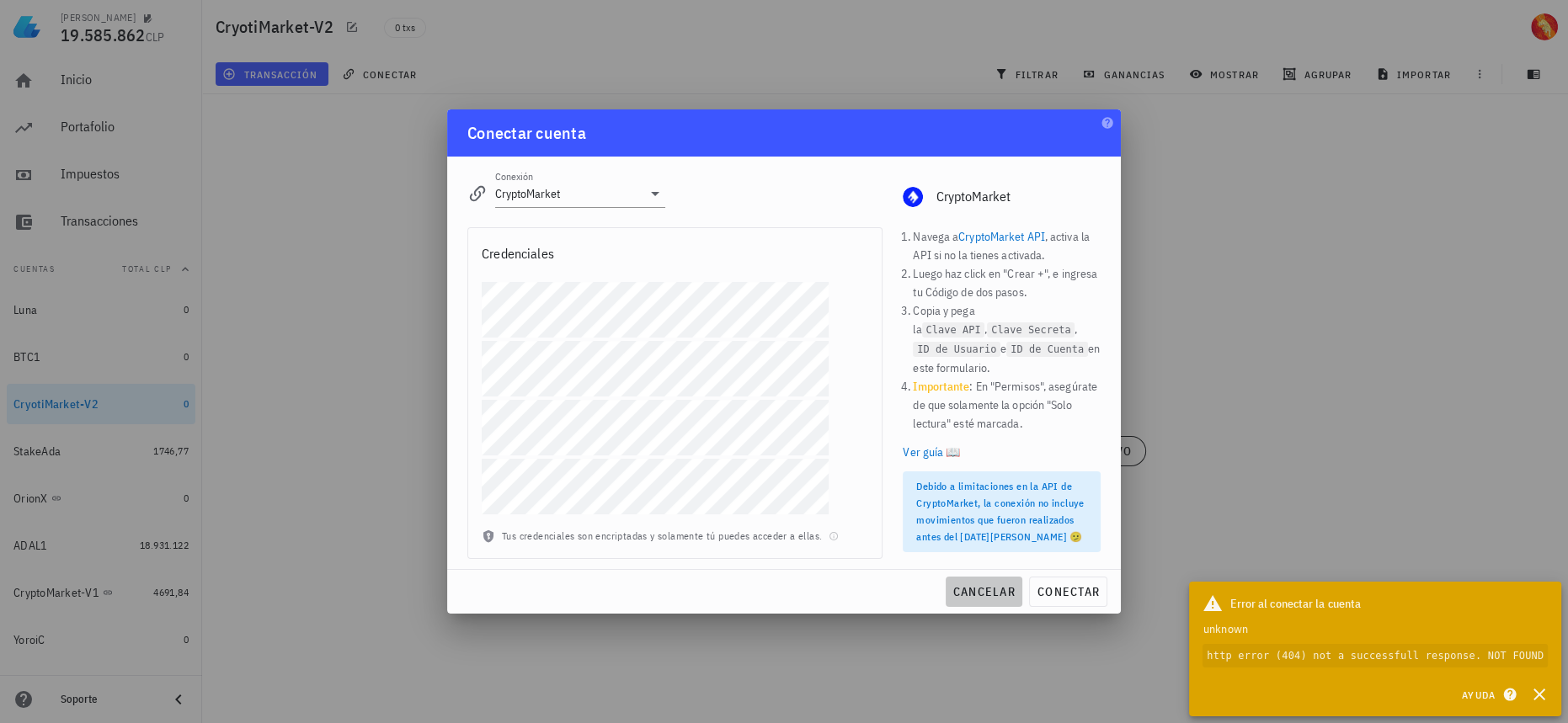
click at [996, 591] on span "cancelar" at bounding box center [984, 591] width 64 height 15
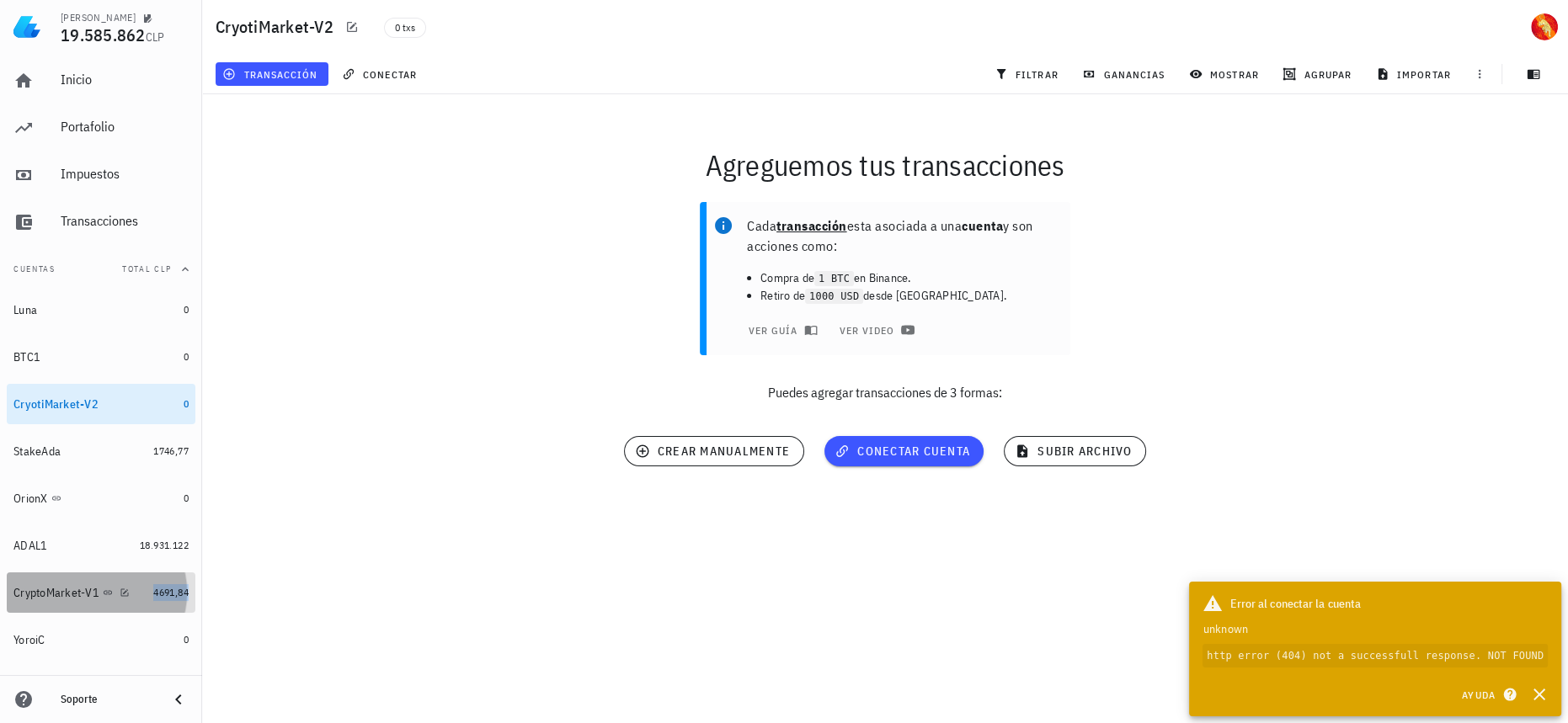
click at [155, 596] on span "4691,84" at bounding box center [171, 592] width 36 height 13
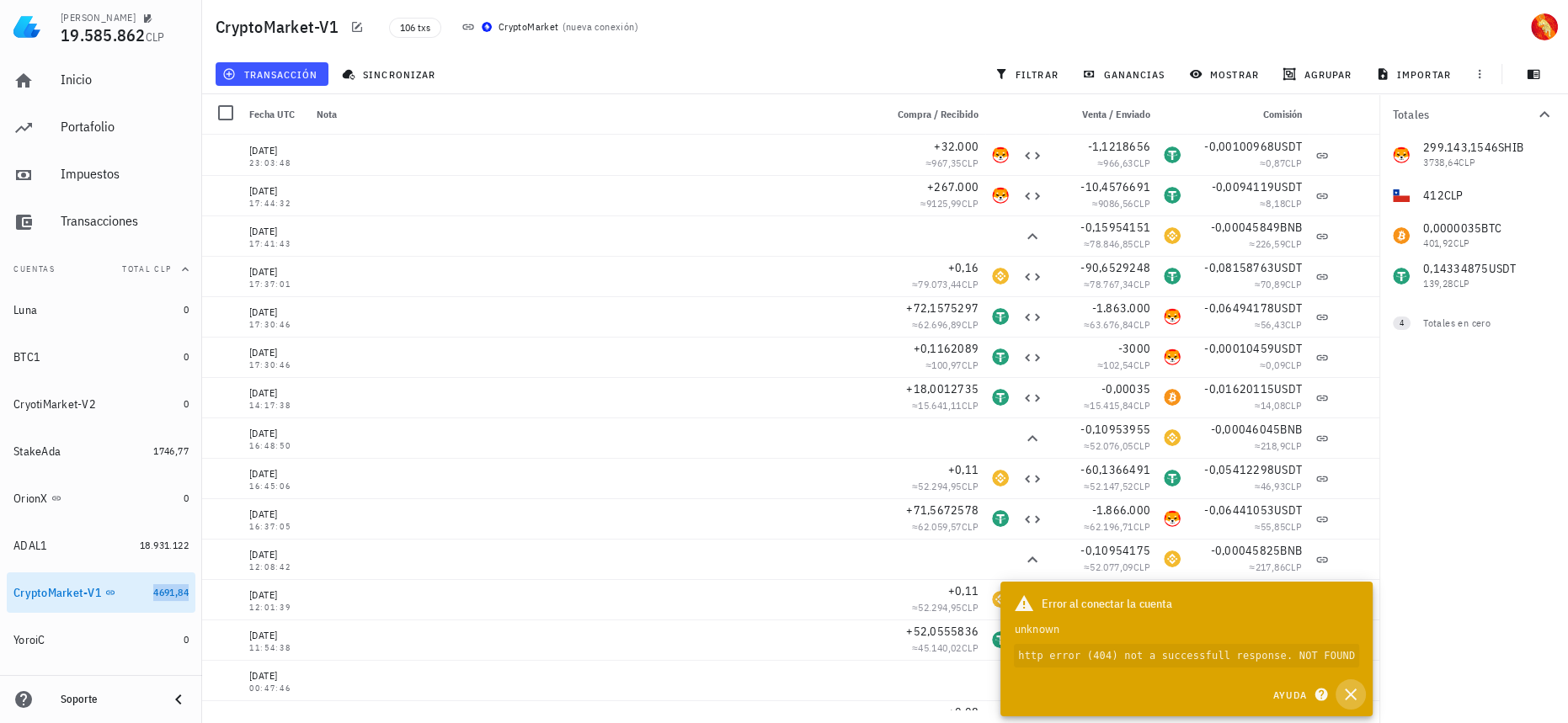
click at [1362, 700] on button "button" at bounding box center [1351, 694] width 30 height 30
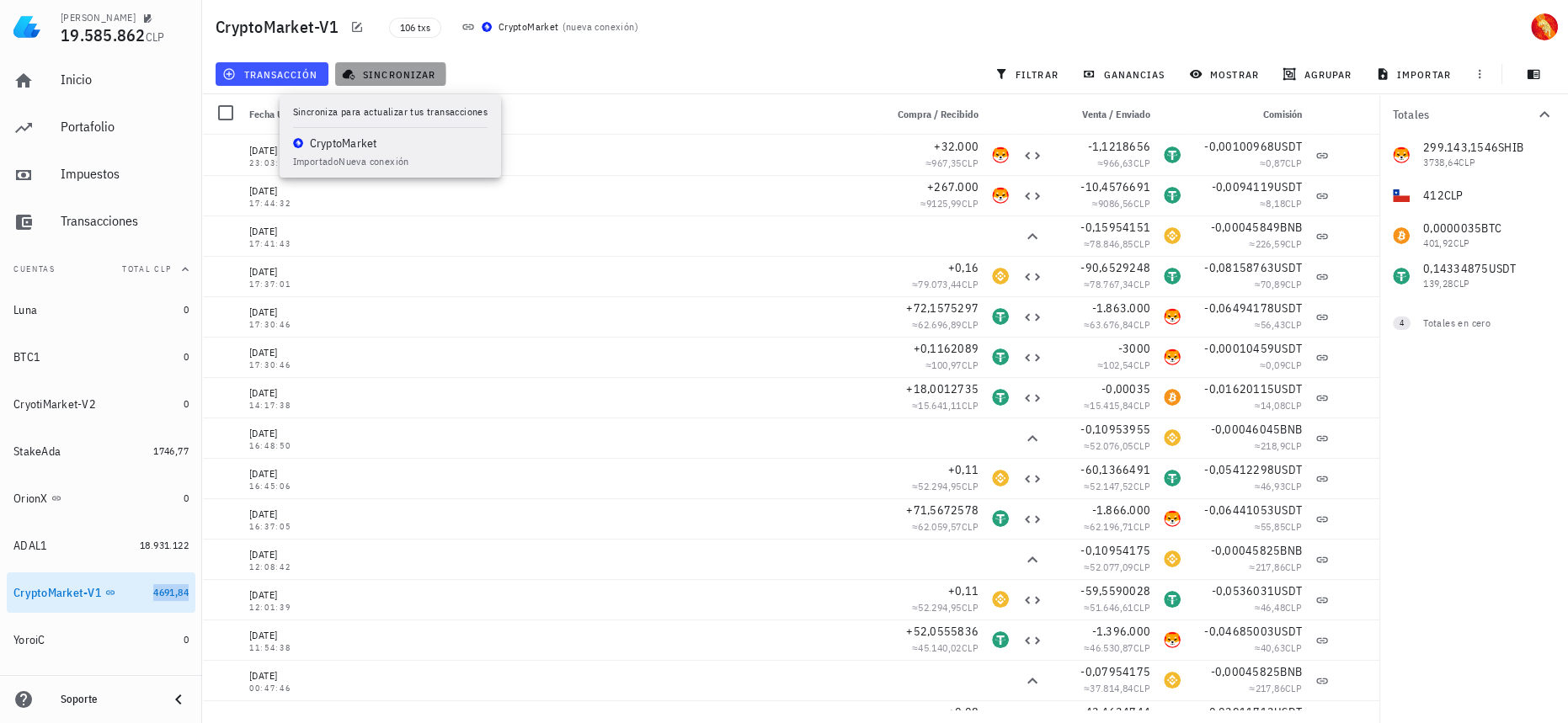
click at [383, 67] on span "sincronizar" at bounding box center [390, 73] width 90 height 13
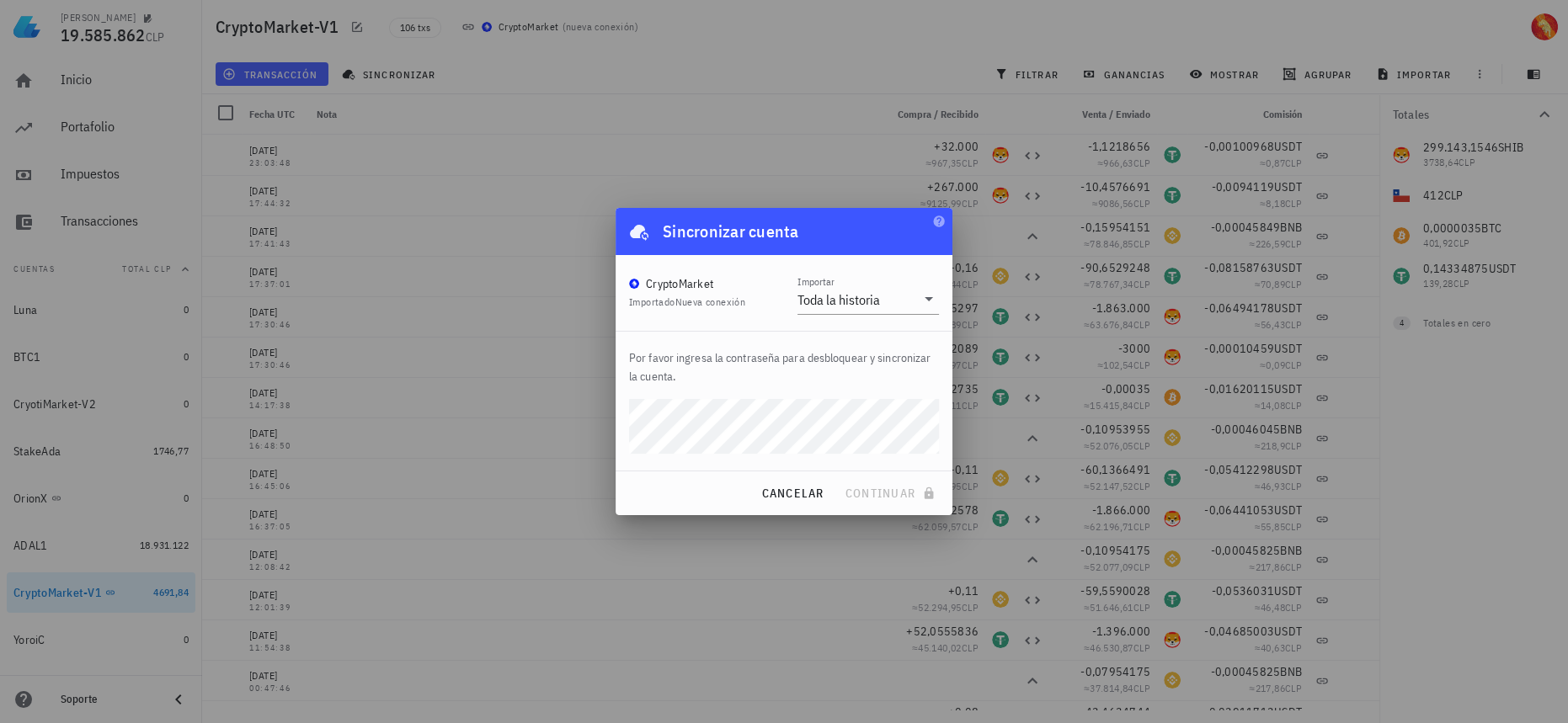
click at [882, 316] on div "CryptoMarket Importado Nueva conexión Importar Toda la historia" at bounding box center [784, 293] width 337 height 76
click at [893, 297] on input "Importar" at bounding box center [900, 300] width 30 height 27
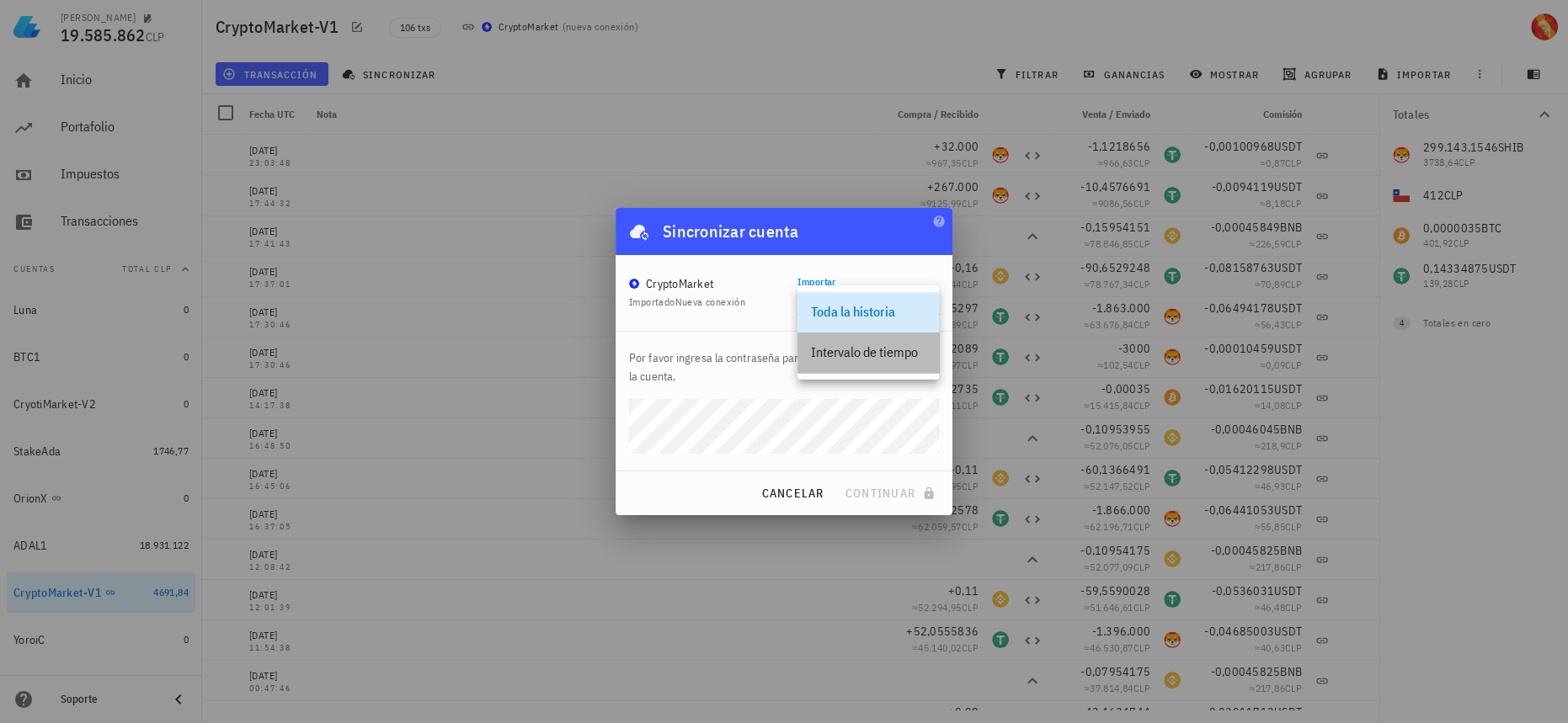
click at [891, 349] on div "Intervalo de tiempo" at bounding box center [868, 353] width 115 height 16
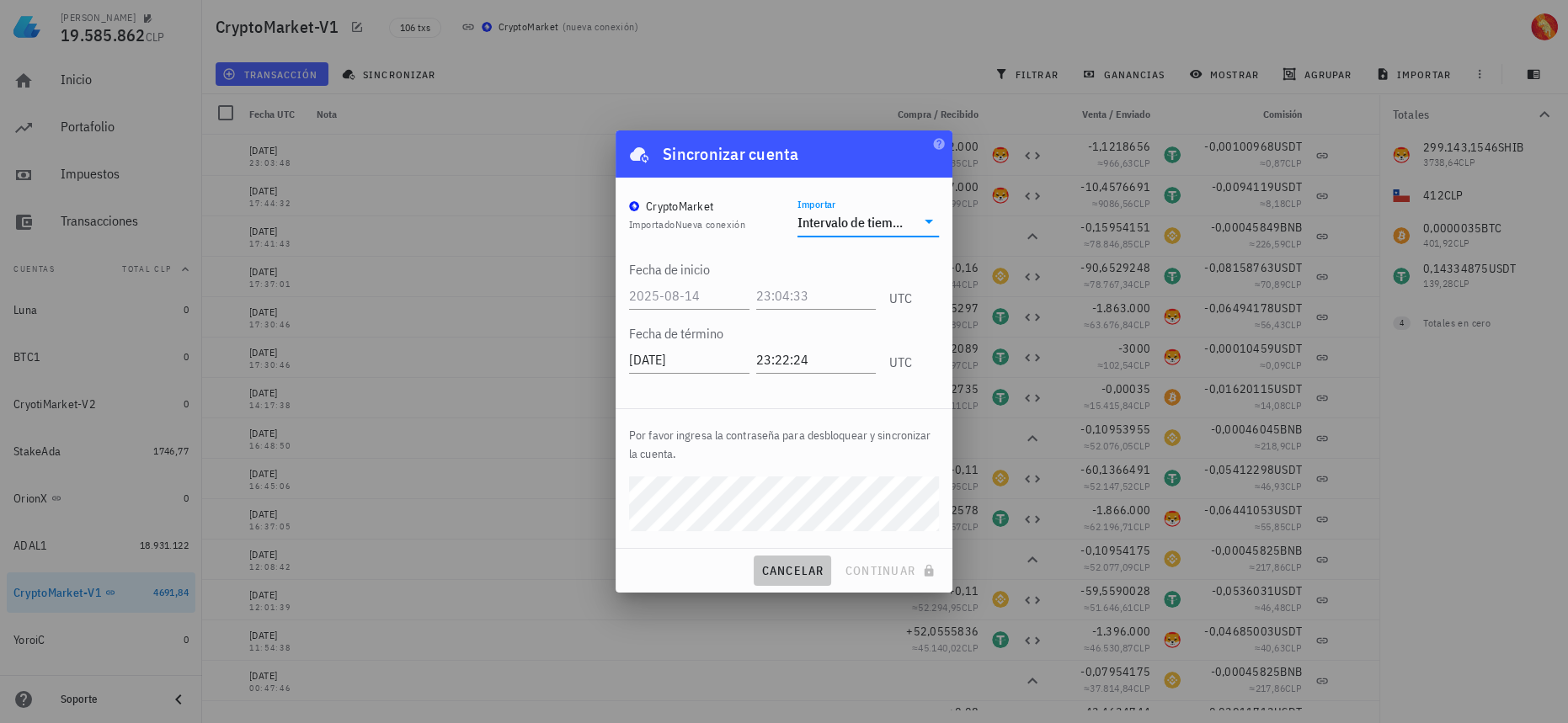
click at [805, 573] on span "cancelar" at bounding box center [792, 571] width 64 height 15
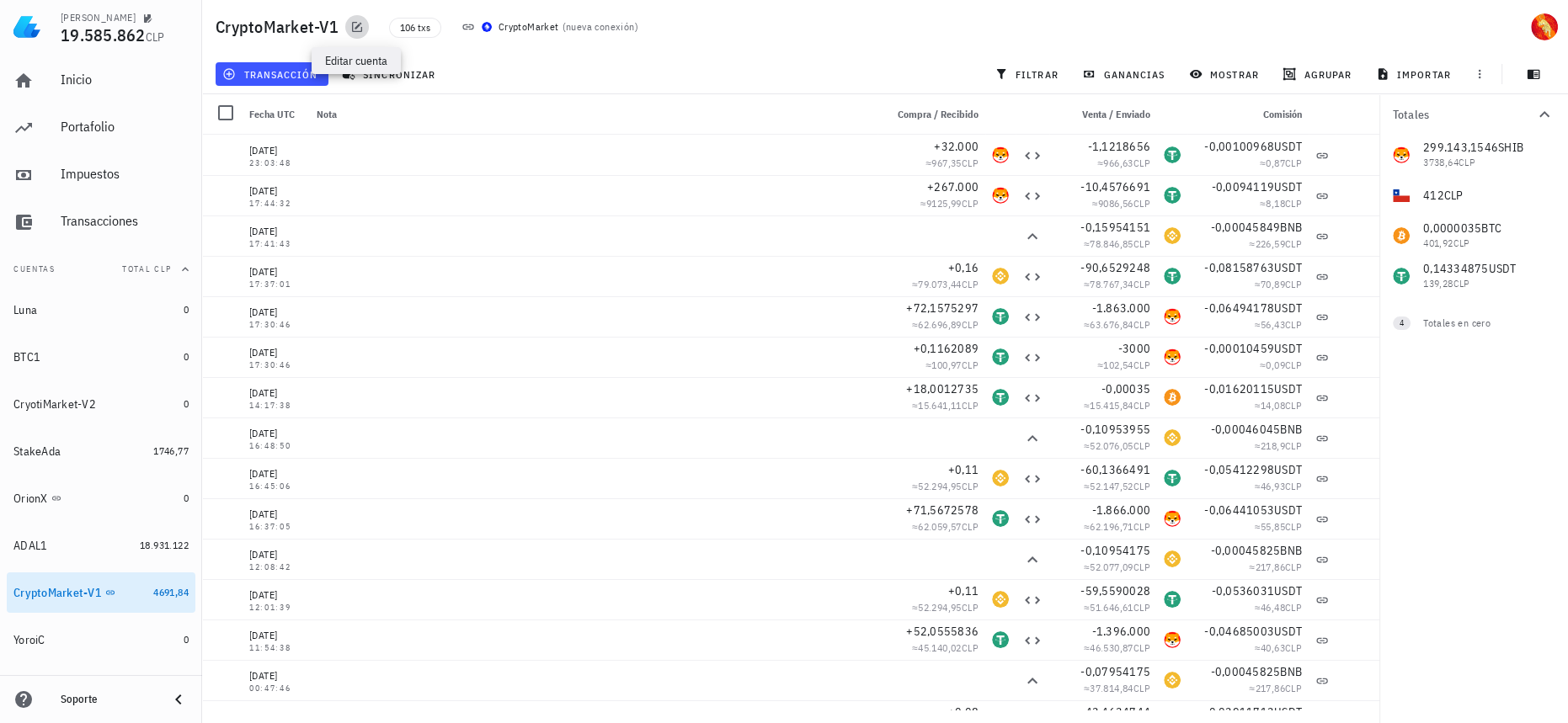
click at [358, 24] on icon "button" at bounding box center [356, 26] width 10 height 10
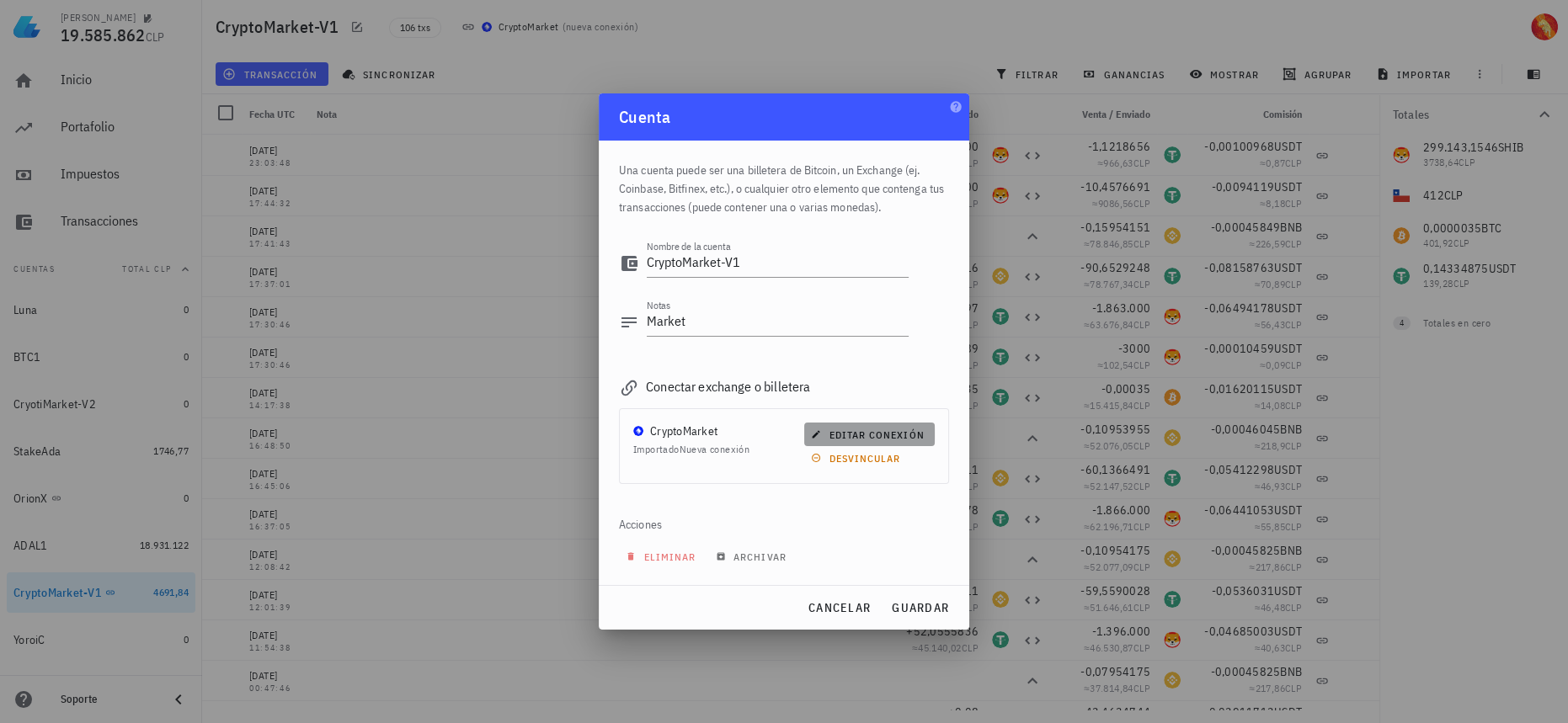
click at [894, 436] on span "editar conexión" at bounding box center [869, 435] width 109 height 13
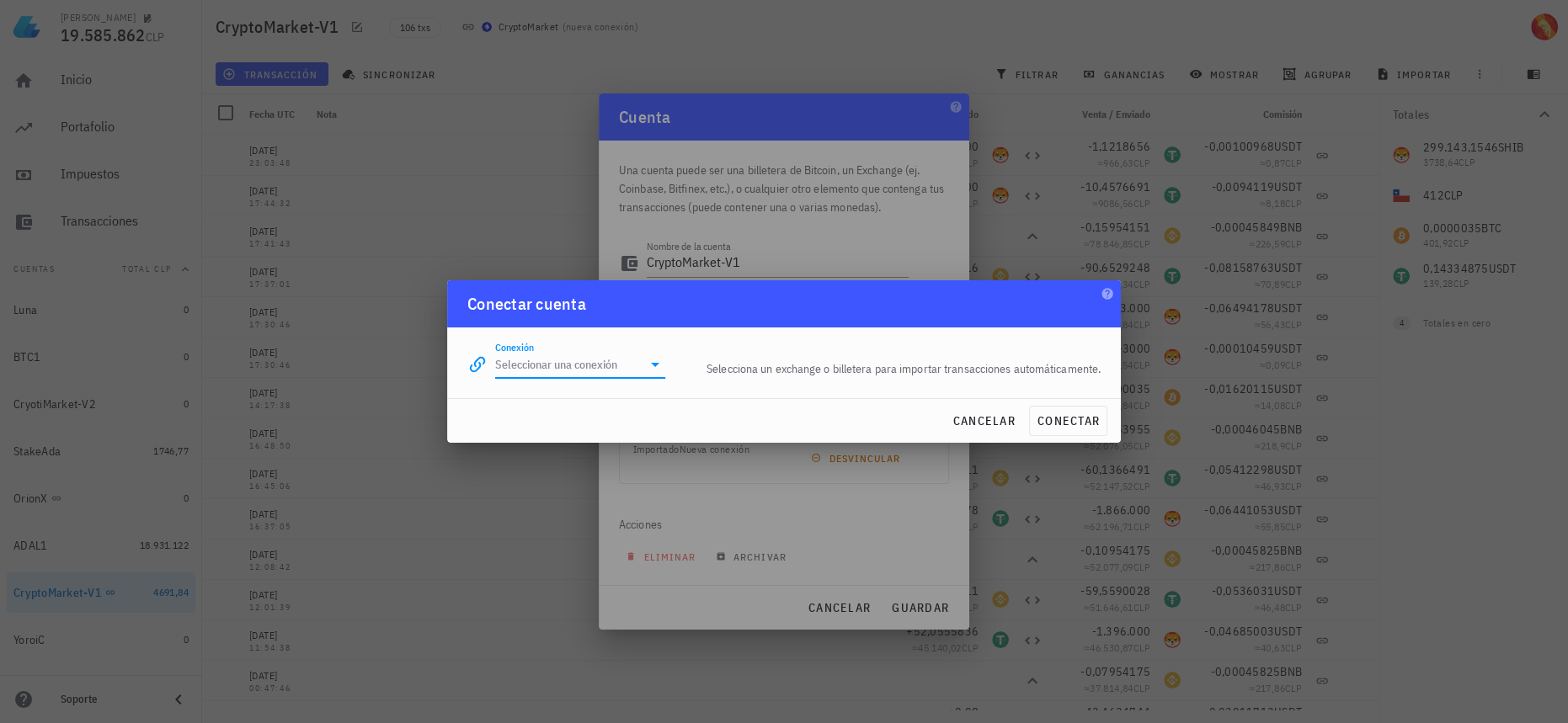
click at [618, 366] on input "Conexión" at bounding box center [568, 364] width 147 height 27
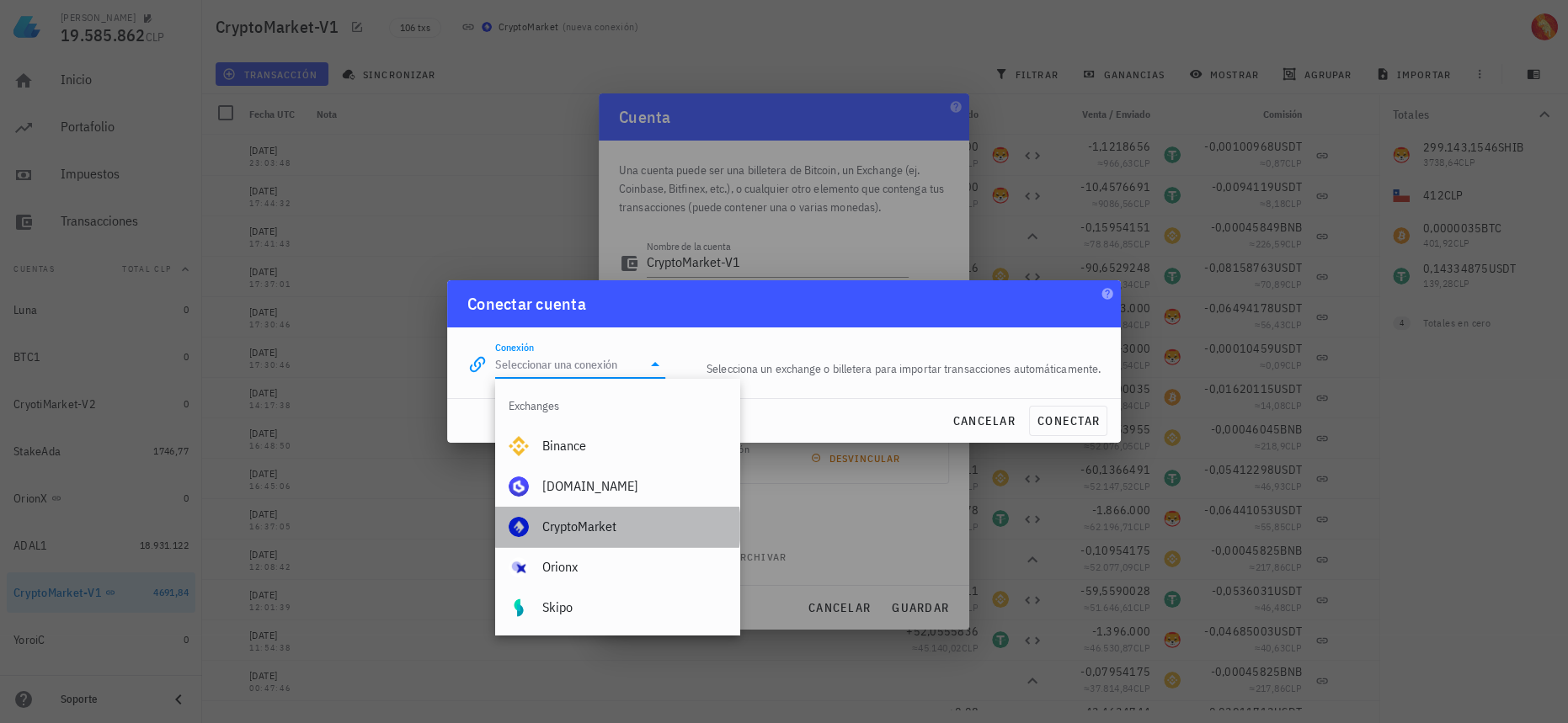
click at [595, 526] on div "CryptoMarket" at bounding box center [634, 527] width 183 height 16
type input "CryptoMarket"
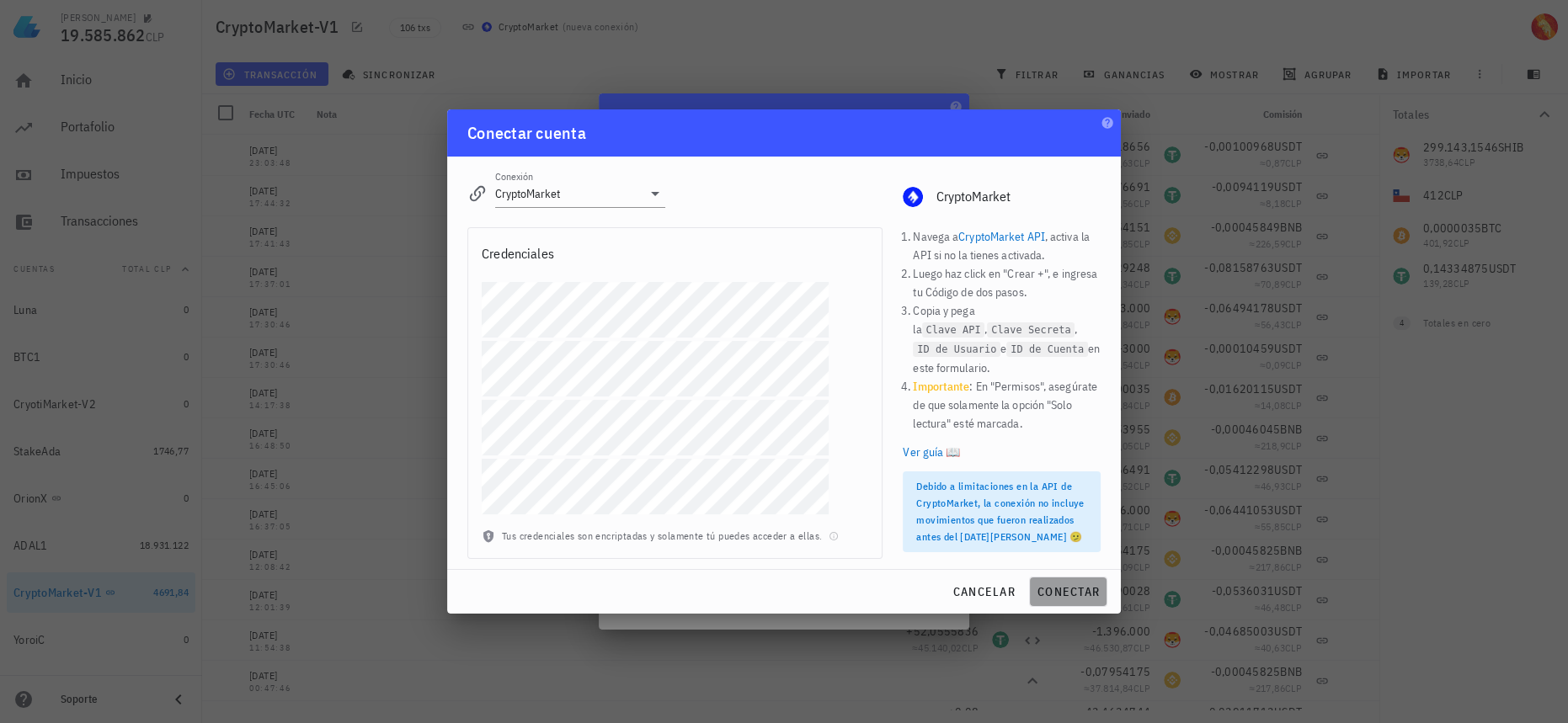
click at [1068, 593] on span "conectar" at bounding box center [1068, 591] width 64 height 15
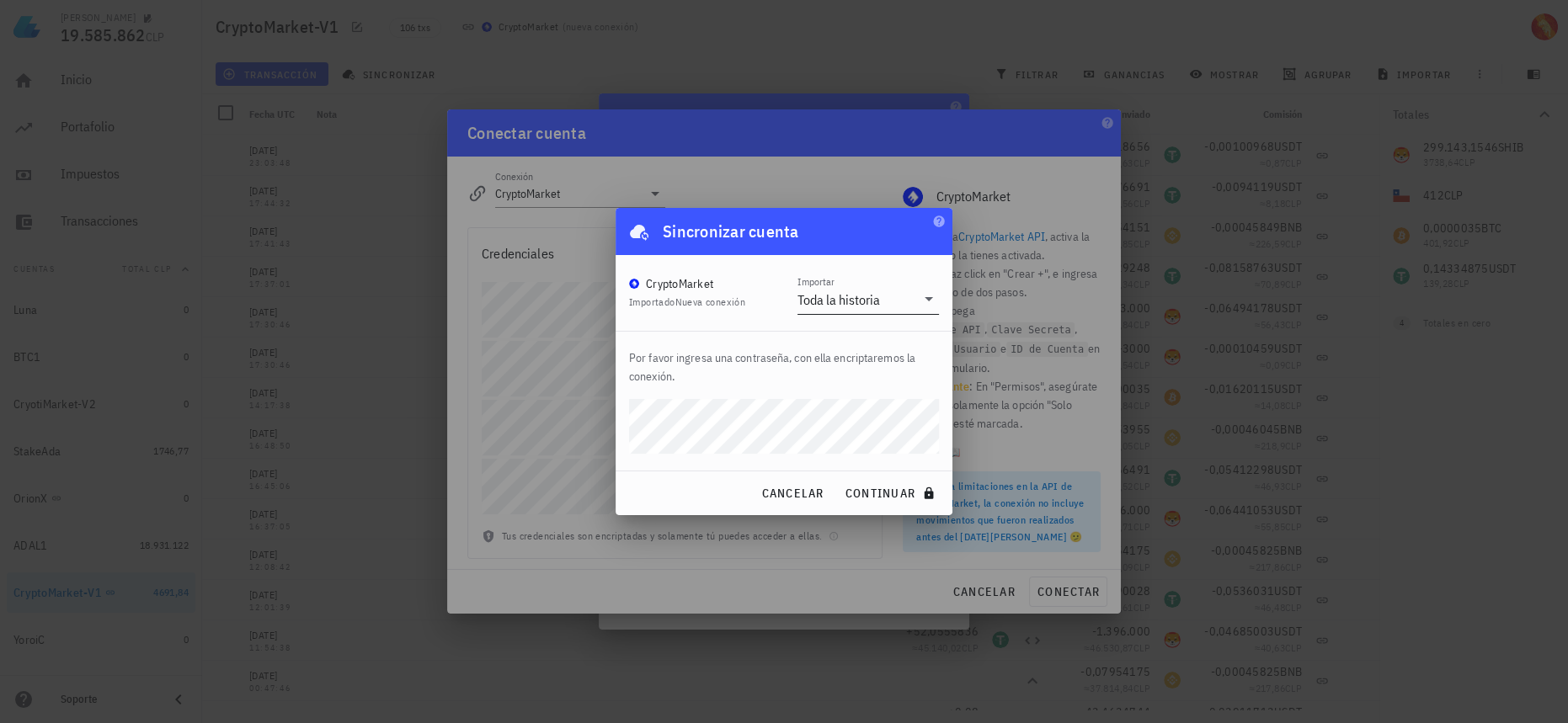
click at [891, 307] on input "Importar" at bounding box center [899, 300] width 32 height 27
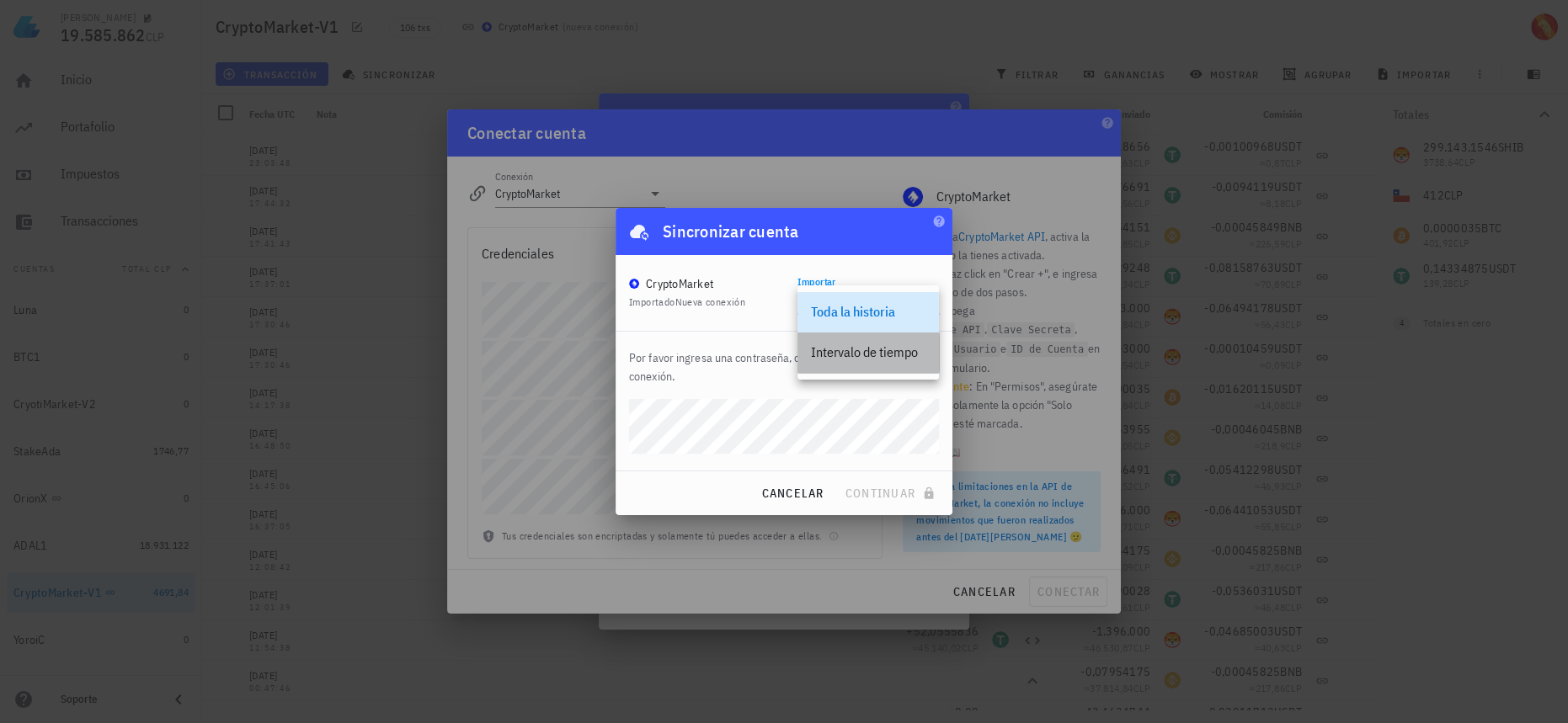
click at [852, 361] on div "Intervalo de tiempo" at bounding box center [868, 353] width 115 height 16
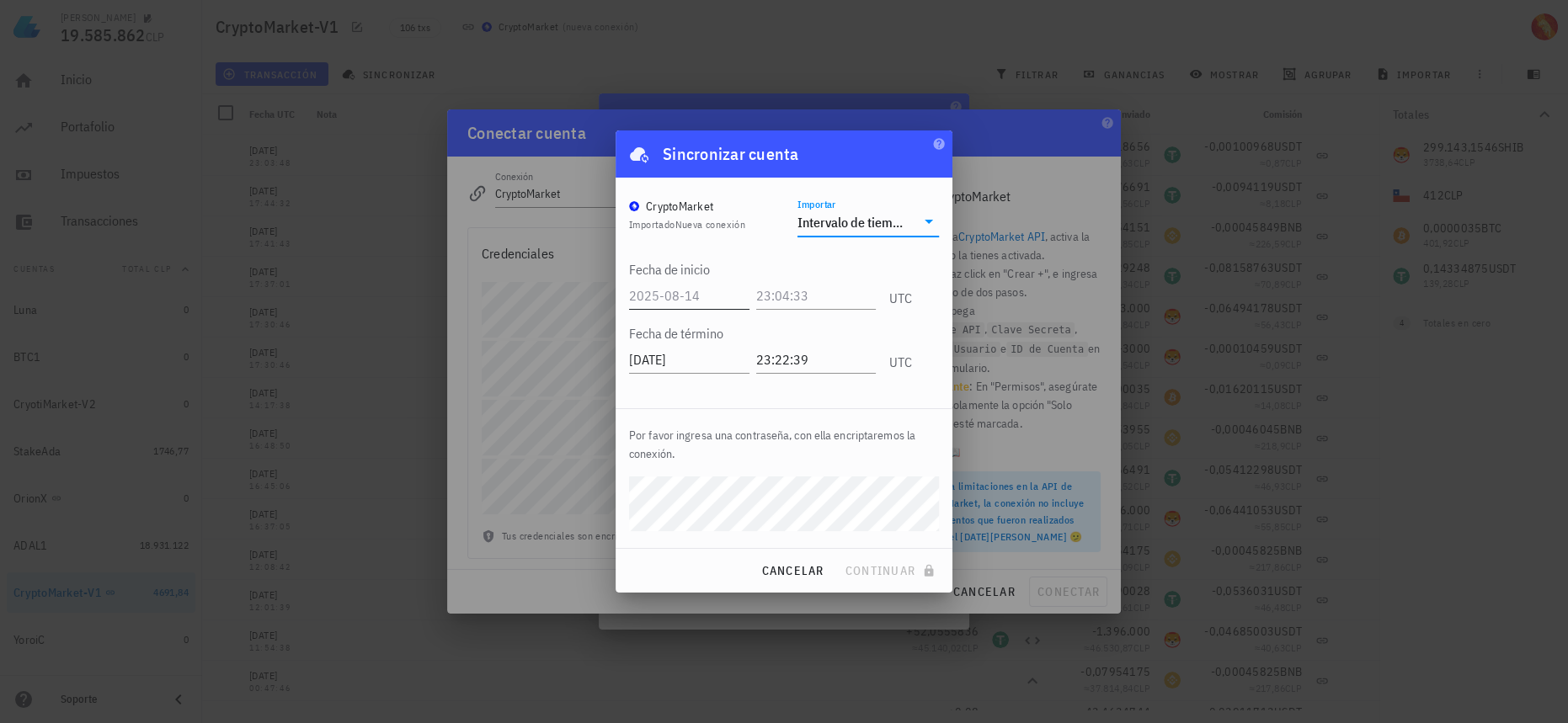
click at [698, 295] on input "text" at bounding box center [689, 295] width 121 height 27
type input "[DATE]"
click at [854, 303] on input "text" at bounding box center [818, 295] width 116 height 27
type input "12:12:12"
click at [891, 561] on button "continuar" at bounding box center [891, 571] width 107 height 30
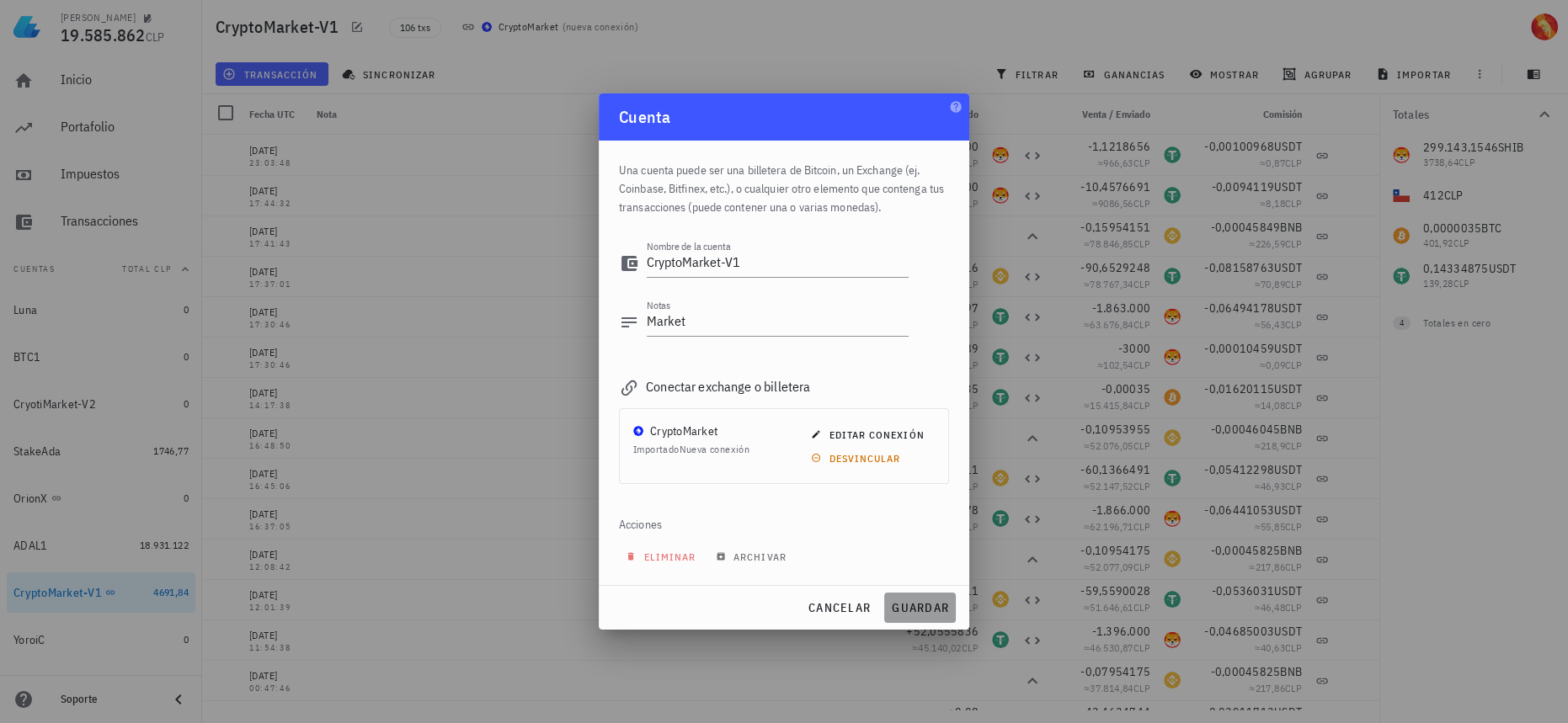
click at [914, 600] on span "guardar" at bounding box center [920, 608] width 58 height 15
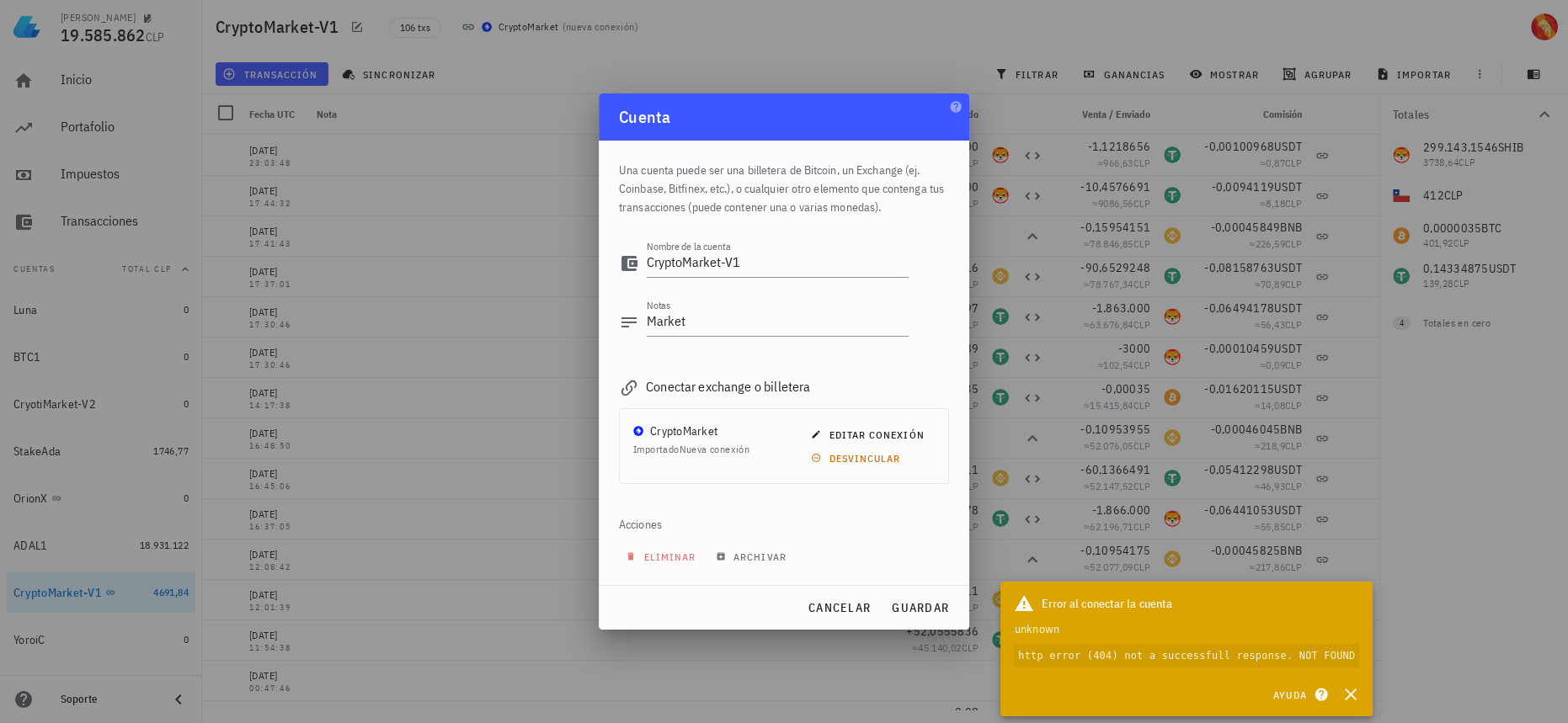
drag, startPoint x: 1043, startPoint y: 652, endPoint x: 1362, endPoint y: 660, distance: 319.1
click at [1362, 660] on div "Error al conectar la cuenta unknown http error (404) not a successfull response…" at bounding box center [1187, 630] width 372 height 98
click at [839, 612] on span "cancelar" at bounding box center [839, 608] width 64 height 15
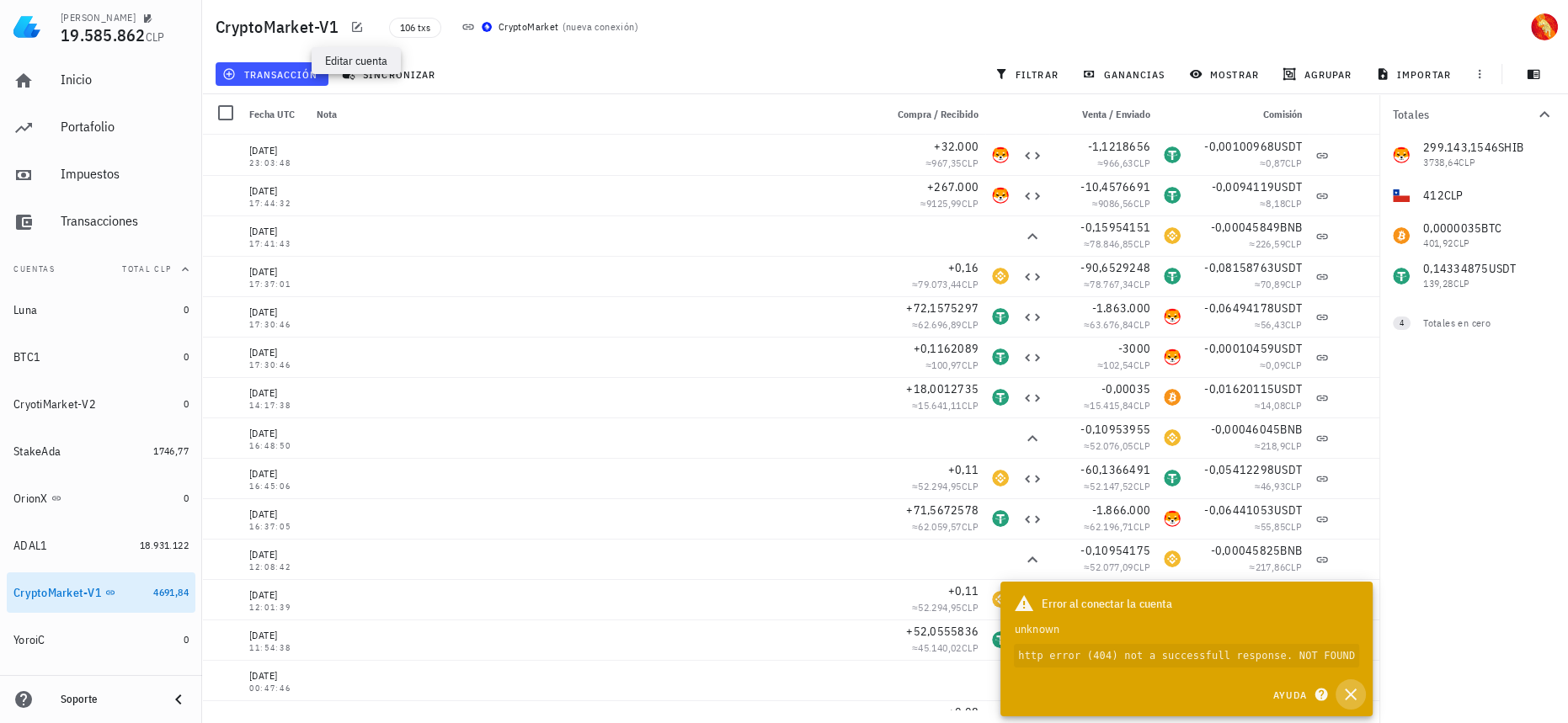
click at [1346, 693] on icon "button" at bounding box center [1351, 694] width 21 height 21
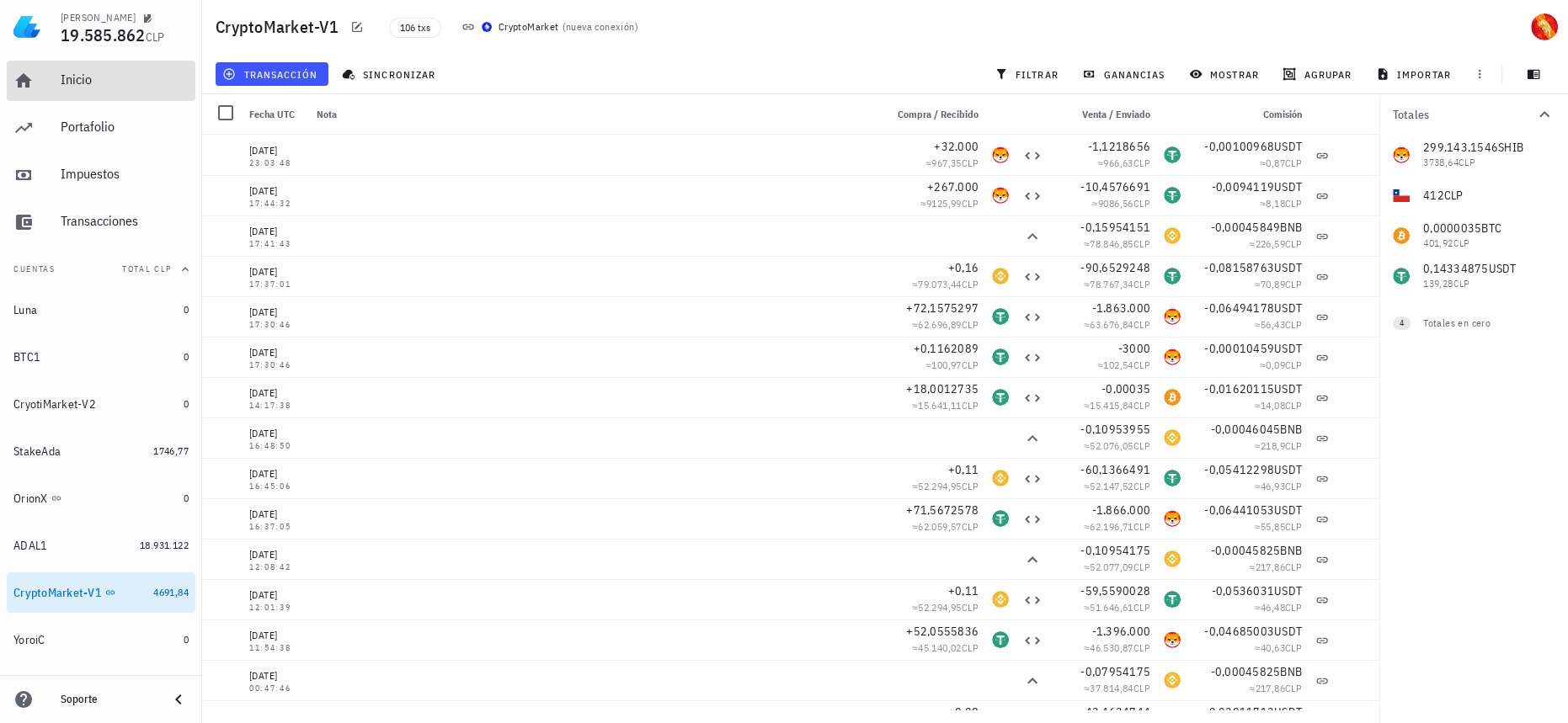
click at [118, 84] on div "Inicio" at bounding box center [124, 80] width 128 height 16
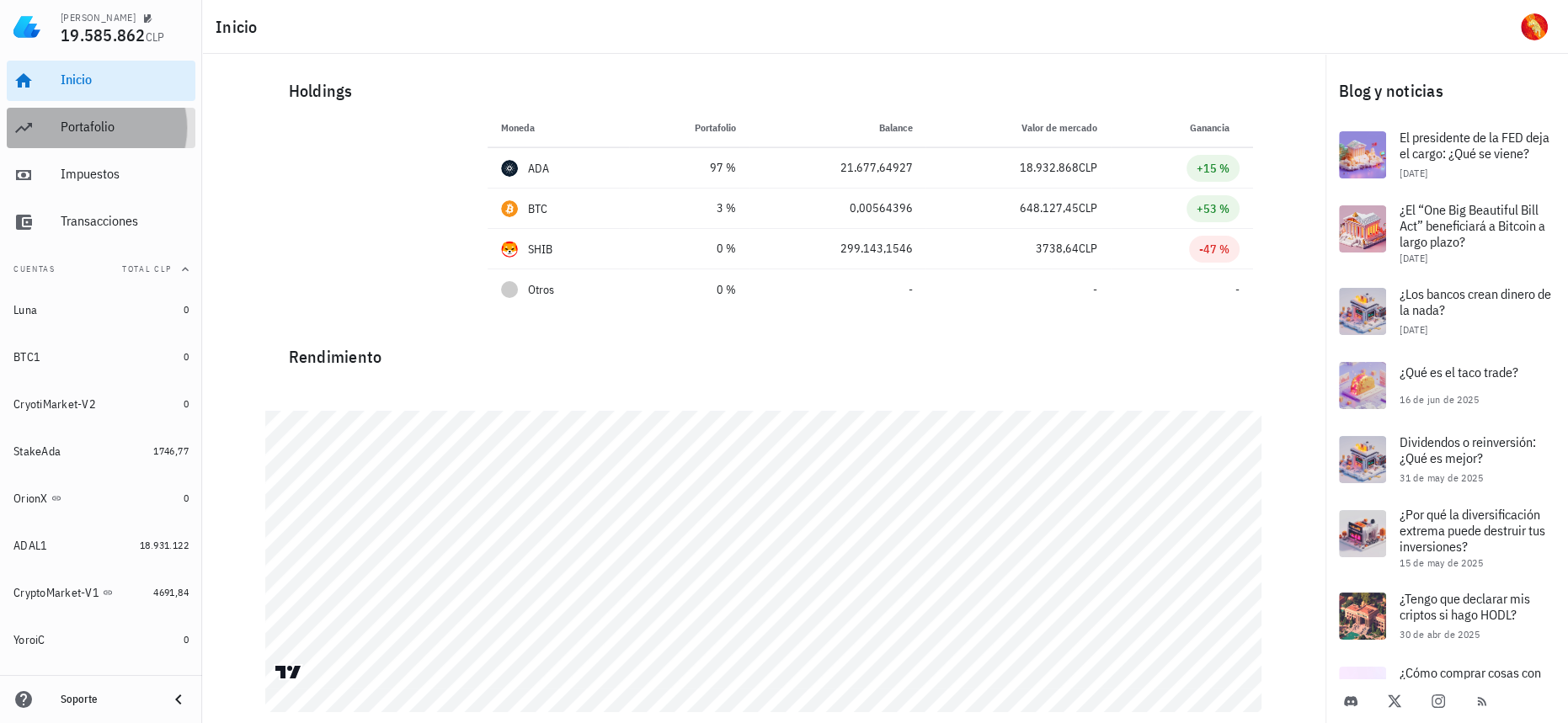
click at [99, 143] on div "Portafolio" at bounding box center [124, 127] width 128 height 38
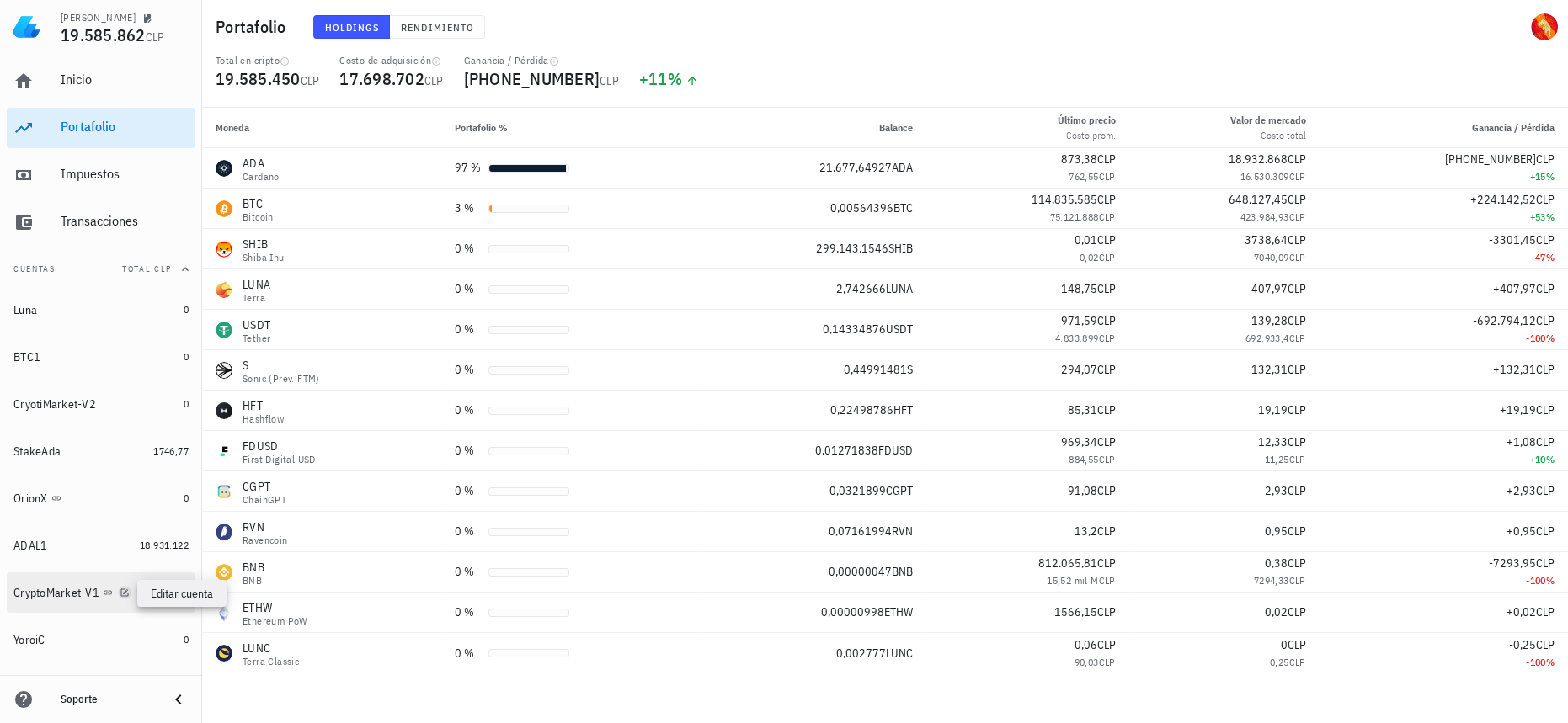
click at [122, 593] on icon "button" at bounding box center [124, 592] width 10 height 10
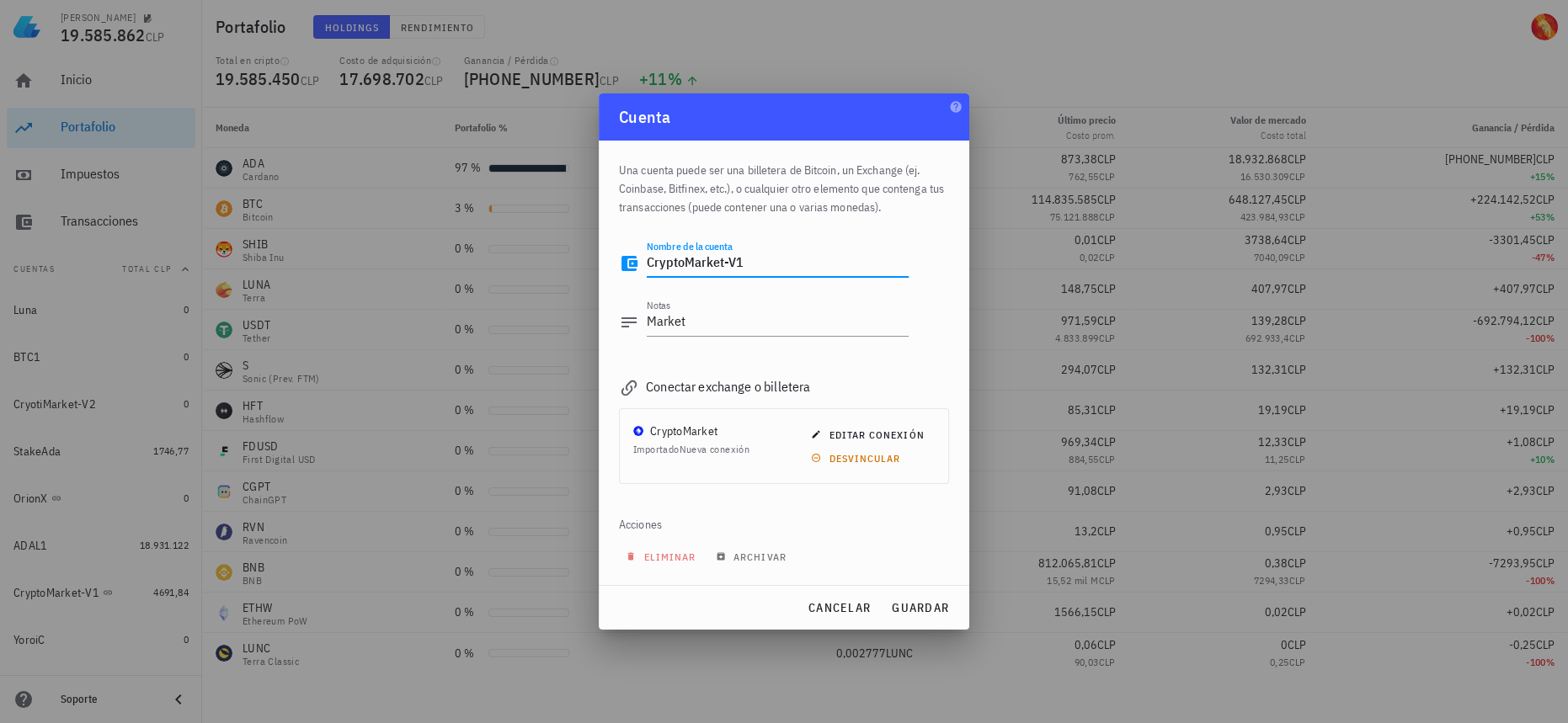
click at [759, 258] on textarea "CryptoMarket-V1" at bounding box center [778, 263] width 262 height 27
type textarea "CryptoMarket"
click at [915, 609] on span "guardar" at bounding box center [920, 608] width 58 height 15
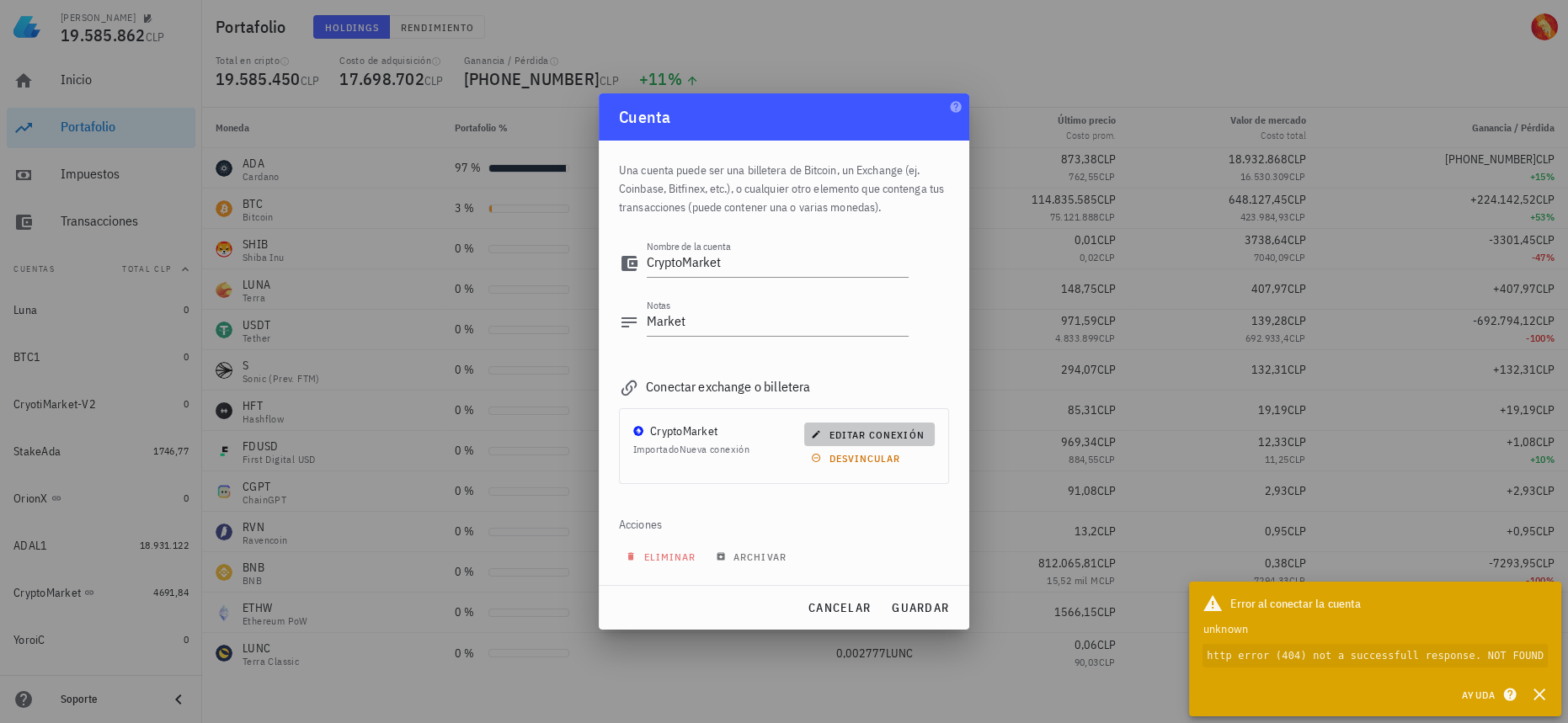
click at [890, 430] on span "editar conexión" at bounding box center [869, 435] width 109 height 13
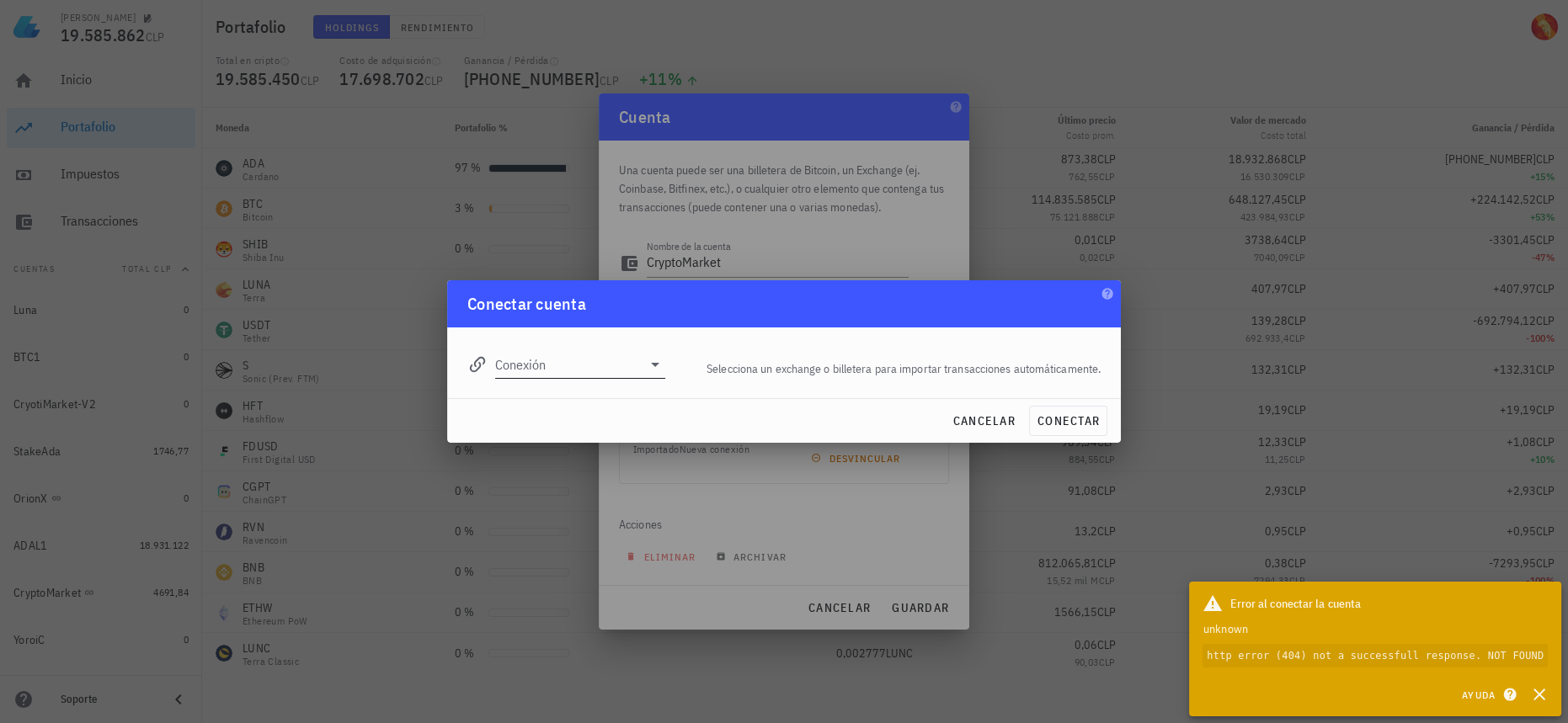
click at [592, 364] on input "Conexión" at bounding box center [568, 364] width 147 height 27
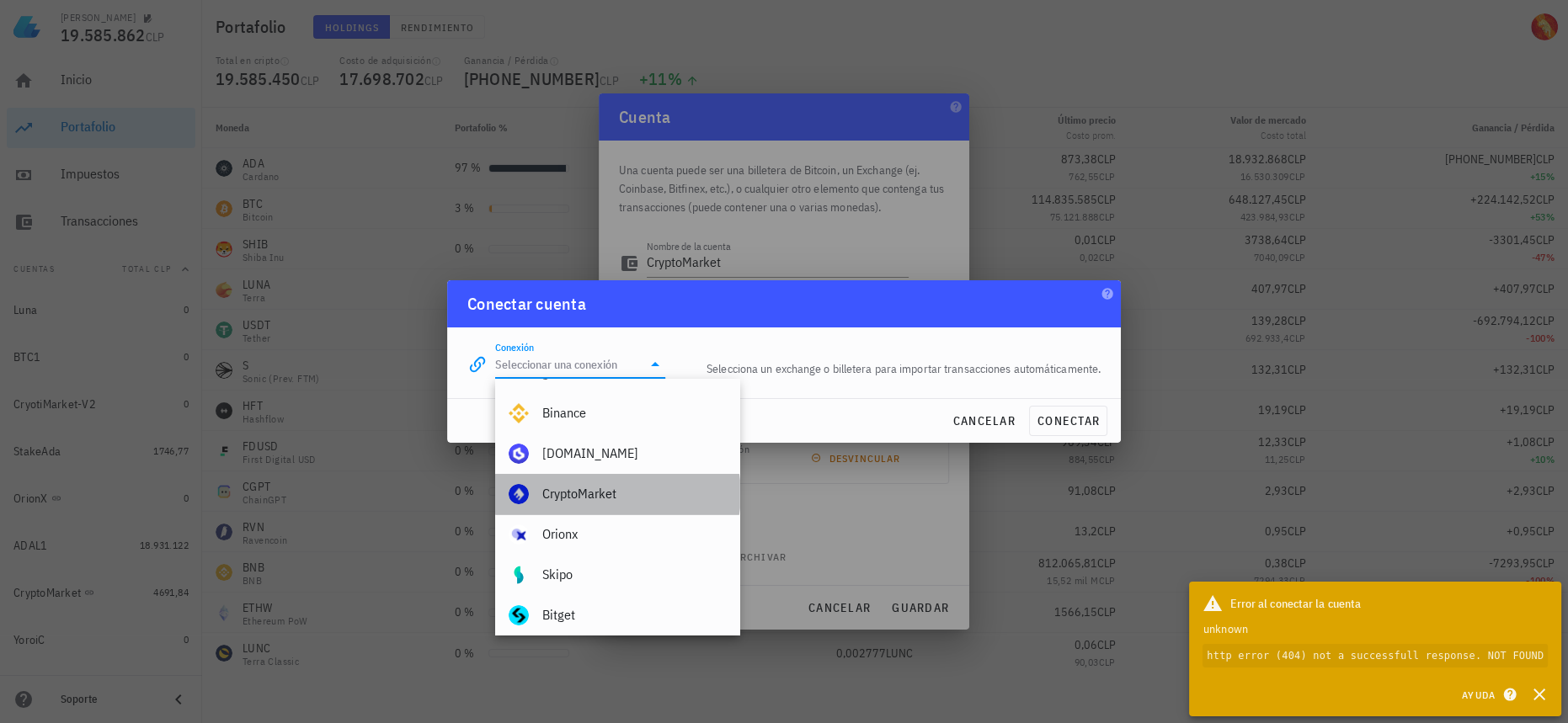
click at [660, 495] on div "CryptoMarket" at bounding box center [634, 494] width 183 height 16
type input "CryptoMarket"
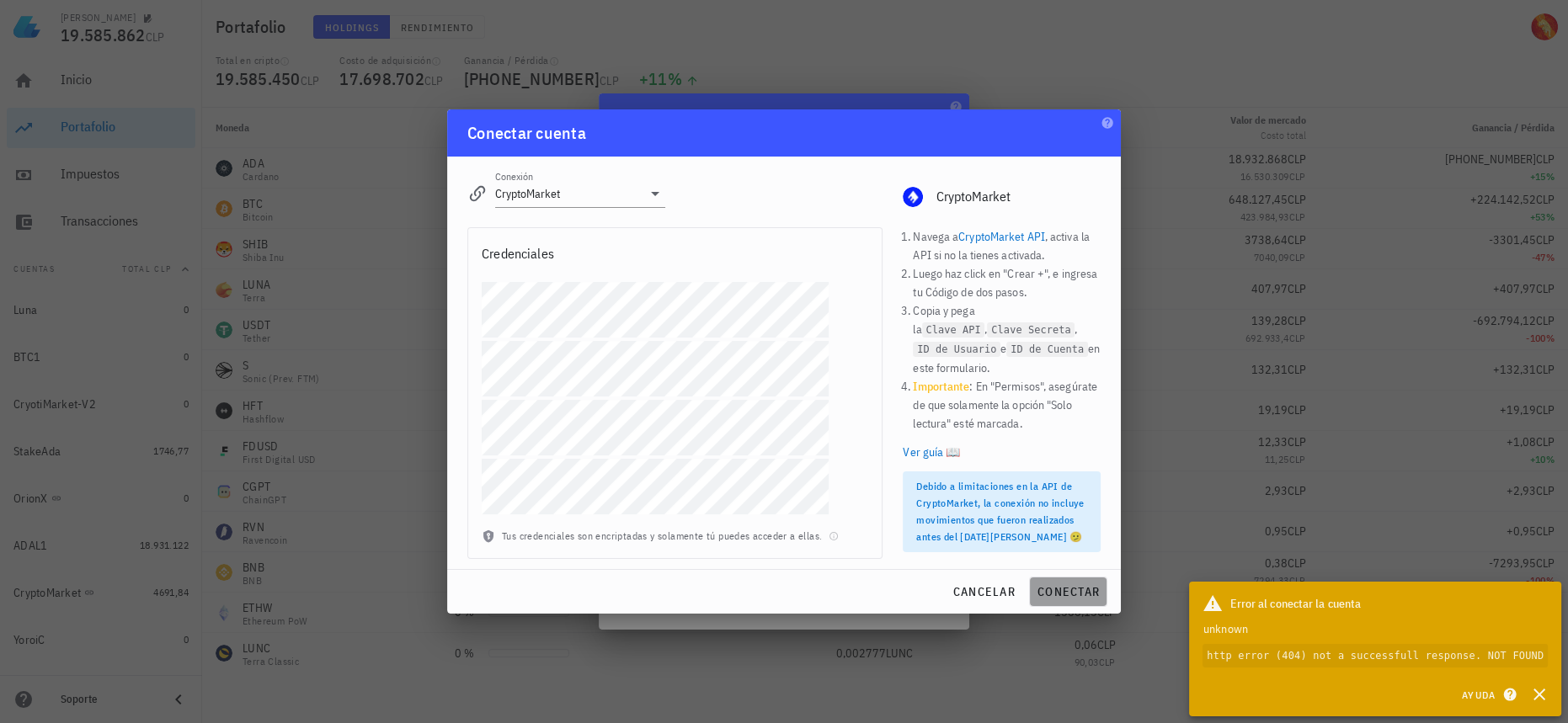
click at [1059, 585] on span "conectar" at bounding box center [1068, 591] width 64 height 15
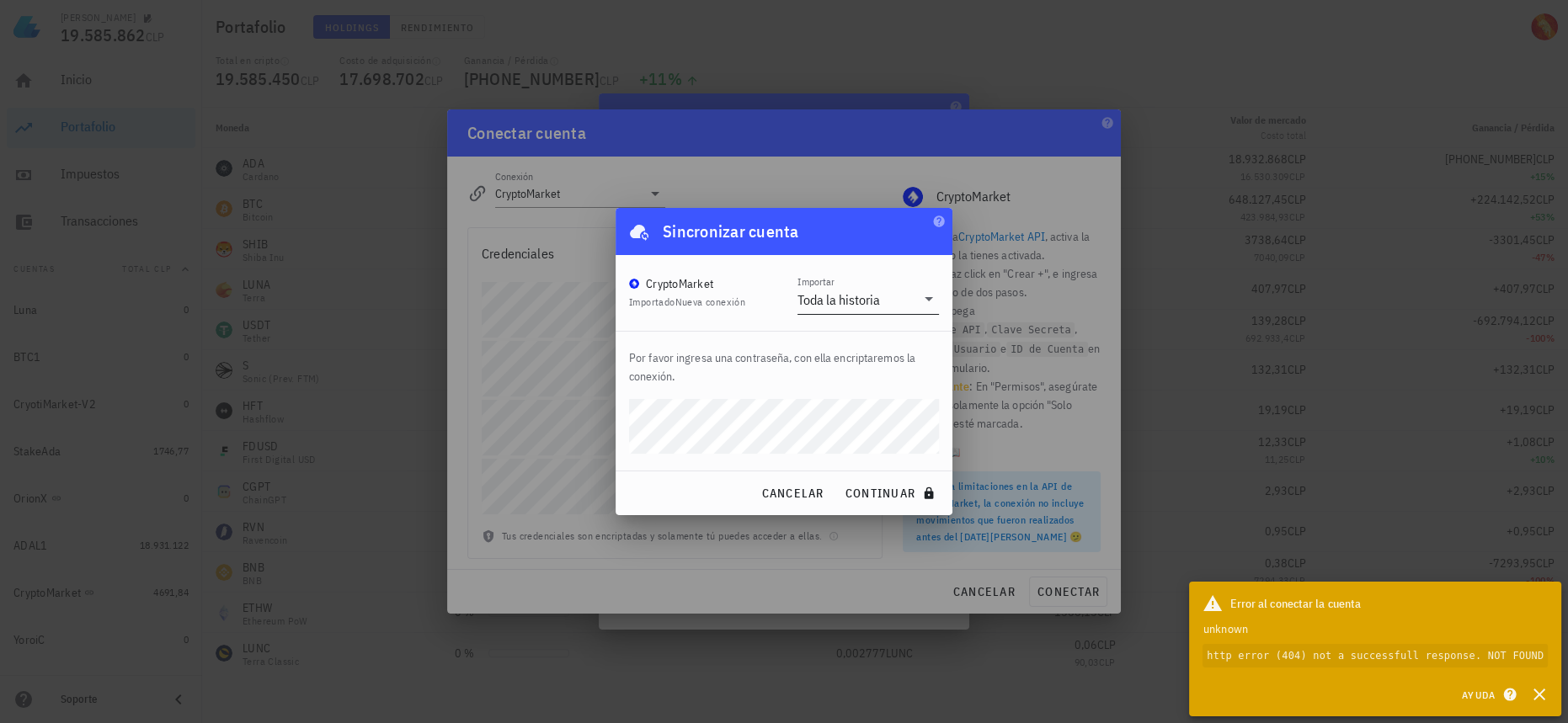
click at [881, 283] on div "Importar Toda la historia" at bounding box center [868, 294] width 141 height 38
click at [891, 293] on input "Importar" at bounding box center [899, 300] width 32 height 27
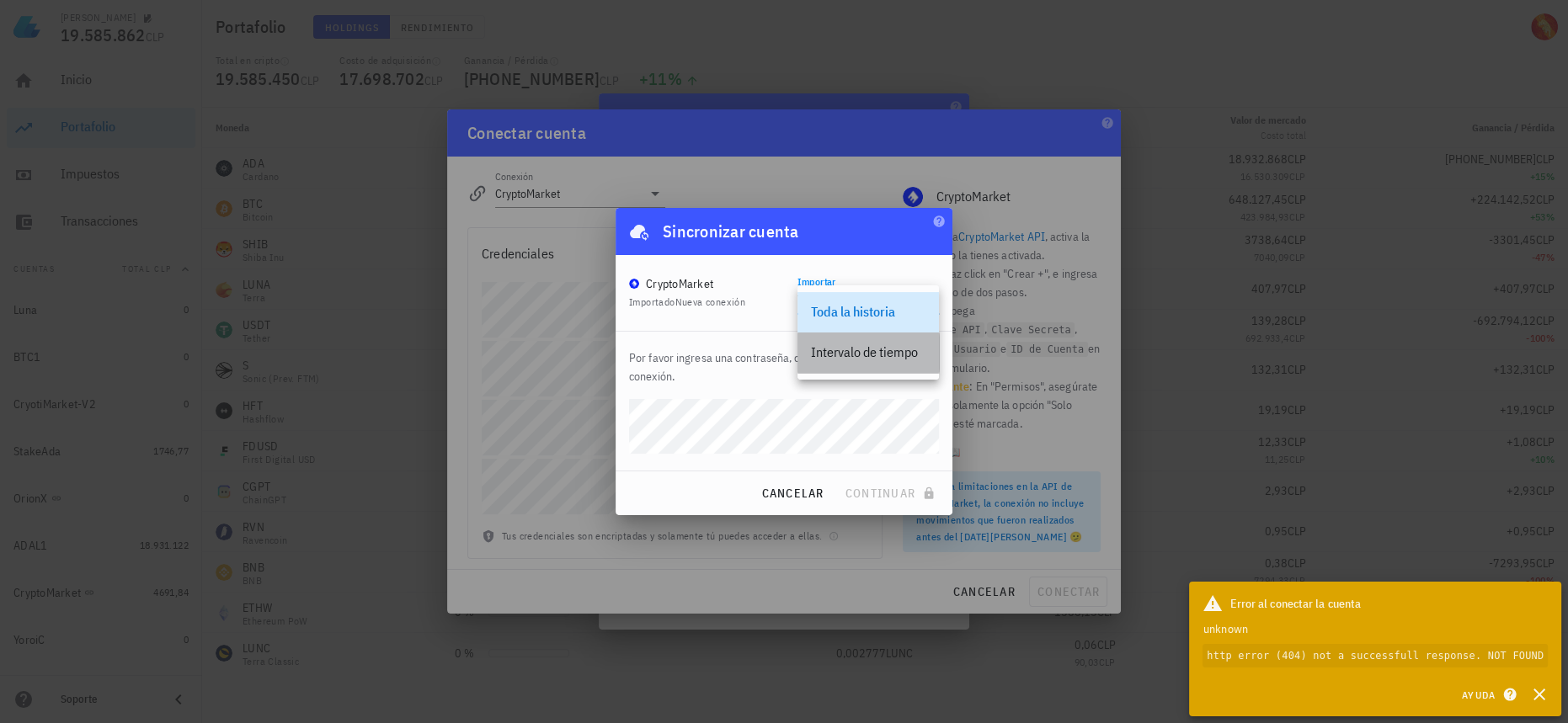
click at [889, 345] on div "Intervalo de tiempo" at bounding box center [868, 353] width 115 height 16
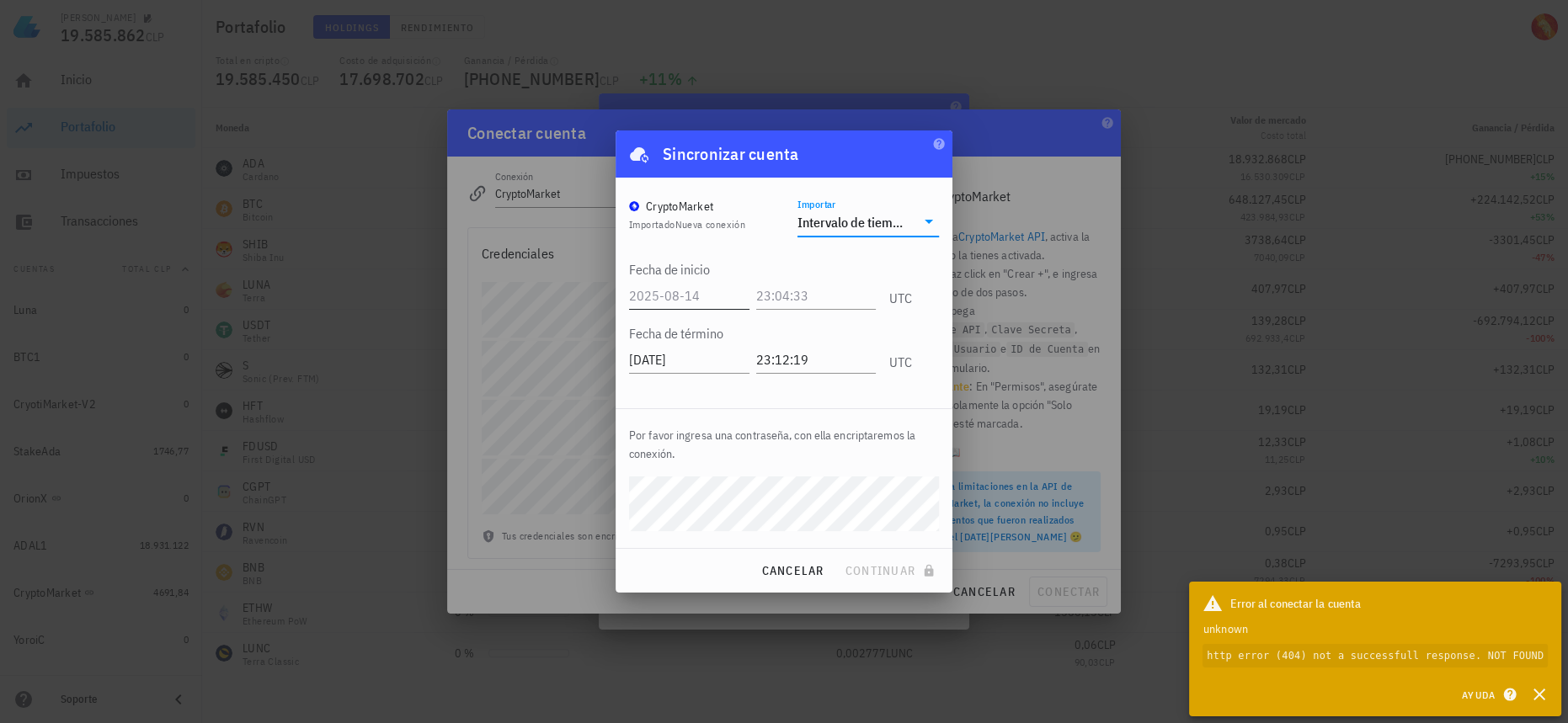
click at [708, 294] on input "text" at bounding box center [689, 295] width 121 height 27
type input "[DATE]"
click at [802, 291] on input "text" at bounding box center [814, 295] width 124 height 27
type input "12:12:12"
click at [900, 566] on span "continuar" at bounding box center [891, 571] width 94 height 15
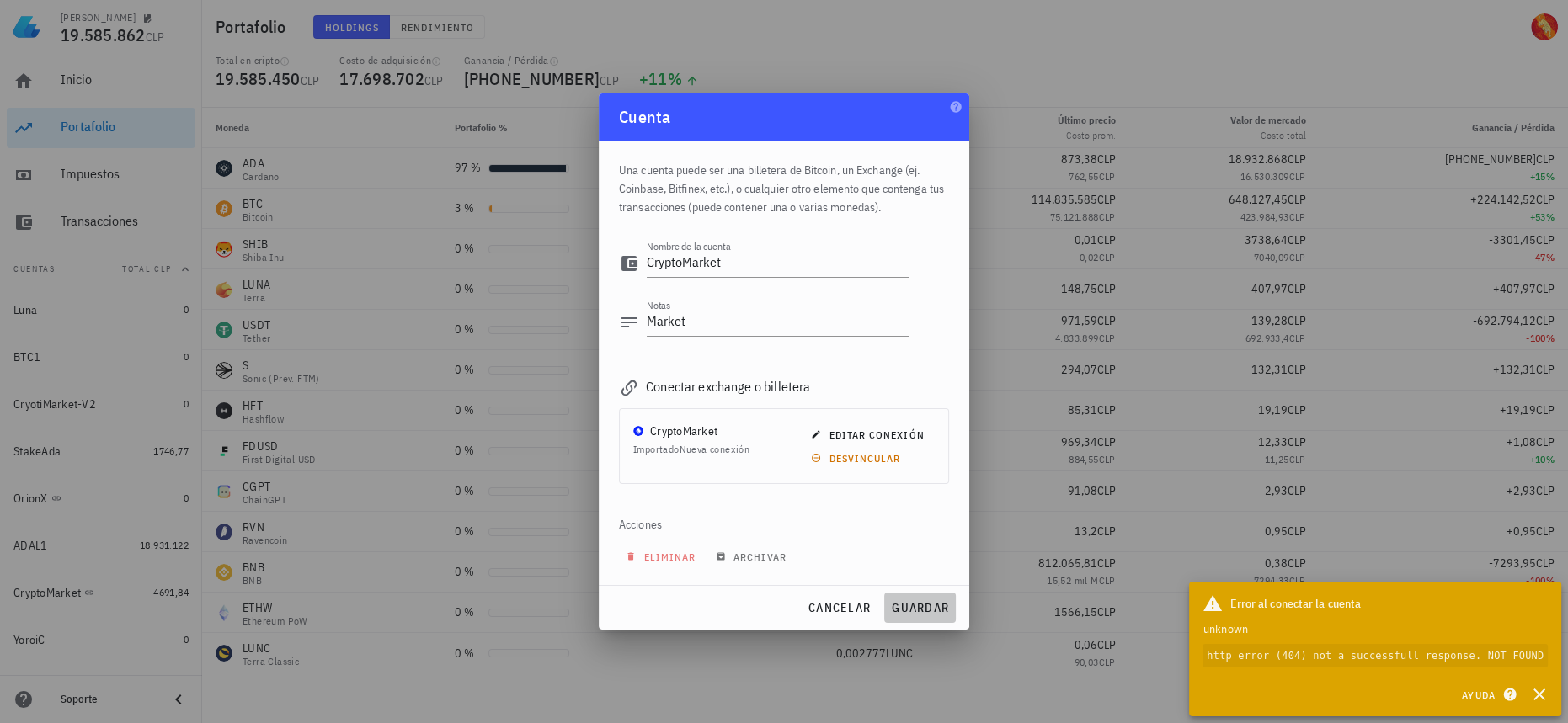
click at [921, 609] on span "guardar" at bounding box center [920, 608] width 58 height 15
click at [1534, 693] on icon "button" at bounding box center [1539, 694] width 21 height 21
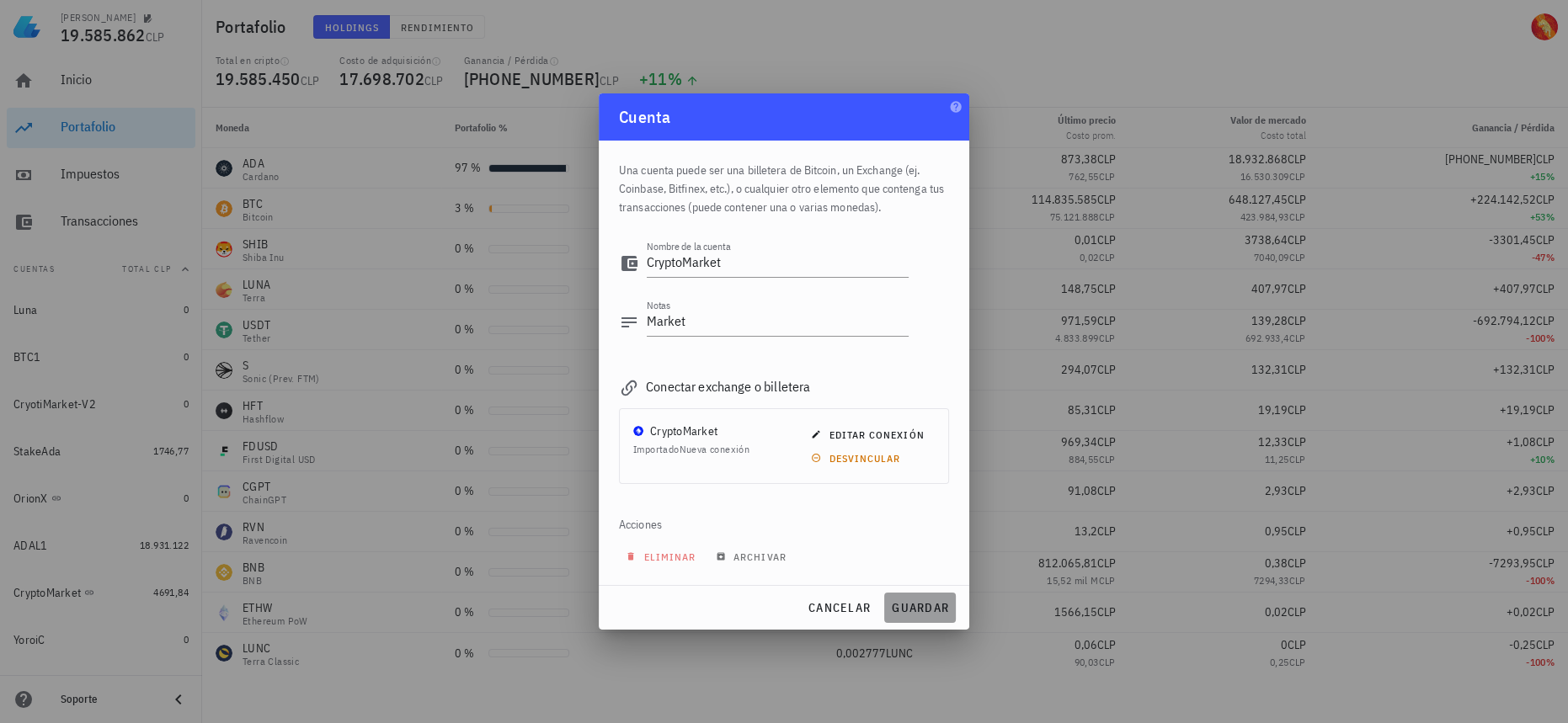
click at [900, 600] on span "guardar" at bounding box center [920, 608] width 58 height 15
